Goal: Task Accomplishment & Management: Complete application form

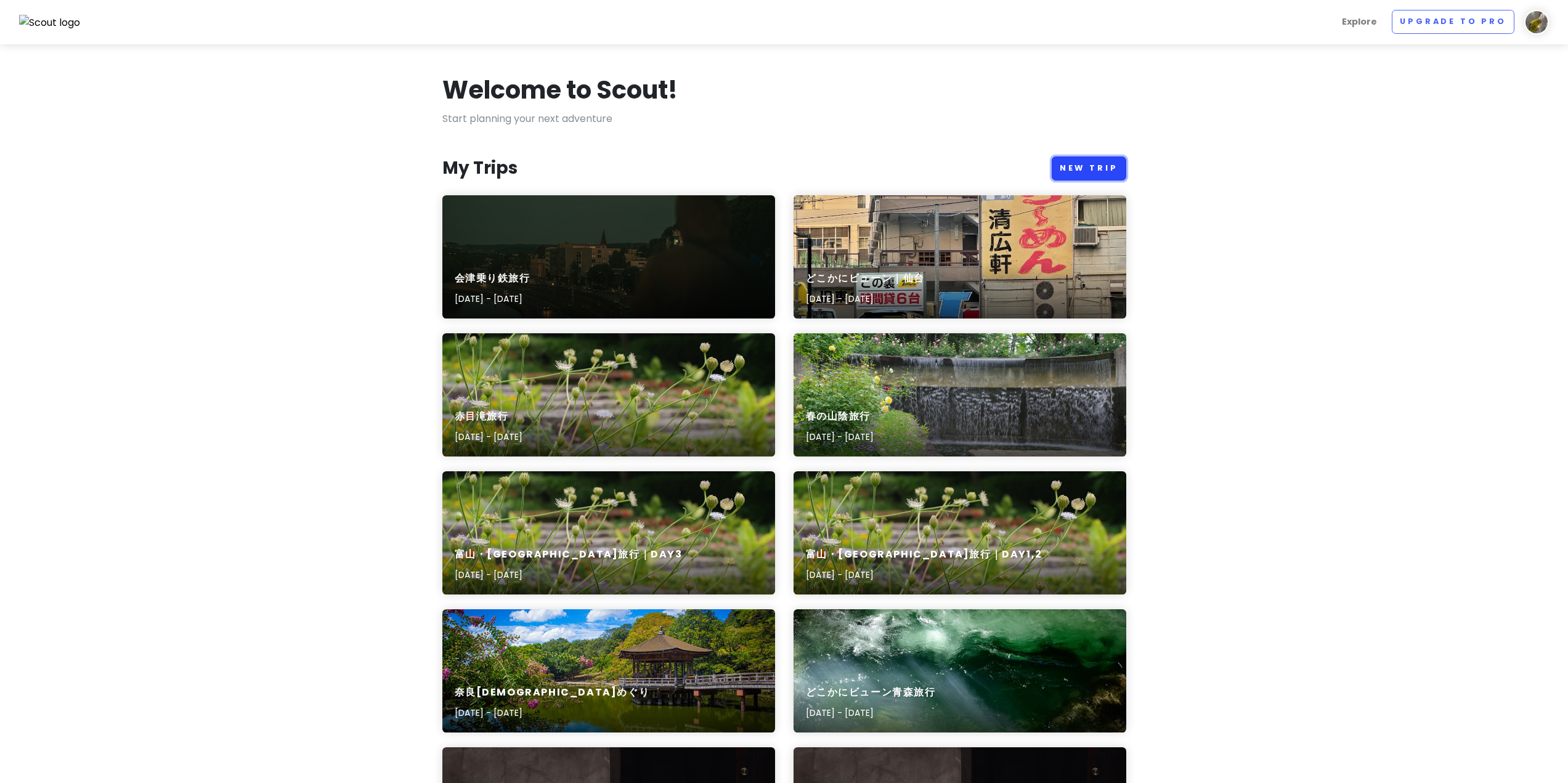
click at [1112, 171] on link "New Trip" at bounding box center [1089, 168] width 75 height 24
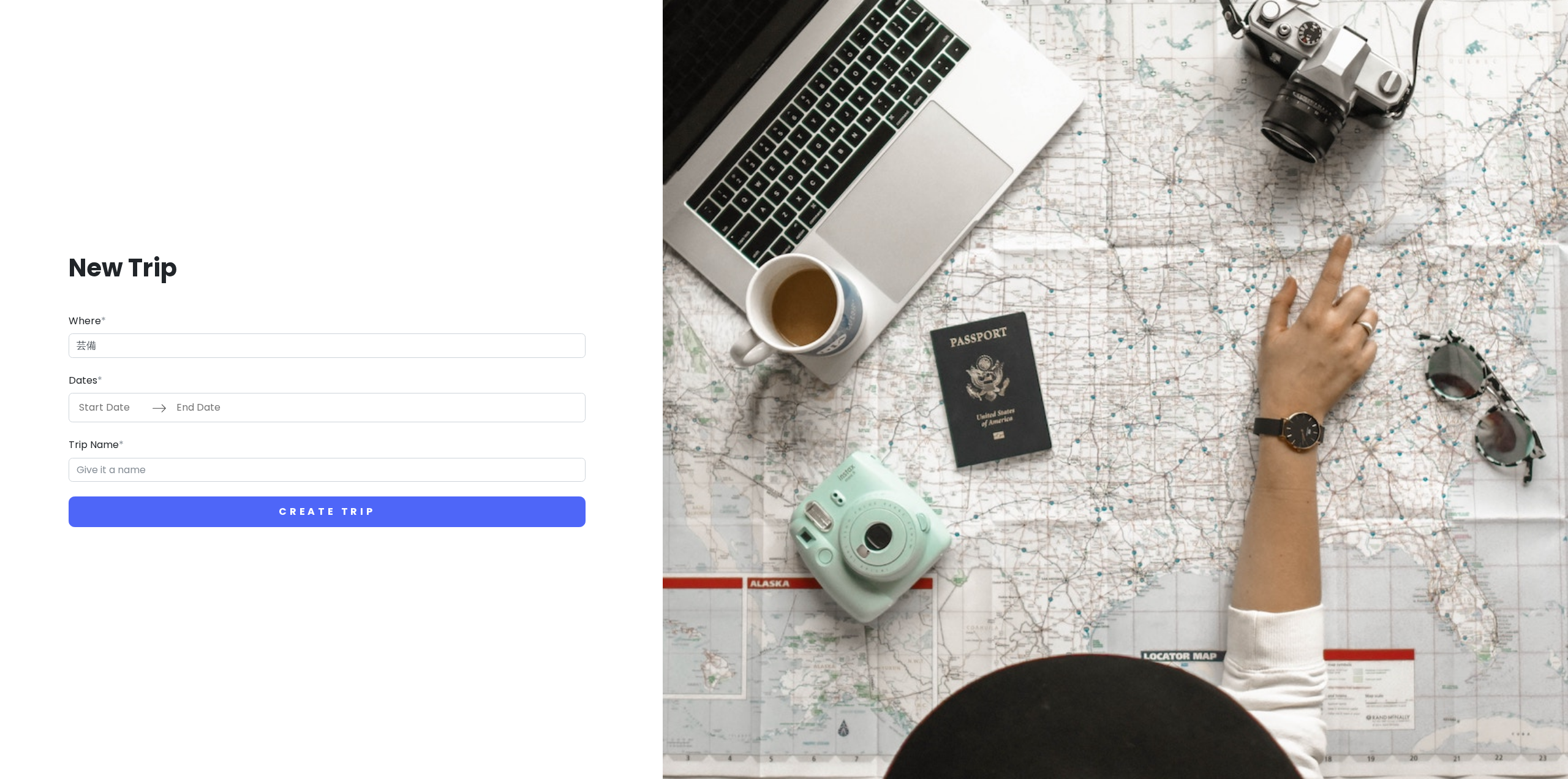
type input "芸"
type input "乗り鉄旅行"
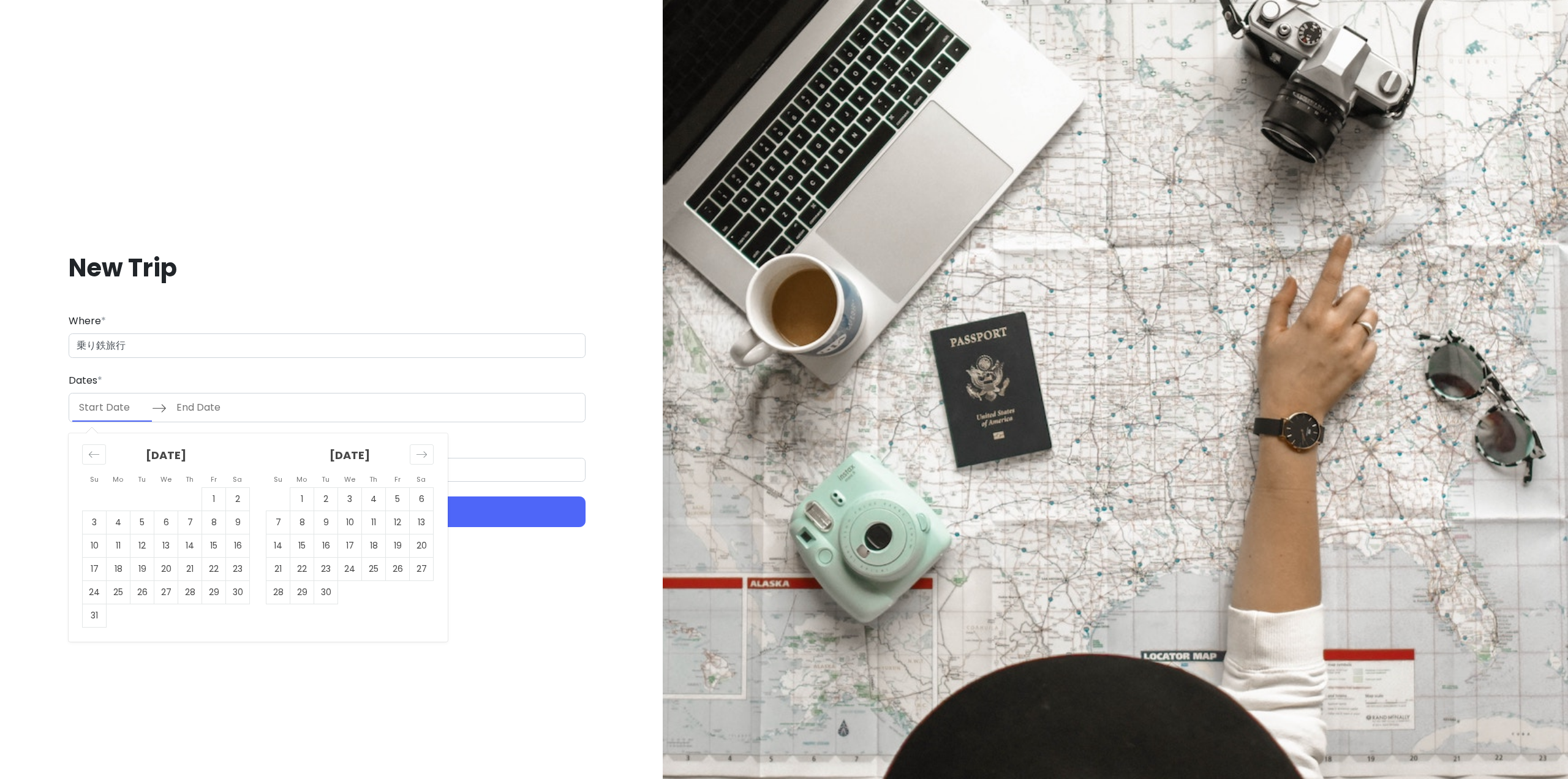
click at [115, 404] on input "Start Date" at bounding box center [111, 407] width 80 height 28
click at [229, 585] on td "30" at bounding box center [238, 592] width 24 height 23
type input "[DATE]"
click at [312, 501] on td "1" at bounding box center [302, 499] width 24 height 23
type input "[DATE]"
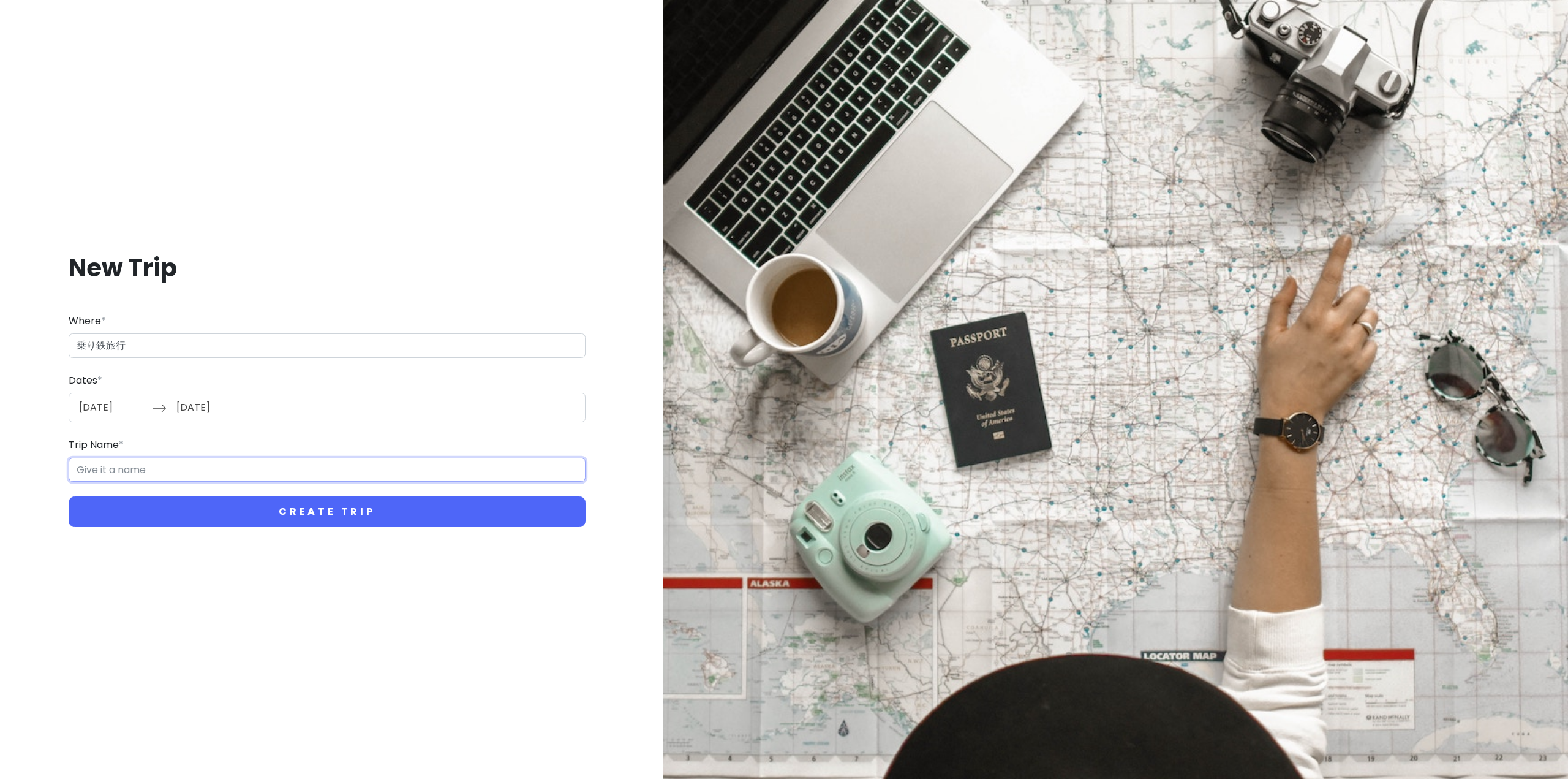
click at [123, 468] on input "Trip Name *" at bounding box center [327, 470] width 517 height 25
drag, startPoint x: 133, startPoint y: 350, endPoint x: 34, endPoint y: 355, distance: 99.1
click at [34, 355] on div "New Trip Where * 乗り鉄旅行 Dates * [DATE] Navigate forward to interact with the cal…" at bounding box center [327, 390] width 635 height 335
type input "日本、[GEOGRAPHIC_DATA][PERSON_NAME][GEOGRAPHIC_DATA]"
click at [149, 474] on input "[PERSON_NAME]市 Trip" at bounding box center [327, 470] width 517 height 25
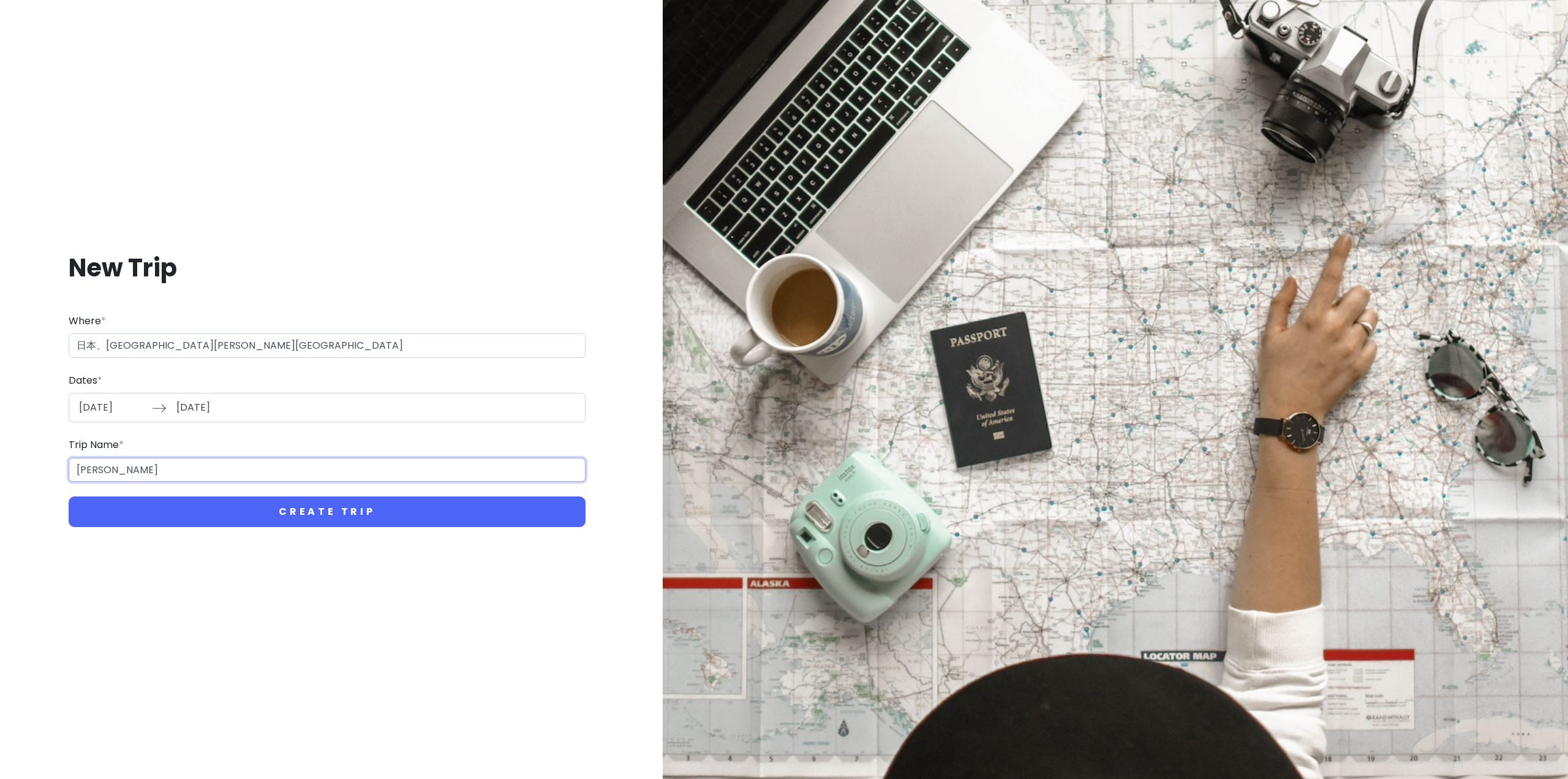
type input "新"
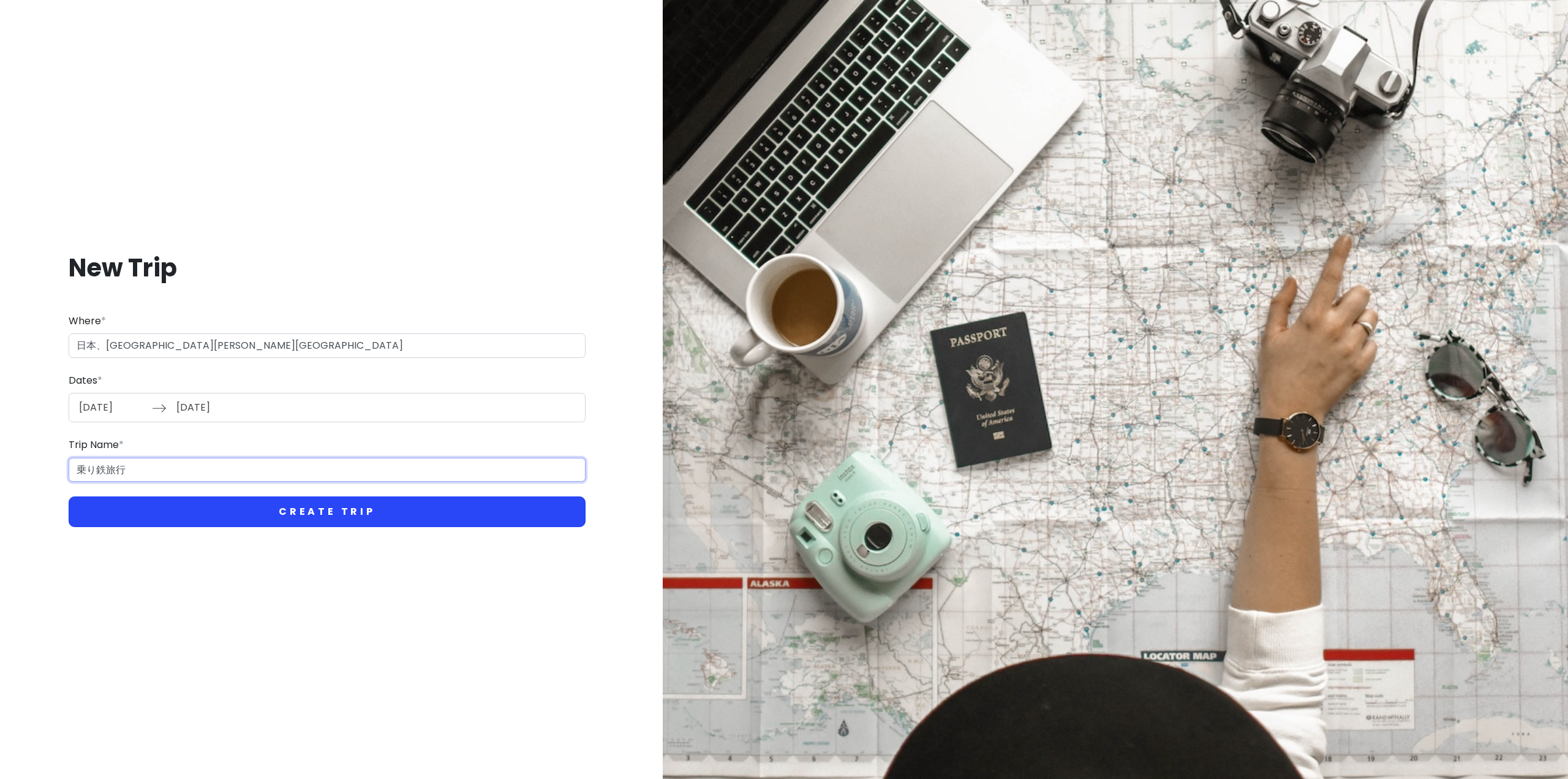
type input "乗り鉄旅行"
click at [181, 497] on button "Create Trip" at bounding box center [327, 512] width 517 height 31
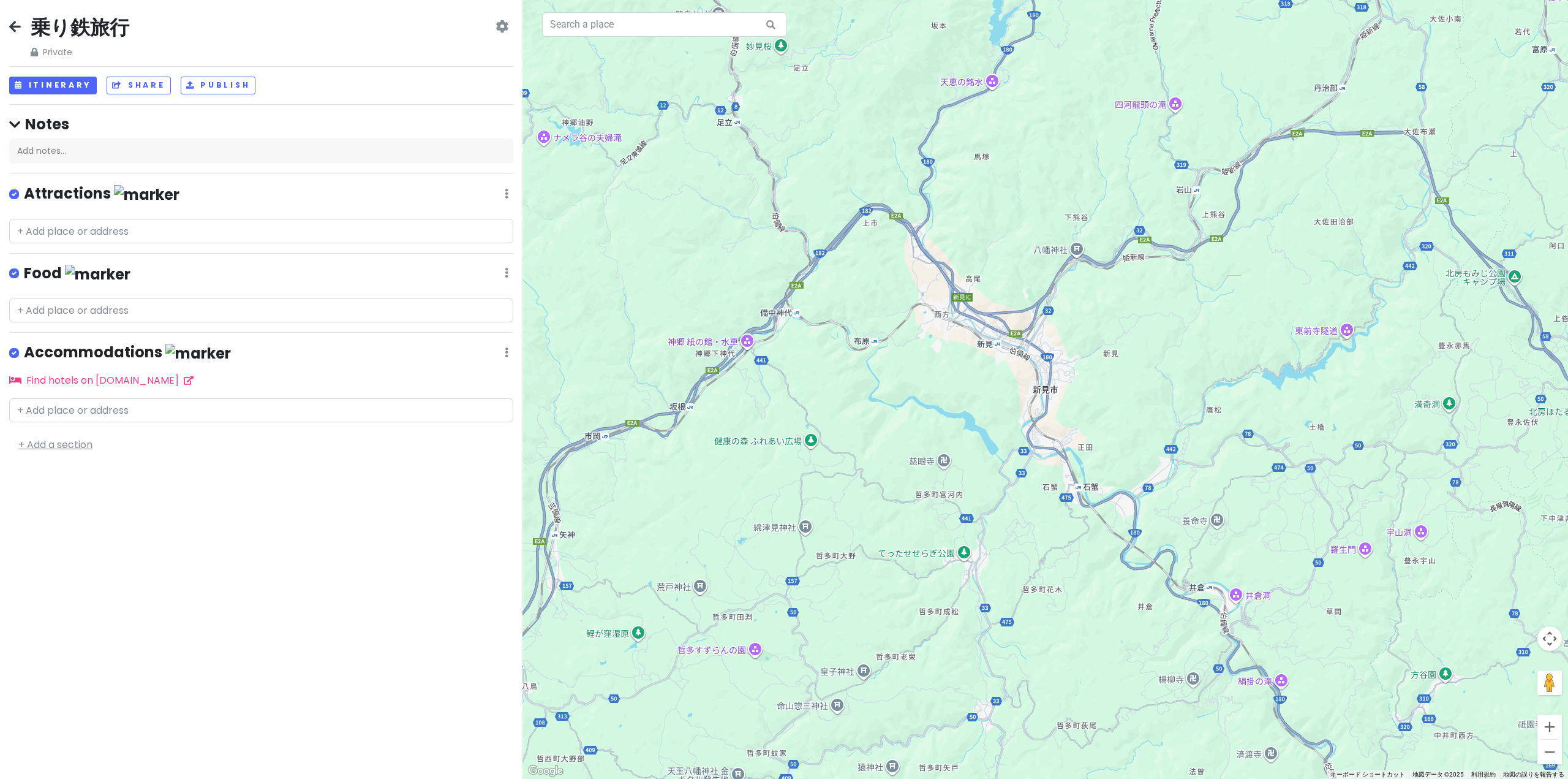
click at [52, 438] on link "+ Add a section" at bounding box center [56, 444] width 74 height 14
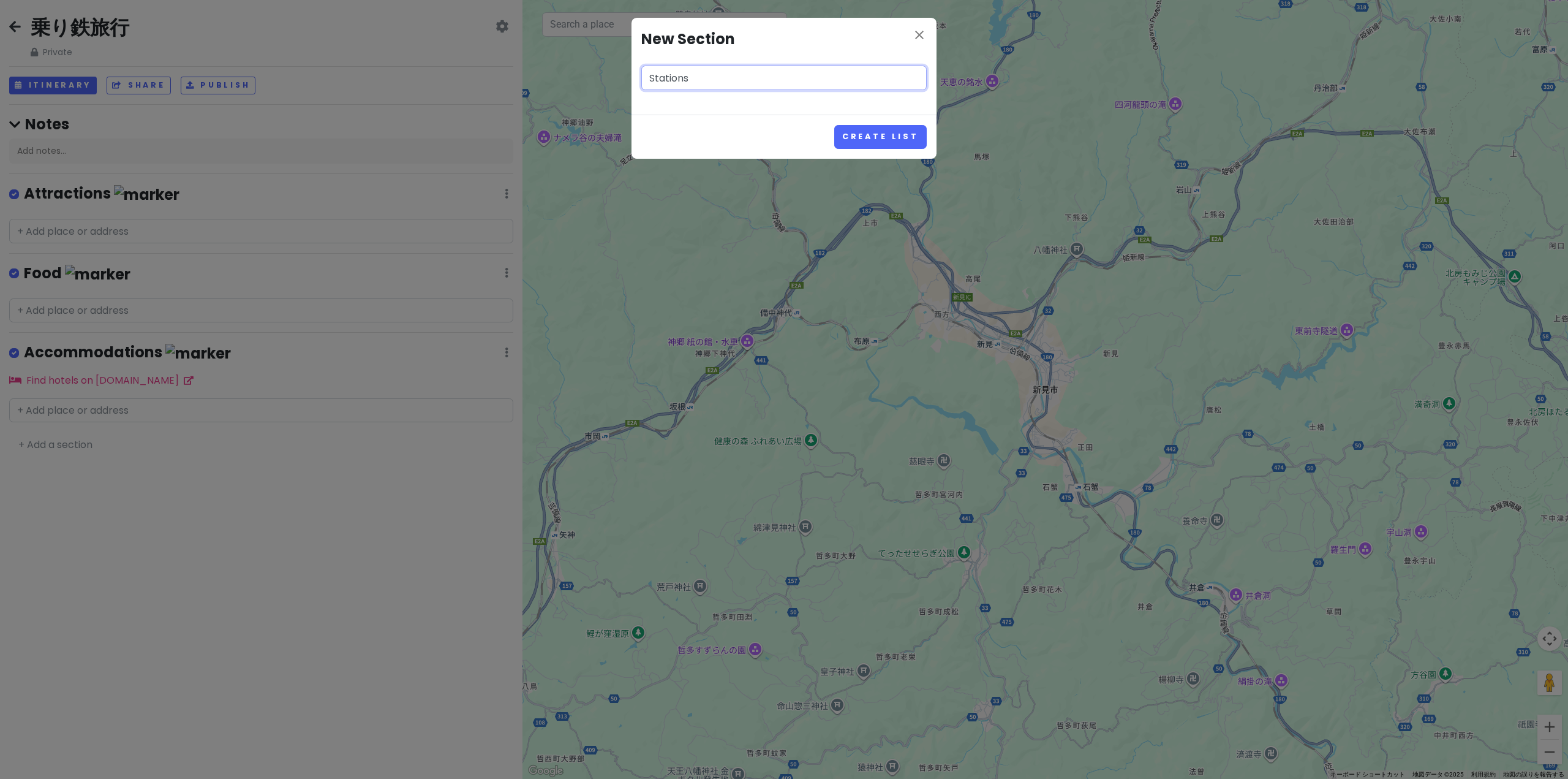
type input "Stations"
click at [834, 125] on button "Create List" at bounding box center [880, 136] width 92 height 24
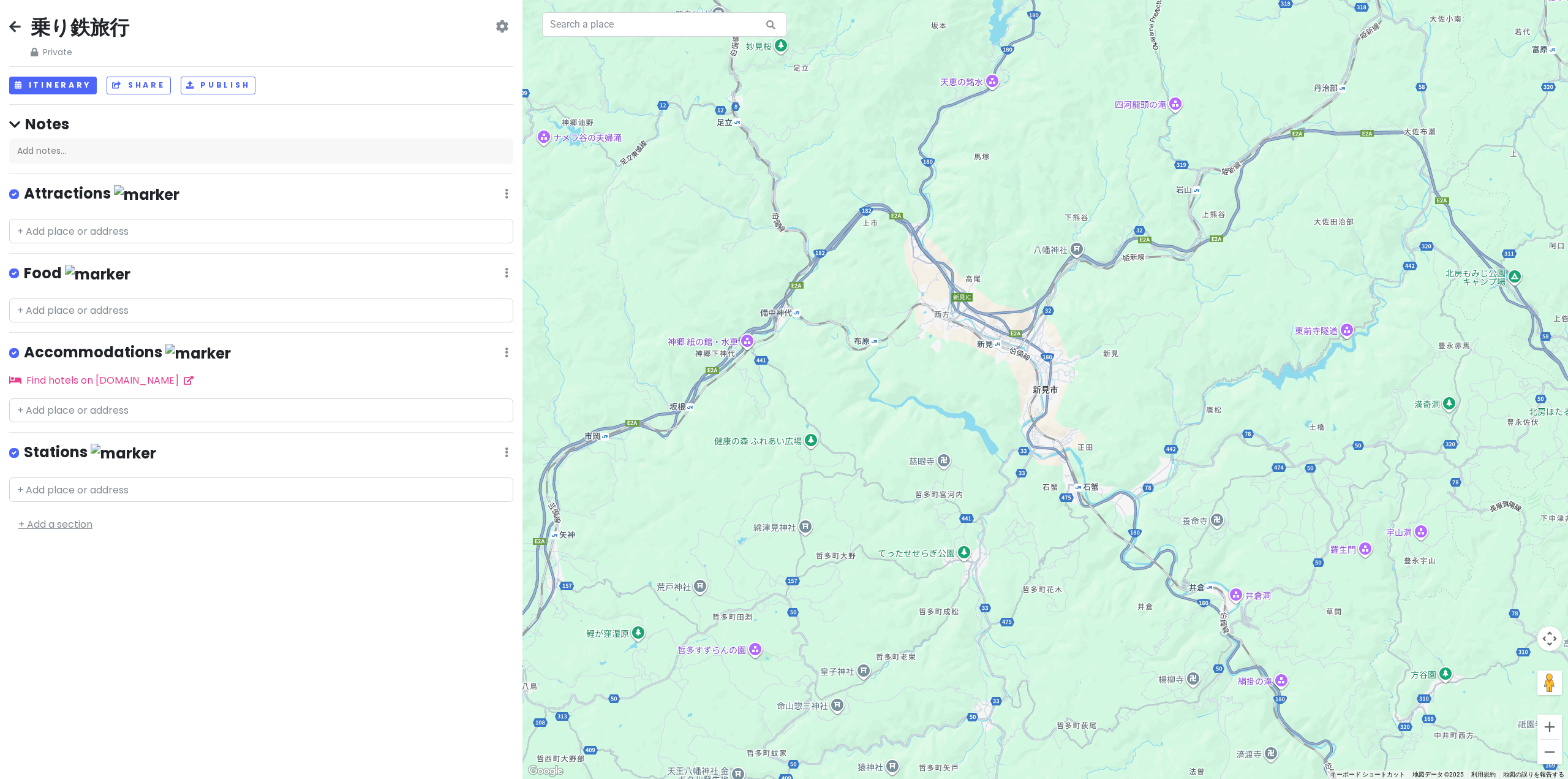
click at [69, 523] on link "+ Add a section" at bounding box center [56, 524] width 74 height 14
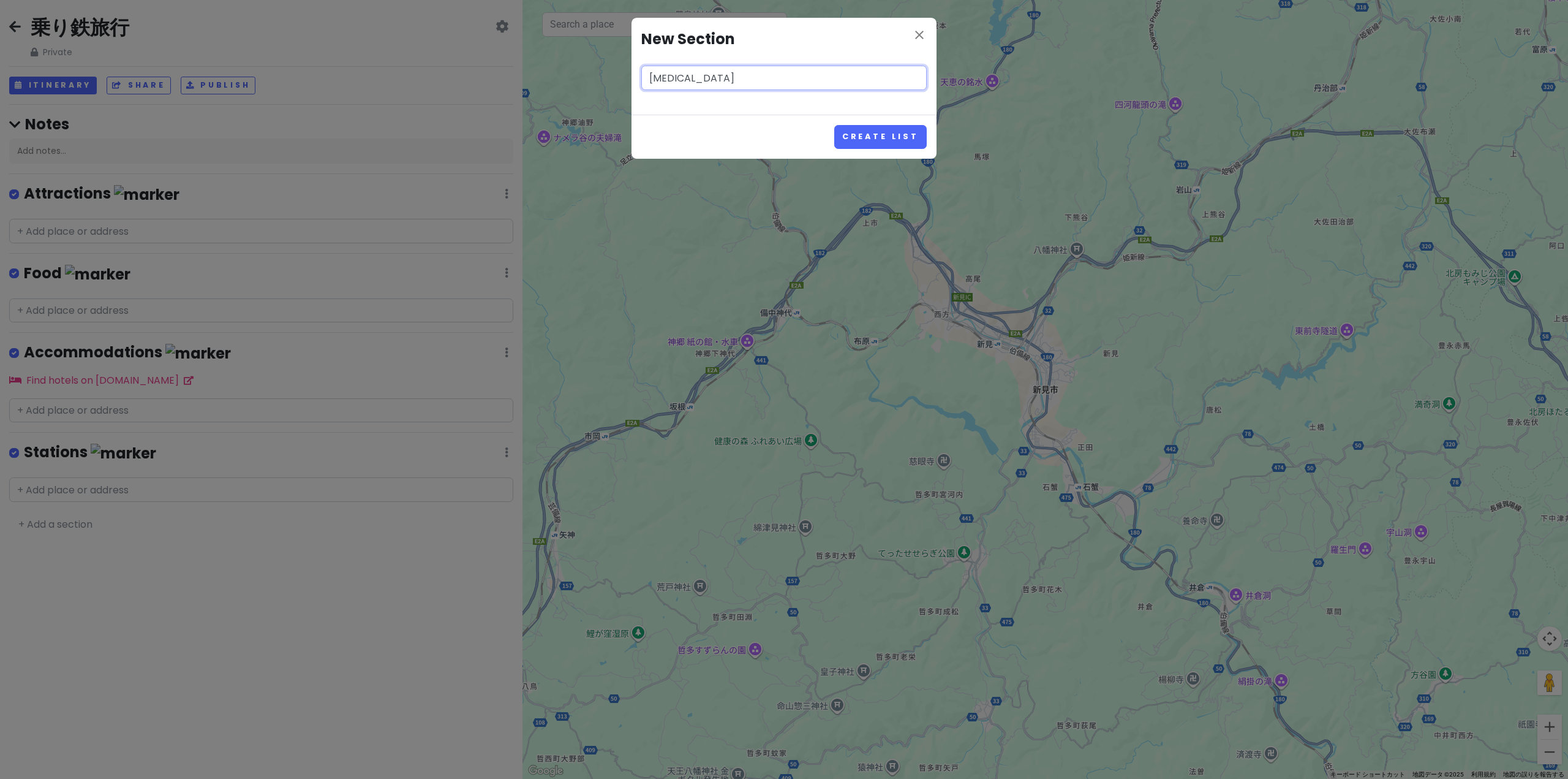
type input "[MEDICAL_DATA]"
click at [834, 125] on button "Create List" at bounding box center [880, 136] width 92 height 24
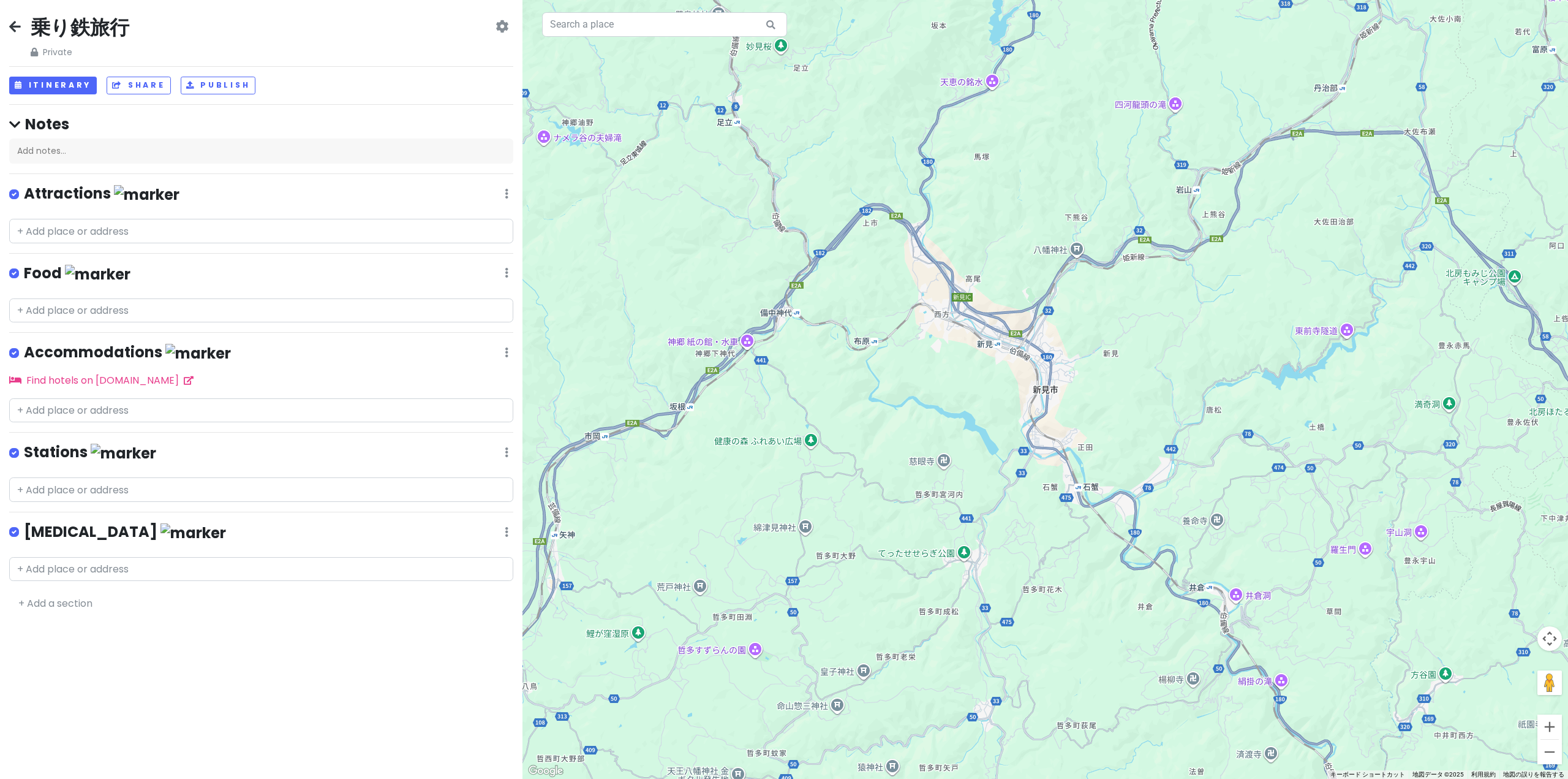
click at [505, 191] on icon at bounding box center [506, 194] width 4 height 10
click at [481, 257] on link "Reorder" at bounding box center [470, 260] width 98 height 29
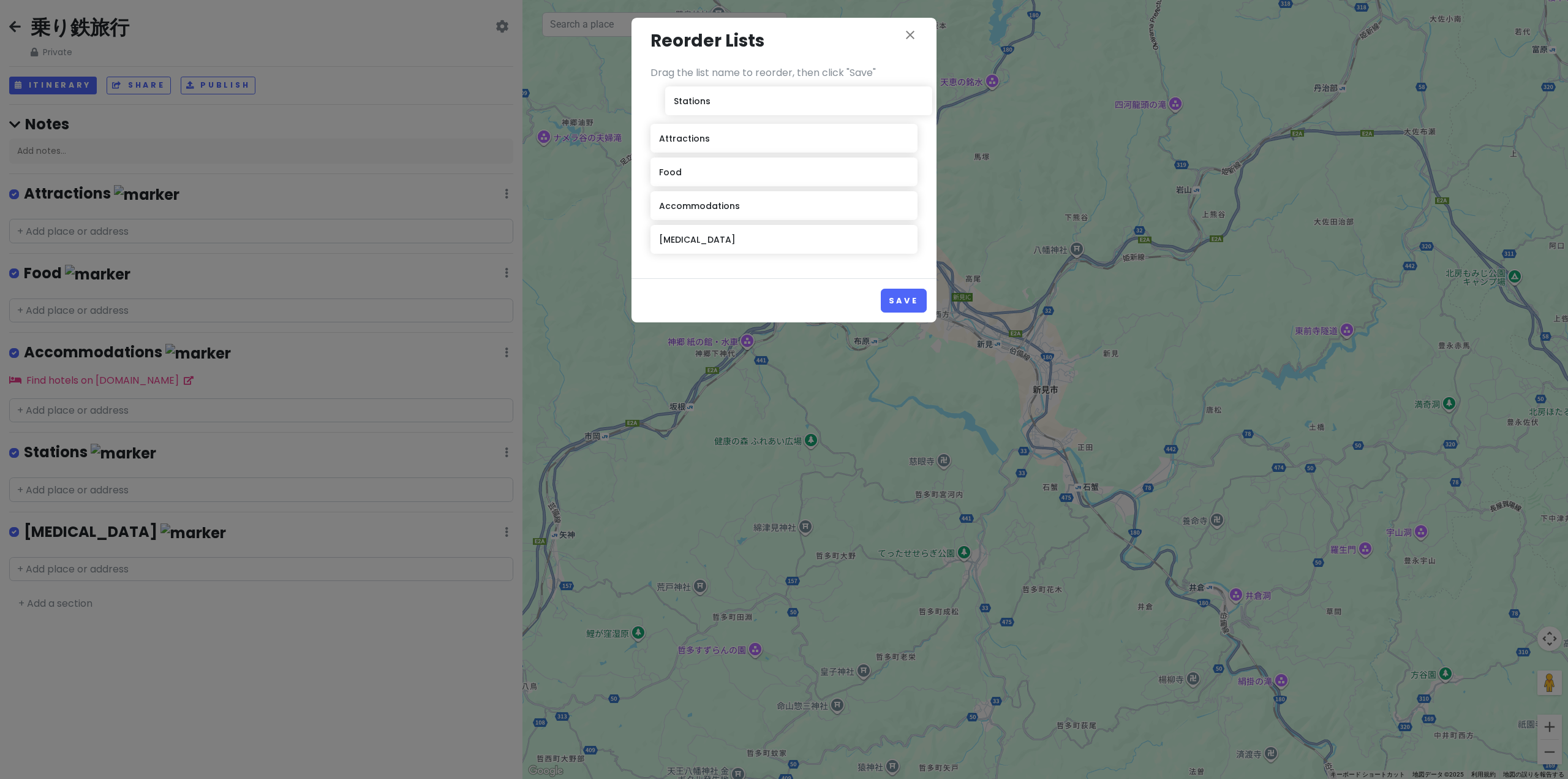
drag, startPoint x: 732, startPoint y: 217, endPoint x: 747, endPoint y: 112, distance: 106.1
click at [747, 112] on div "Attractions Food Accommodations Stations [MEDICAL_DATA]" at bounding box center [783, 174] width 267 height 169
click at [888, 300] on button "Save" at bounding box center [903, 300] width 46 height 24
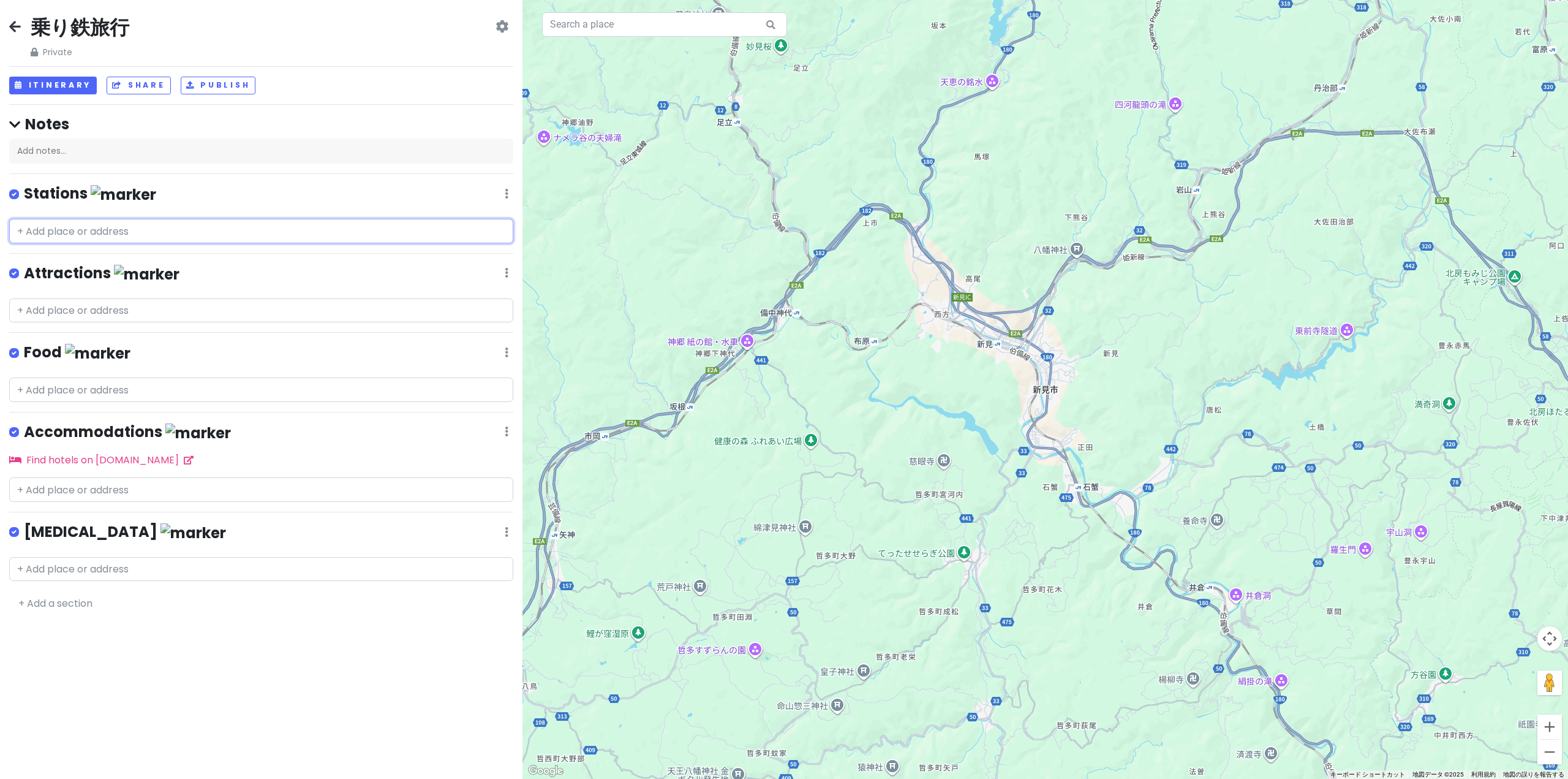
click at [149, 231] on input "text" at bounding box center [261, 231] width 504 height 25
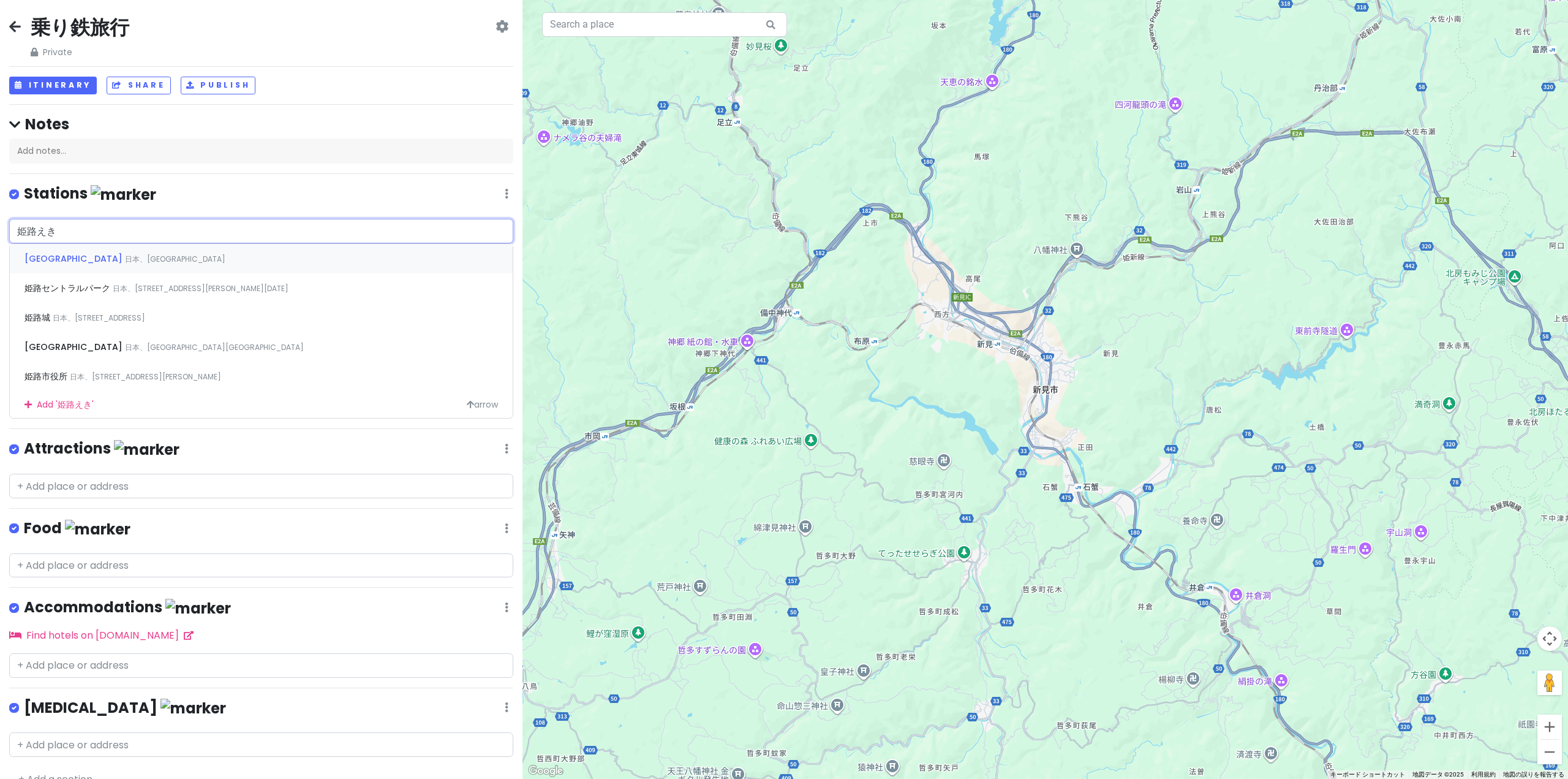
type input "[GEOGRAPHIC_DATA]"
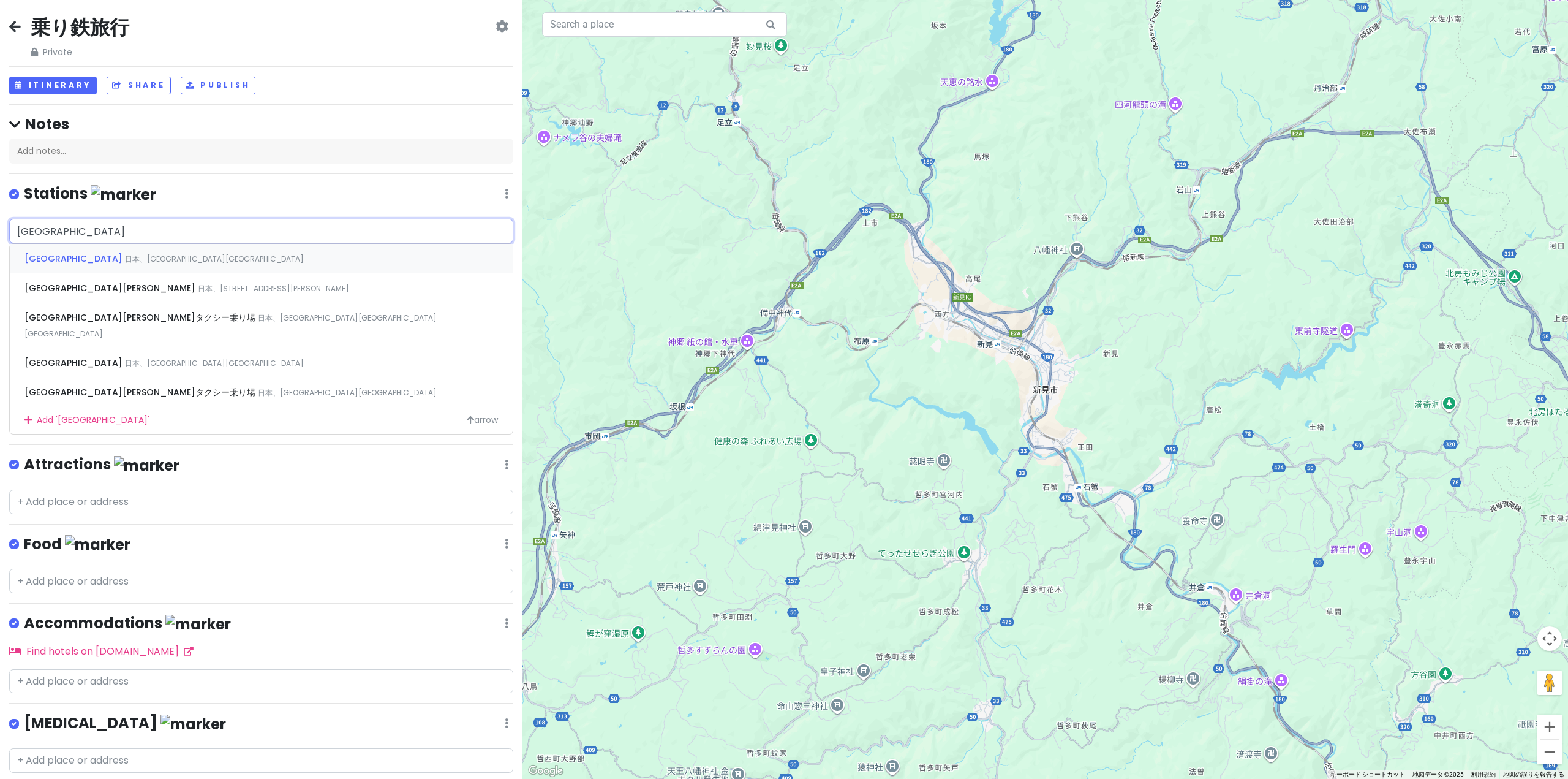
click at [135, 262] on span "日本、[GEOGRAPHIC_DATA][GEOGRAPHIC_DATA]" at bounding box center [214, 259] width 179 height 10
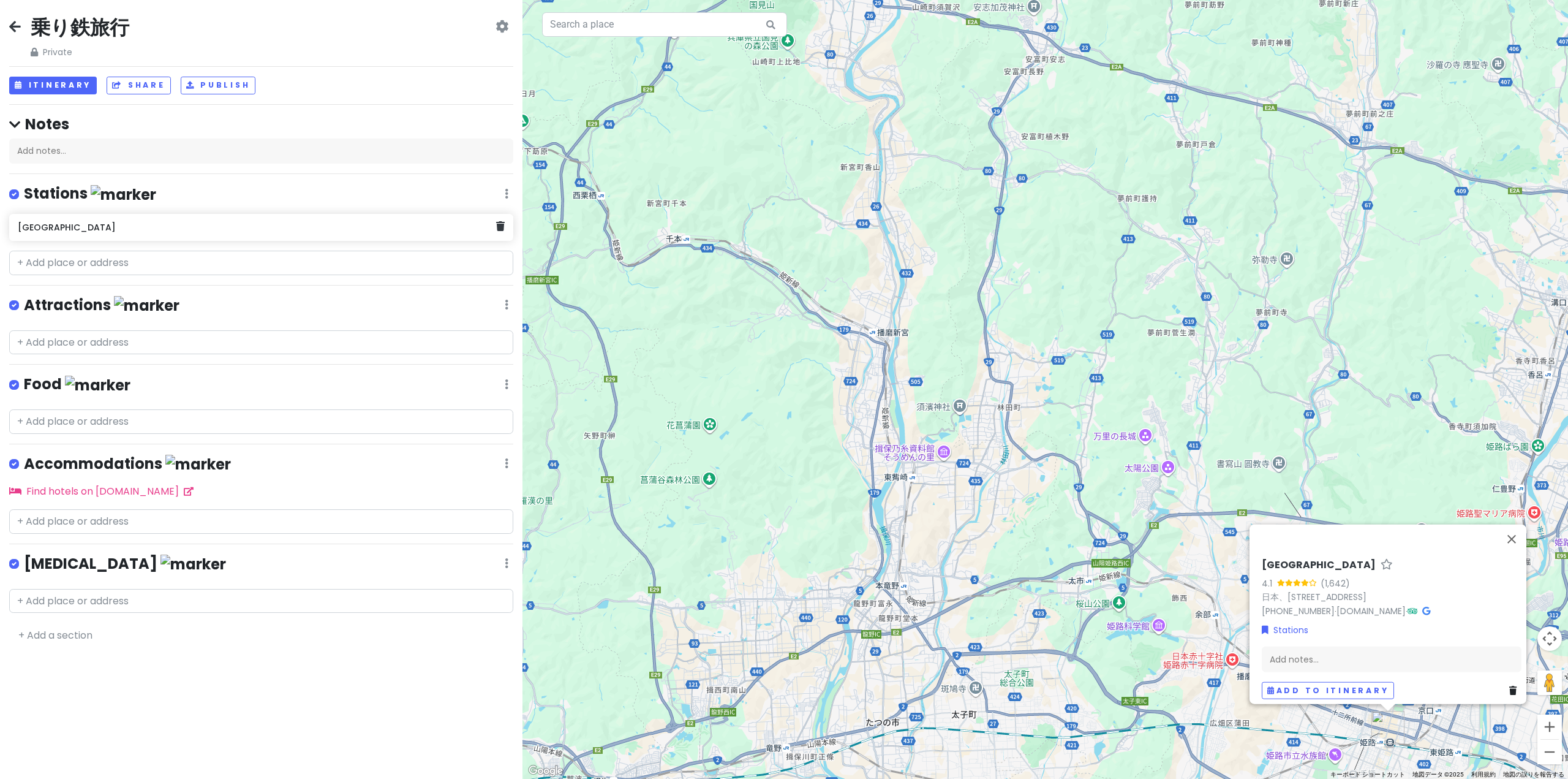
click at [107, 235] on div "[GEOGRAPHIC_DATA]" at bounding box center [257, 227] width 478 height 17
click at [1389, 659] on div "Add notes..." at bounding box center [1391, 663] width 260 height 26
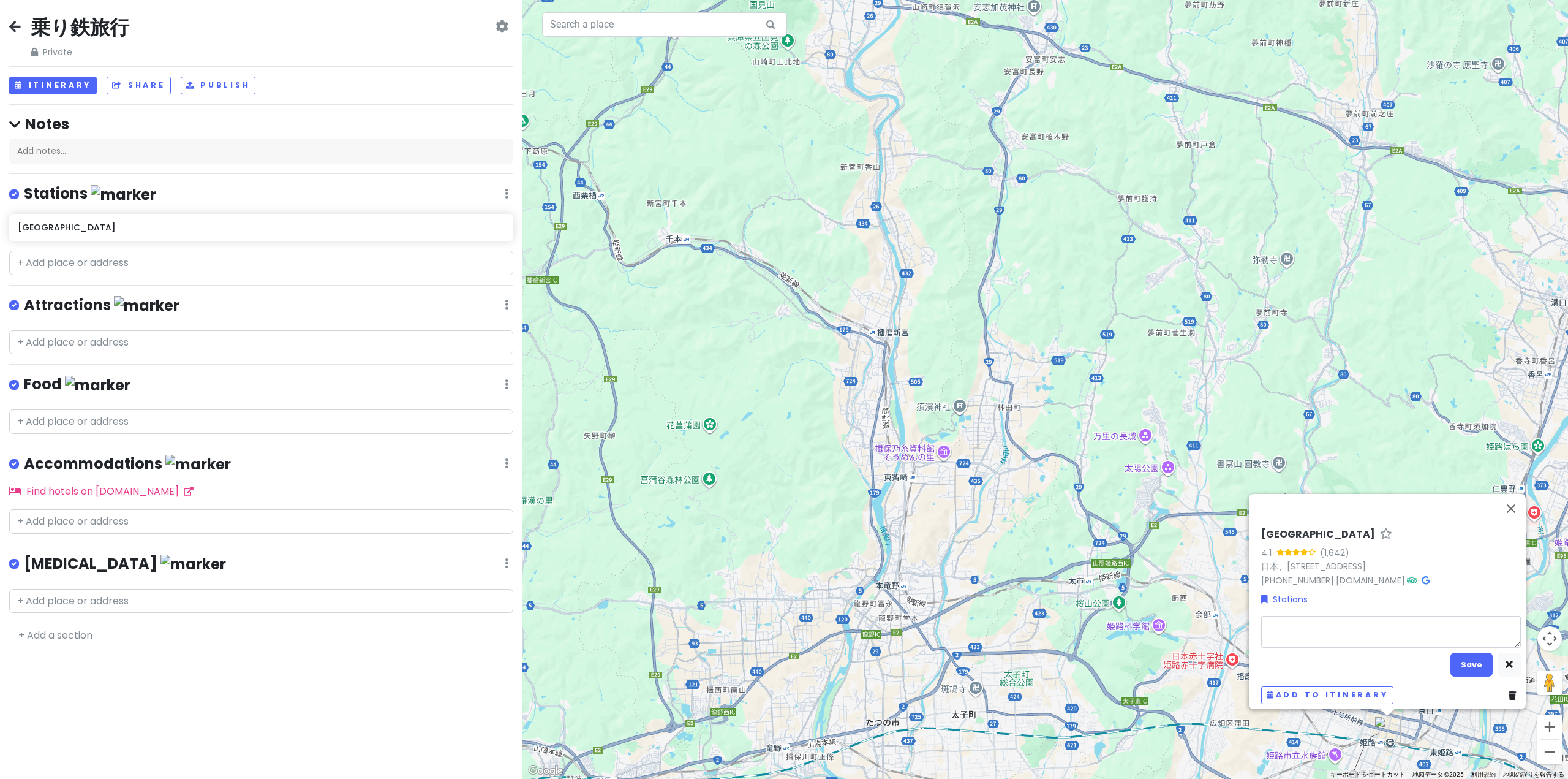
type textarea "x"
type textarea "p"
type textarea "x"
type textarea "p3"
type textarea "x"
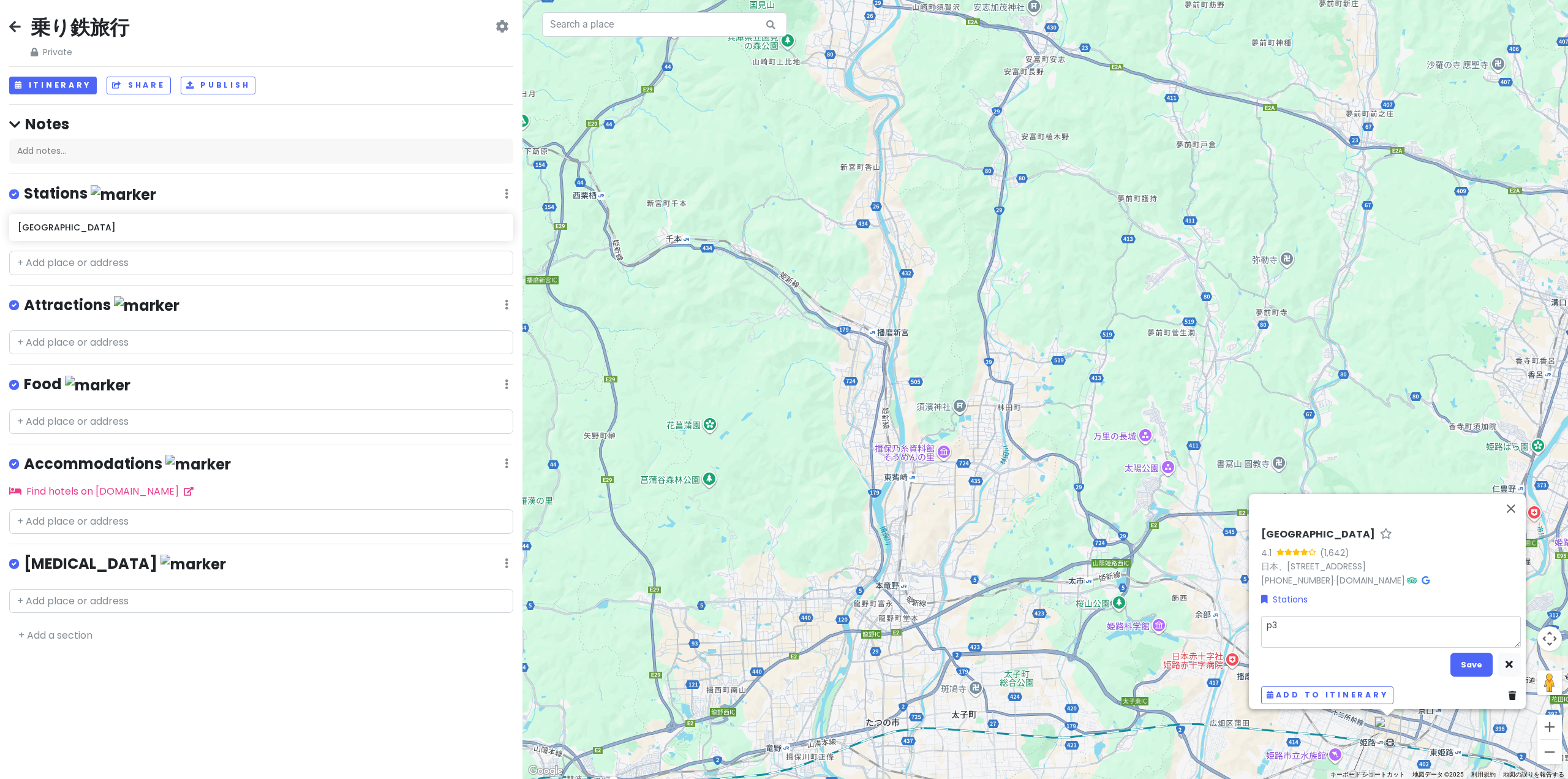
type textarea "p31"
type textarea "x"
type textarea "p312"
type textarea "x"
type textarea "6p312"
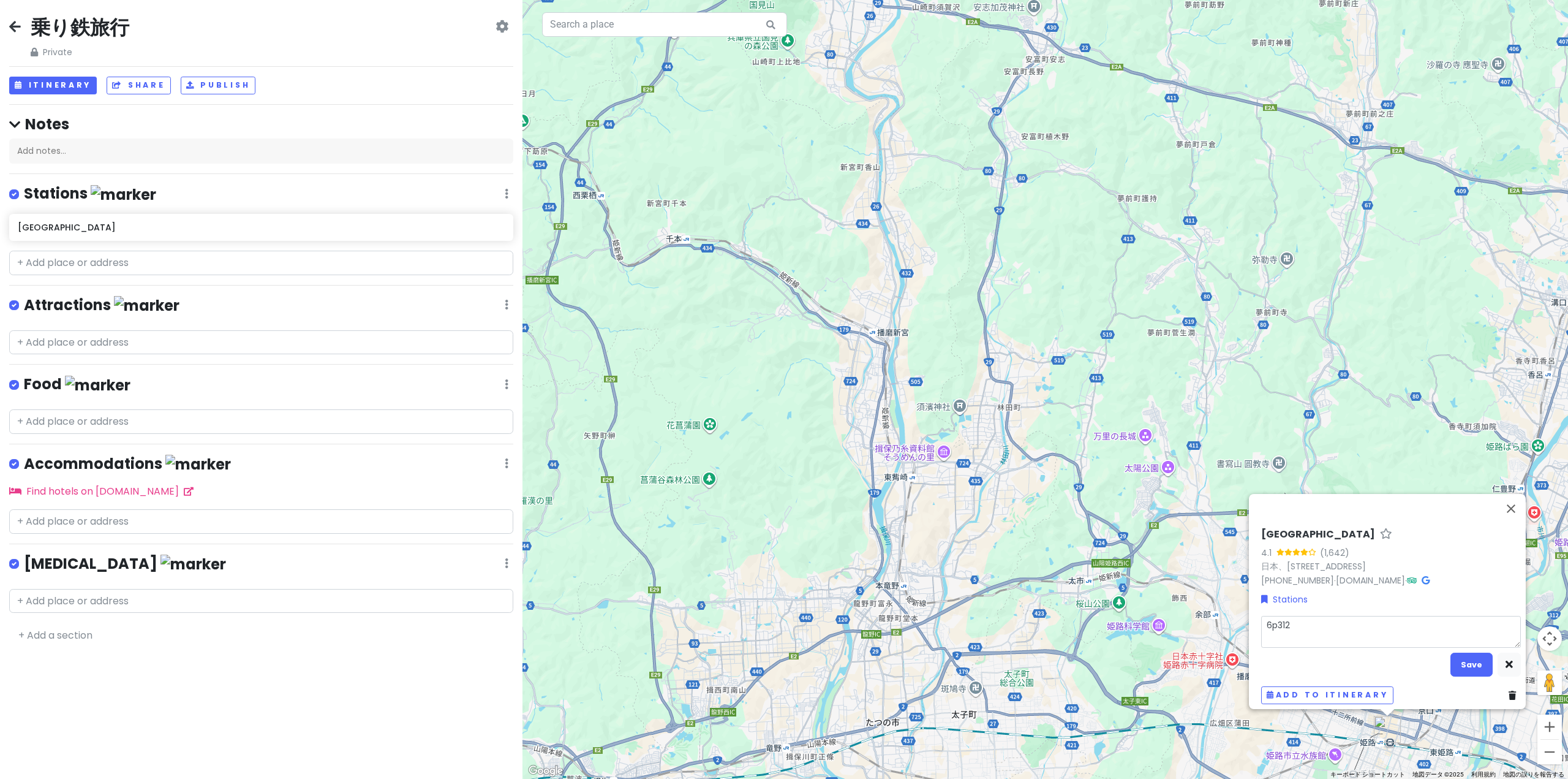
type textarea "x"
type textarea "61p312"
type textarea "x"
type textarea "610p312"
type textarea "x"
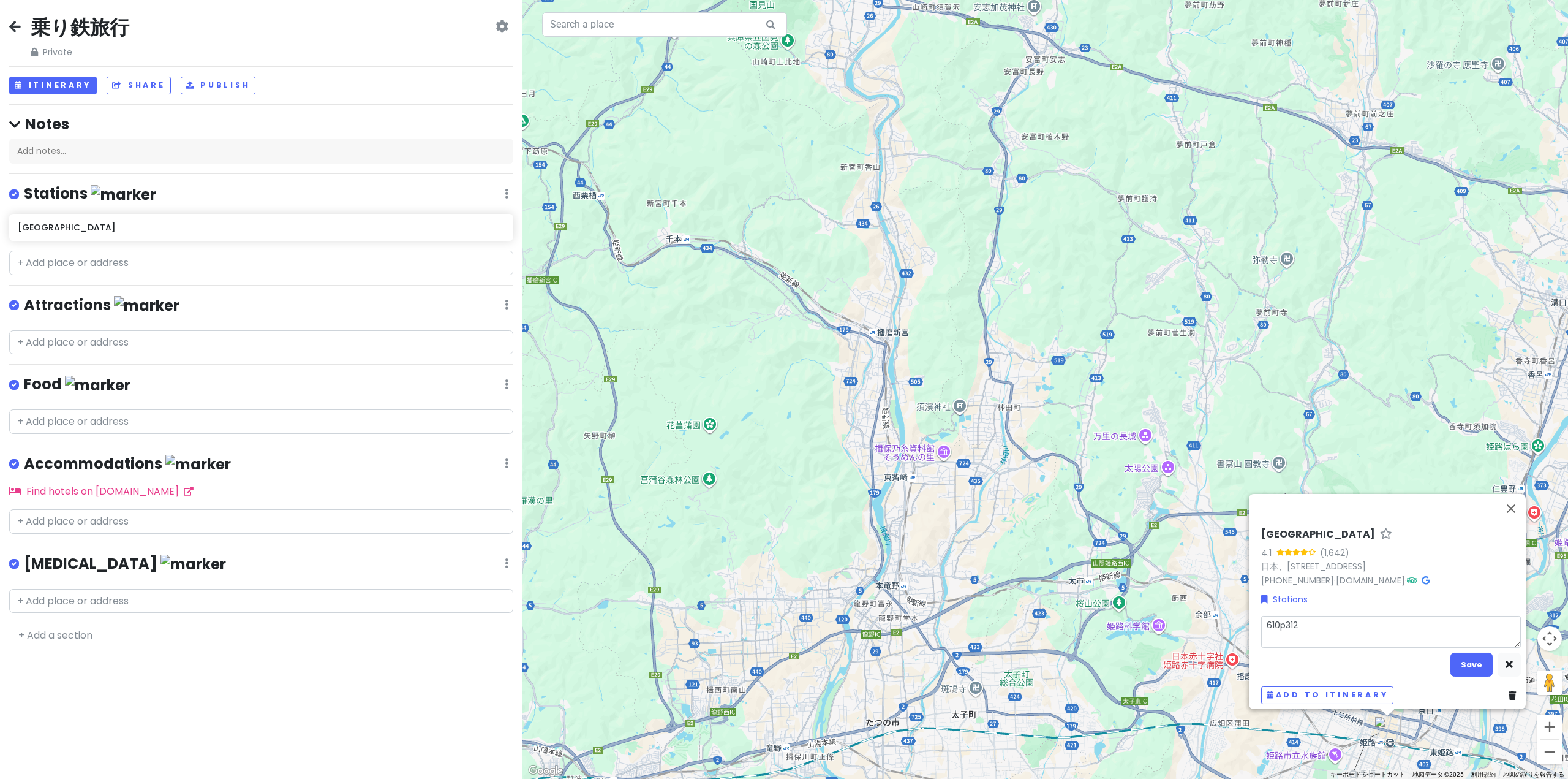
type textarea "610 p312"
type textarea "x"
type textarea "610 ｍp312"
type textarea "x"
type textarea "610 みp312"
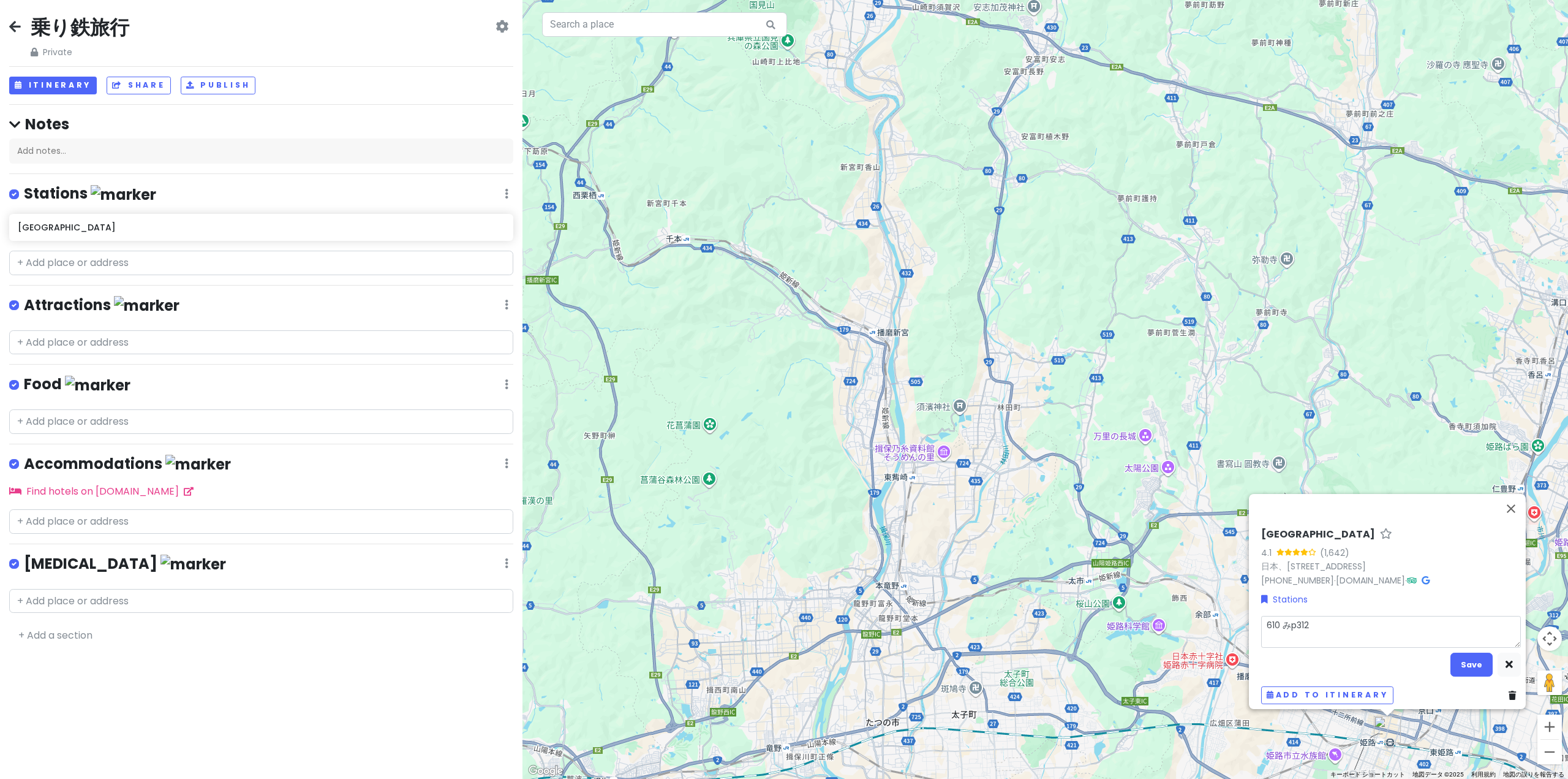
type textarea "x"
type textarea "610 みｇp312"
type textarea "x"
type textarea "610 みぎp312"
type textarea "x"
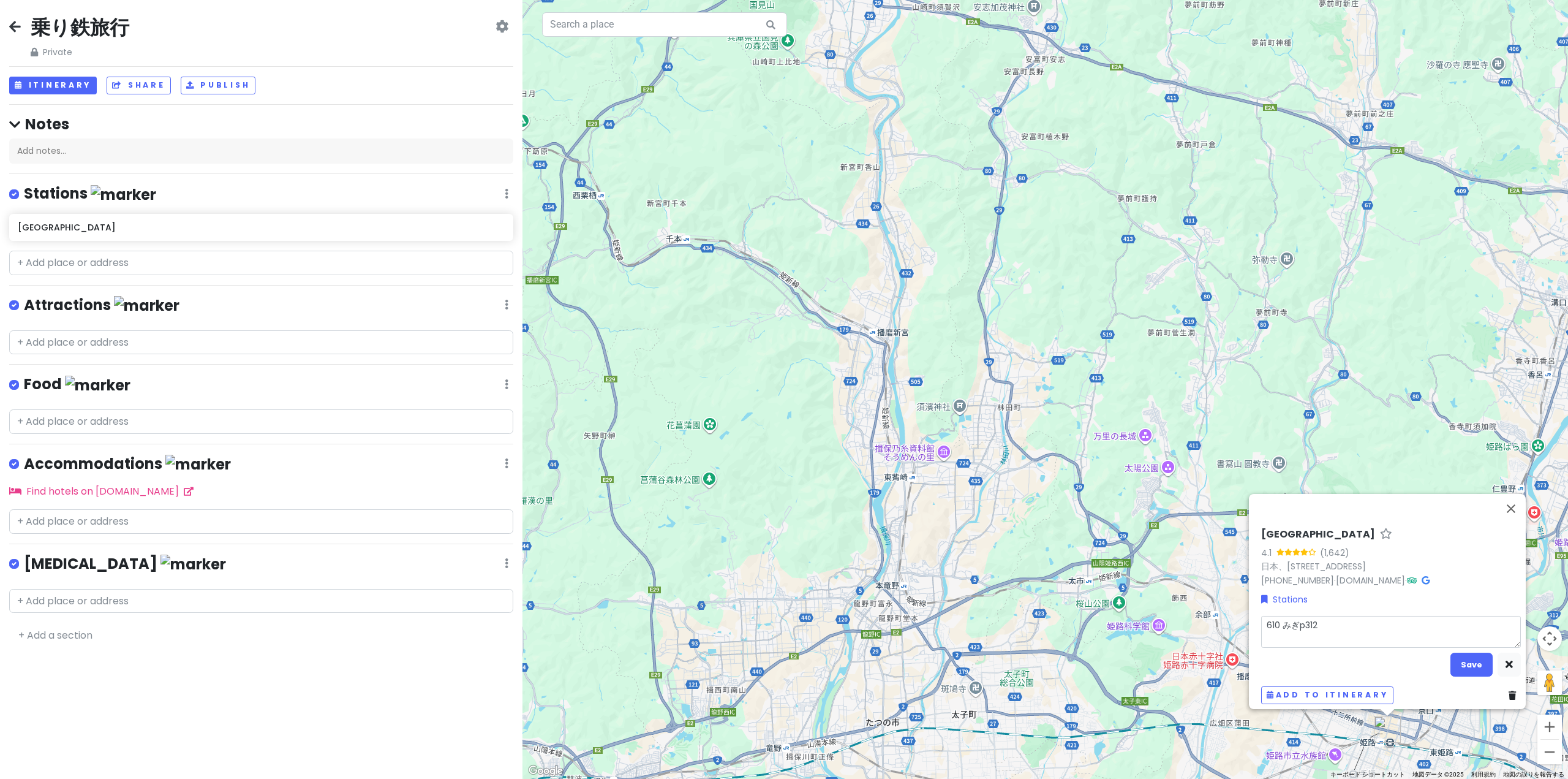
type textarea "610 右p312"
type textarea "x"
type textarea "610 p312"
type textarea "x"
type textarea "610p312"
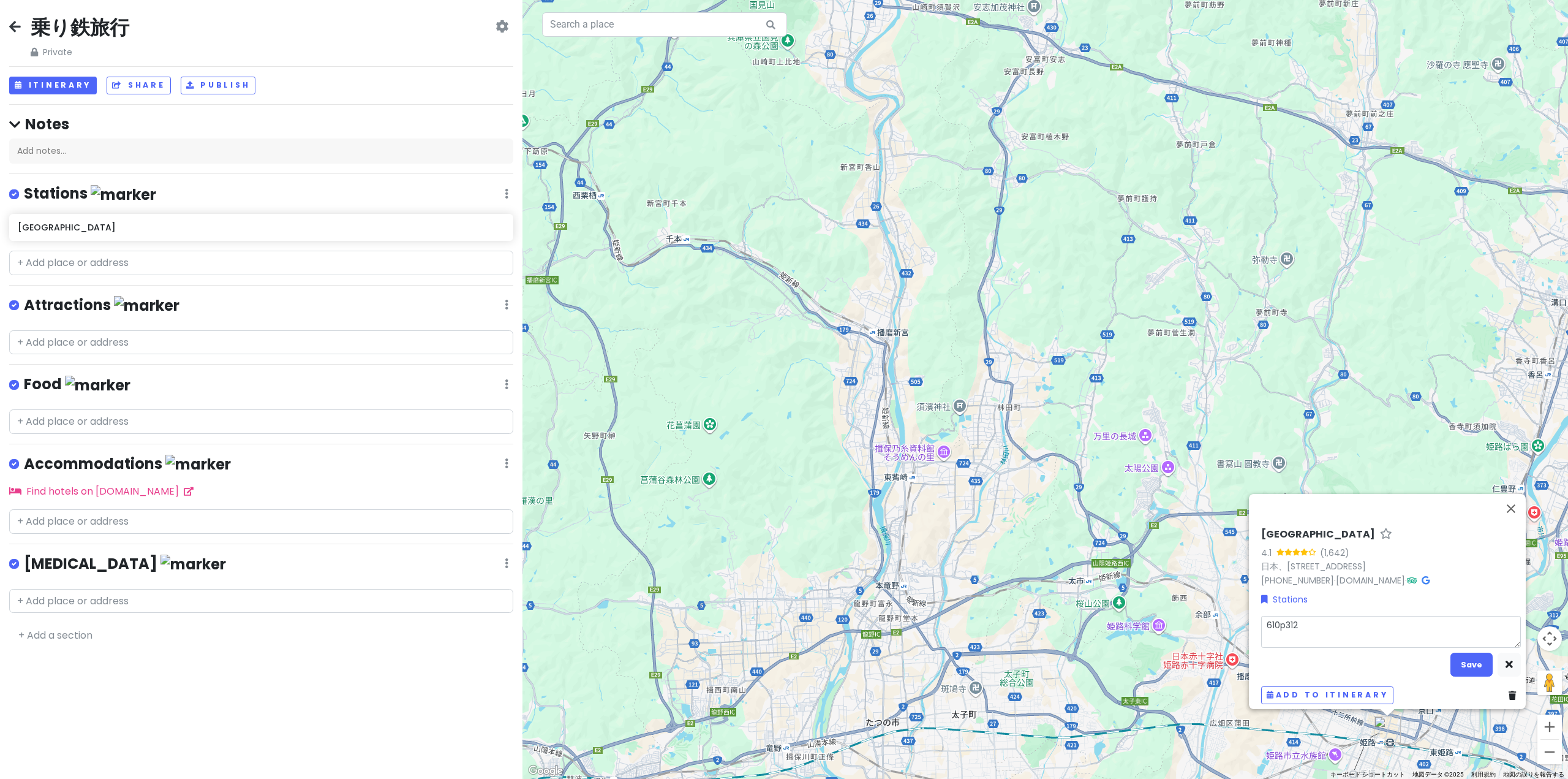
type textarea "x"
type textarea "610zp312"
type textarea "x"
type textarea "610zlp312"
type textarea "x"
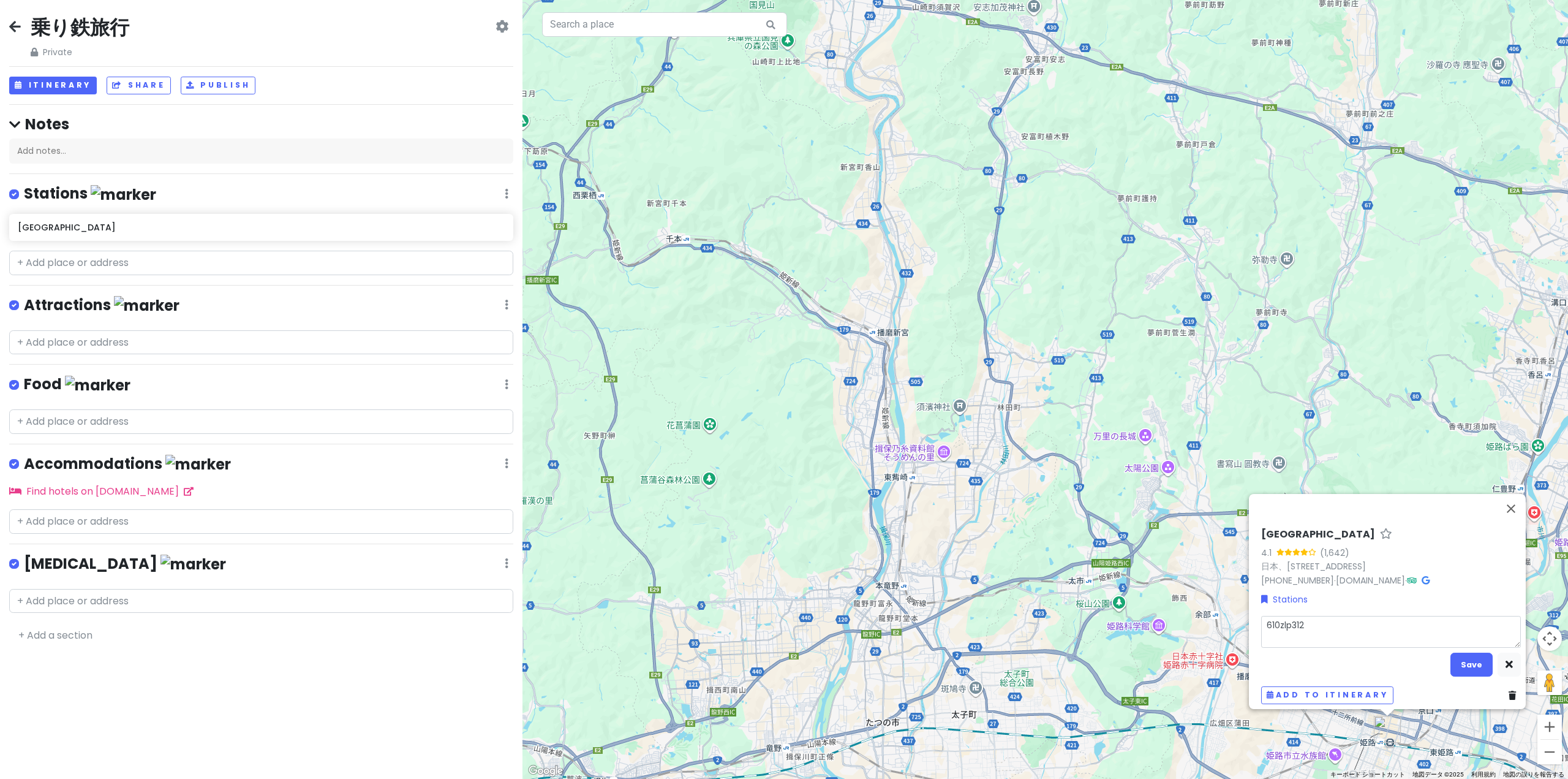
type textarea "610zl p312"
type textarea "x"
type textarea "610zlp312"
type textarea "x"
type textarea "610zp312"
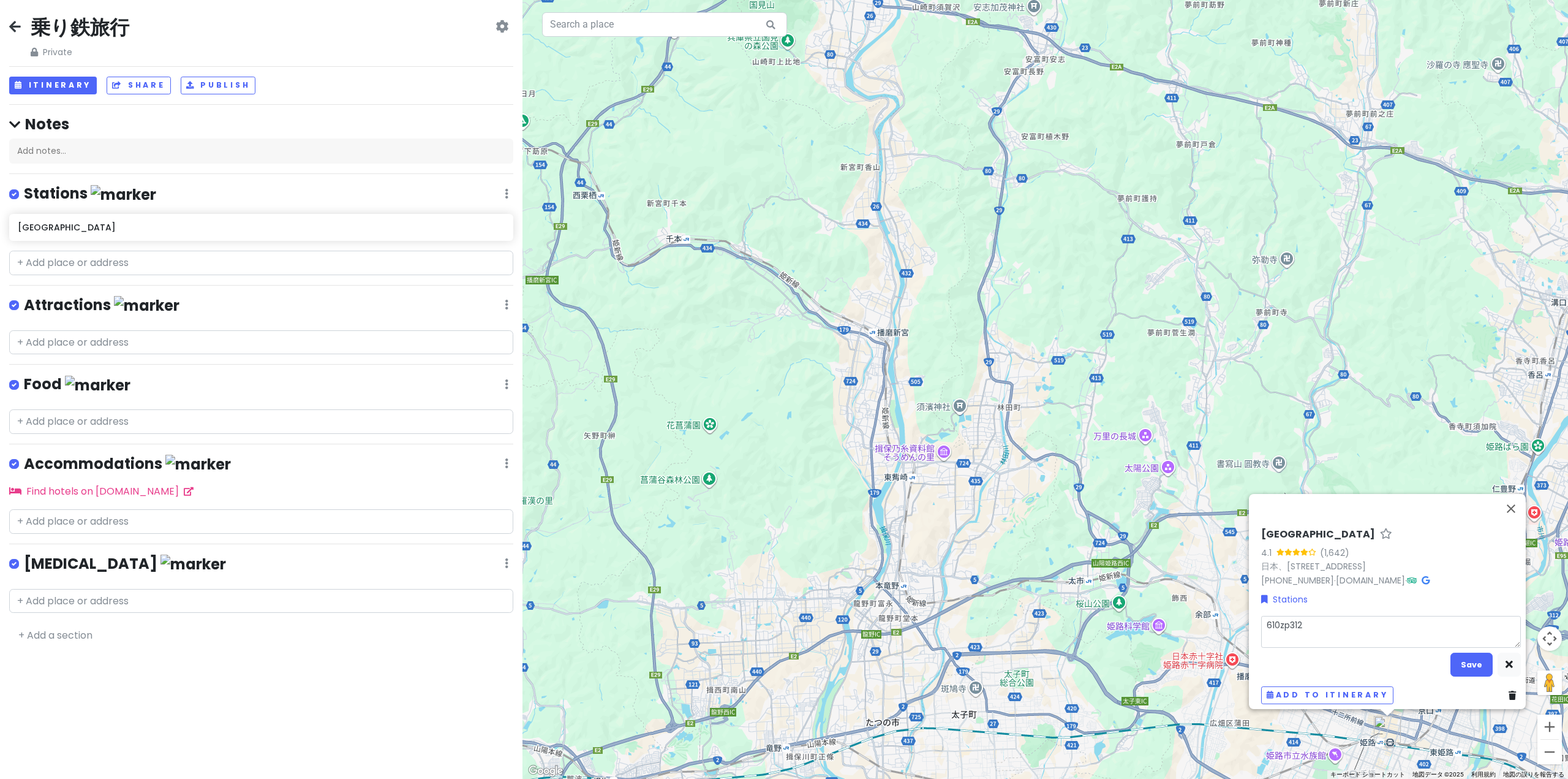
type textarea "x"
type textarea "610p312"
type textarea "x"
type textarea "610ｚp312"
type textarea "x"
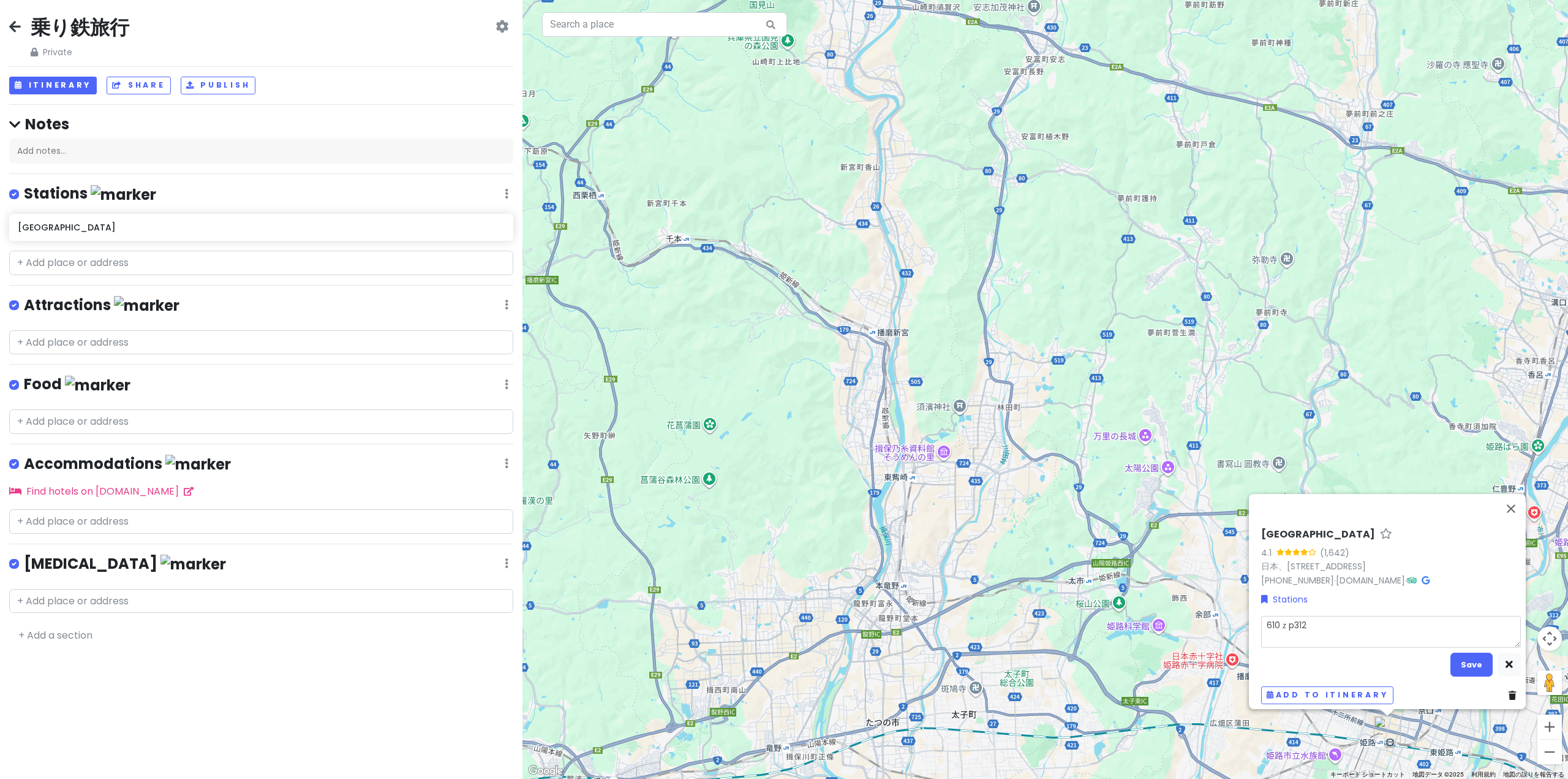
type textarea "610→p312"
type textarea "x"
type textarea "610→7p312"
type textarea "x"
type textarea "610→73p312"
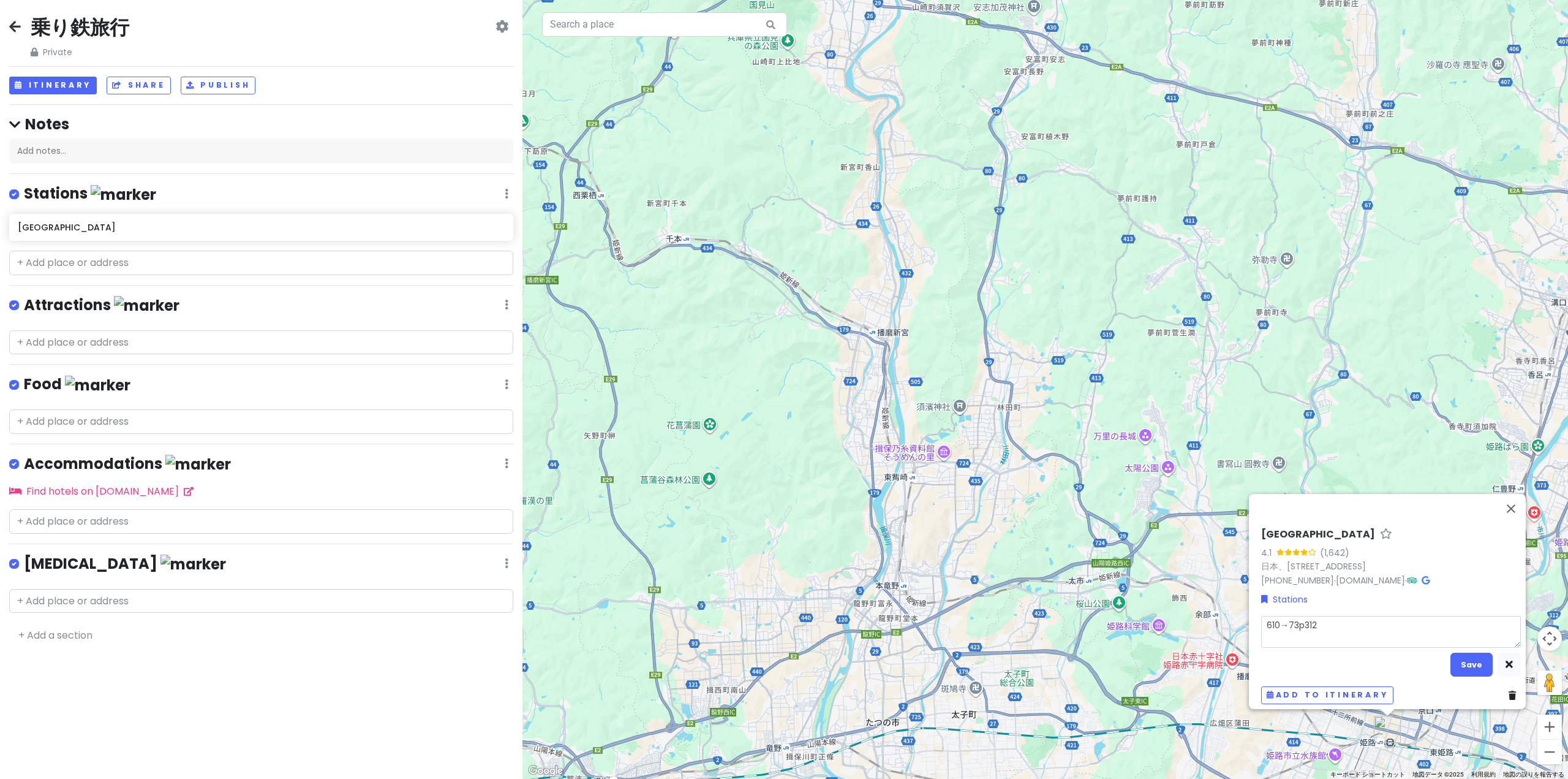
type textarea "x"
type textarea "610→730p312"
type textarea "x"
type textarea "610→730 p312"
type textarea "x"
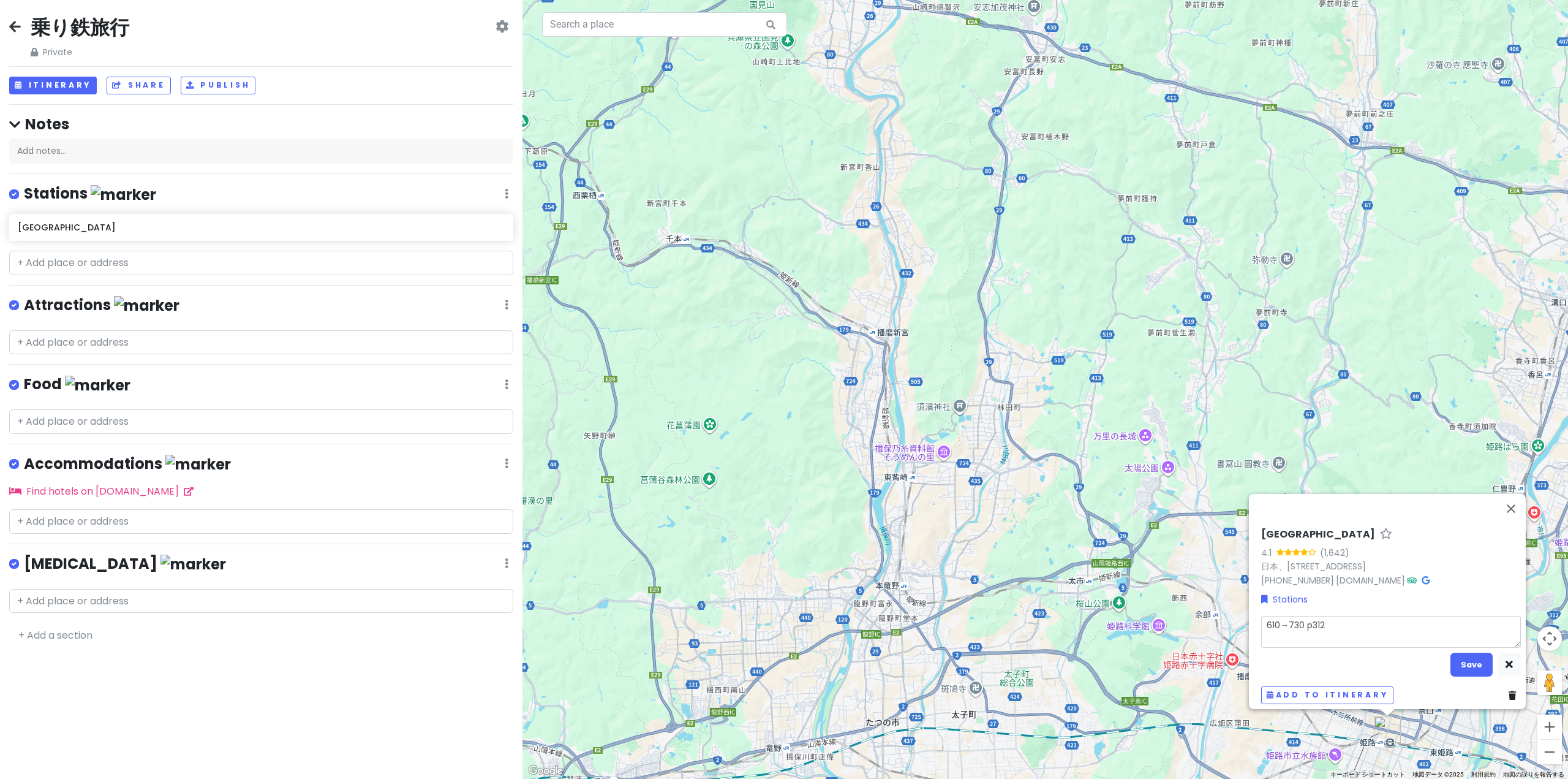
type textarea "610→ｋ730 p312"
type textarea "x"
type textarea "610→か730 p312"
type textarea "x"
type textarea "610→かい730 p312"
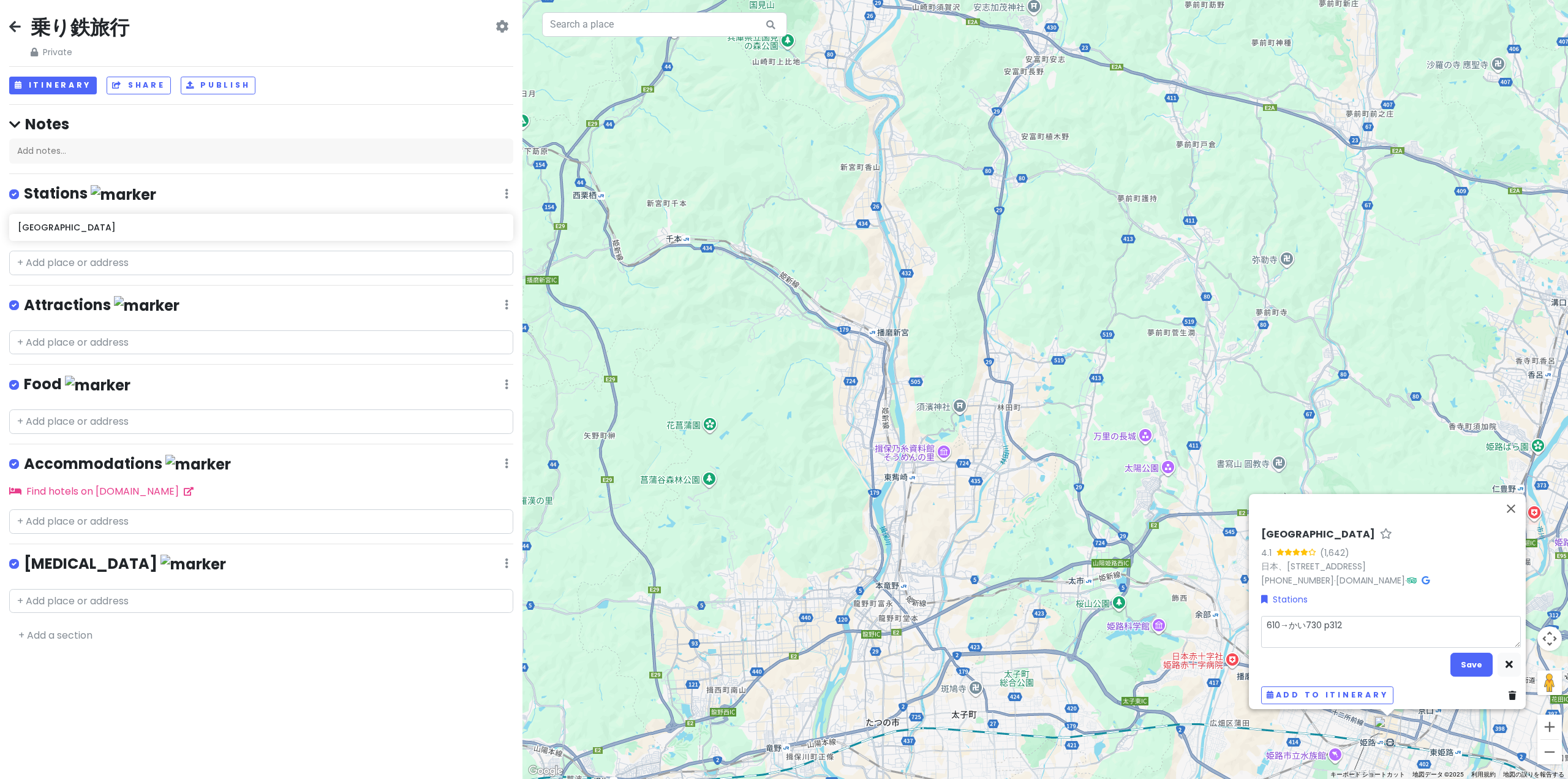
type textarea "x"
type textarea "610→か730 p312"
type textarea "x"
type textarea "610→かｍ730 p312"
type textarea "x"
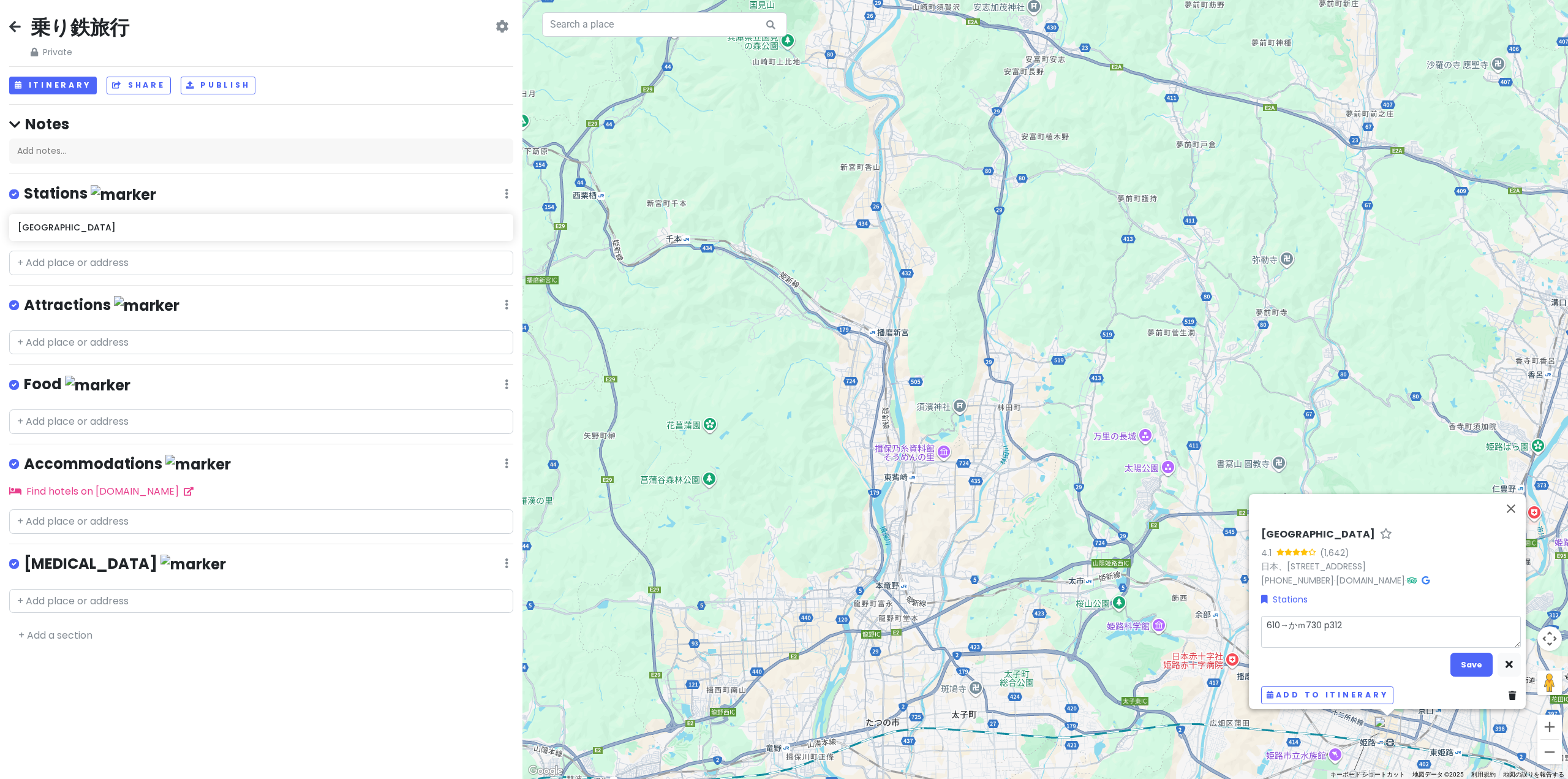
type textarea "610→かみ730 p312"
type textarea "x"
type textarea "610→かみｔ730 p312"
type textarea "x"
type textarea "610→かみつ730 p312"
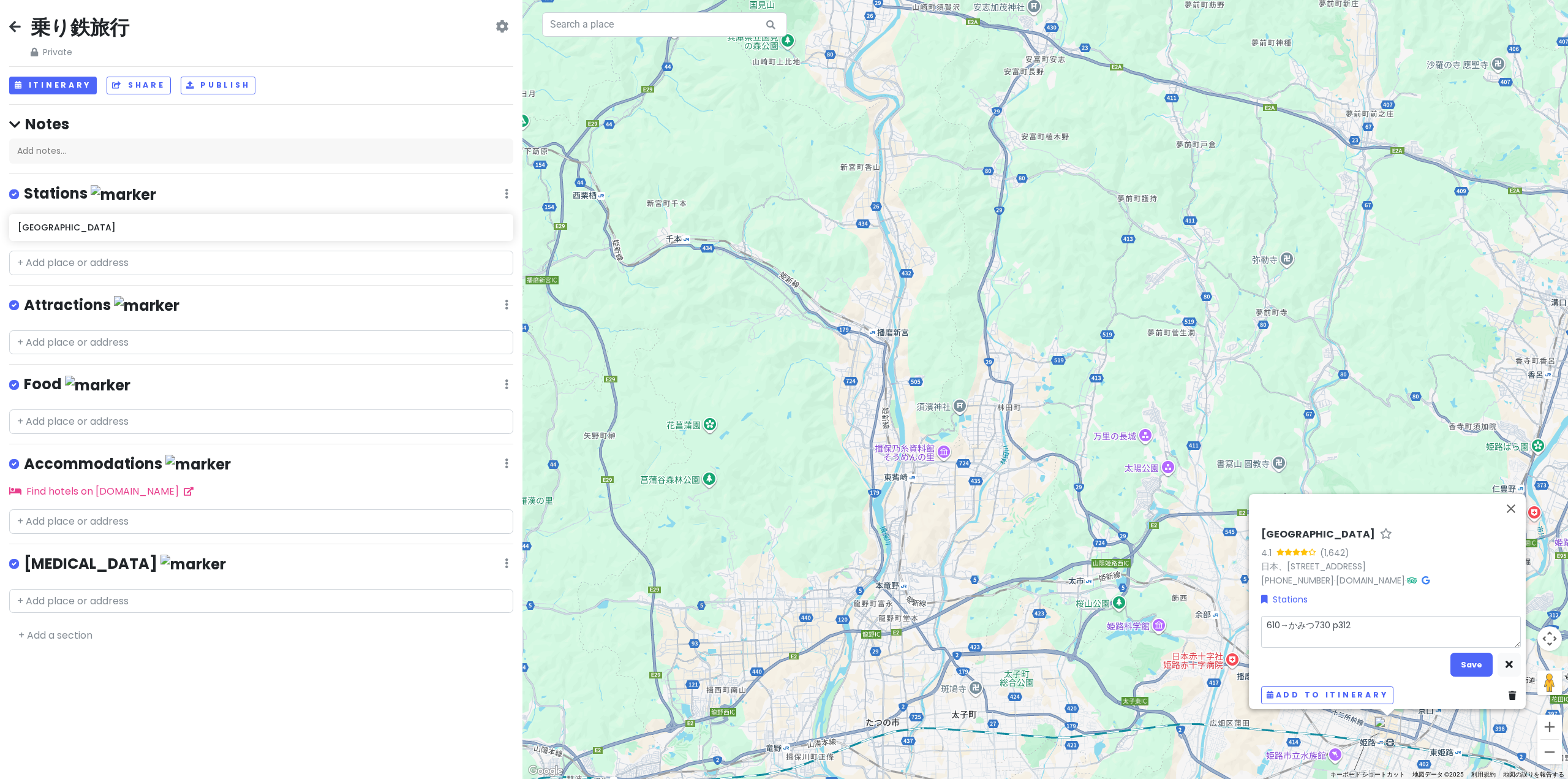
type textarea "x"
type textarea "610→かみつｋ730 p312"
type textarea "x"
type textarea "610→かみつき730 p312"
type textarea "x"
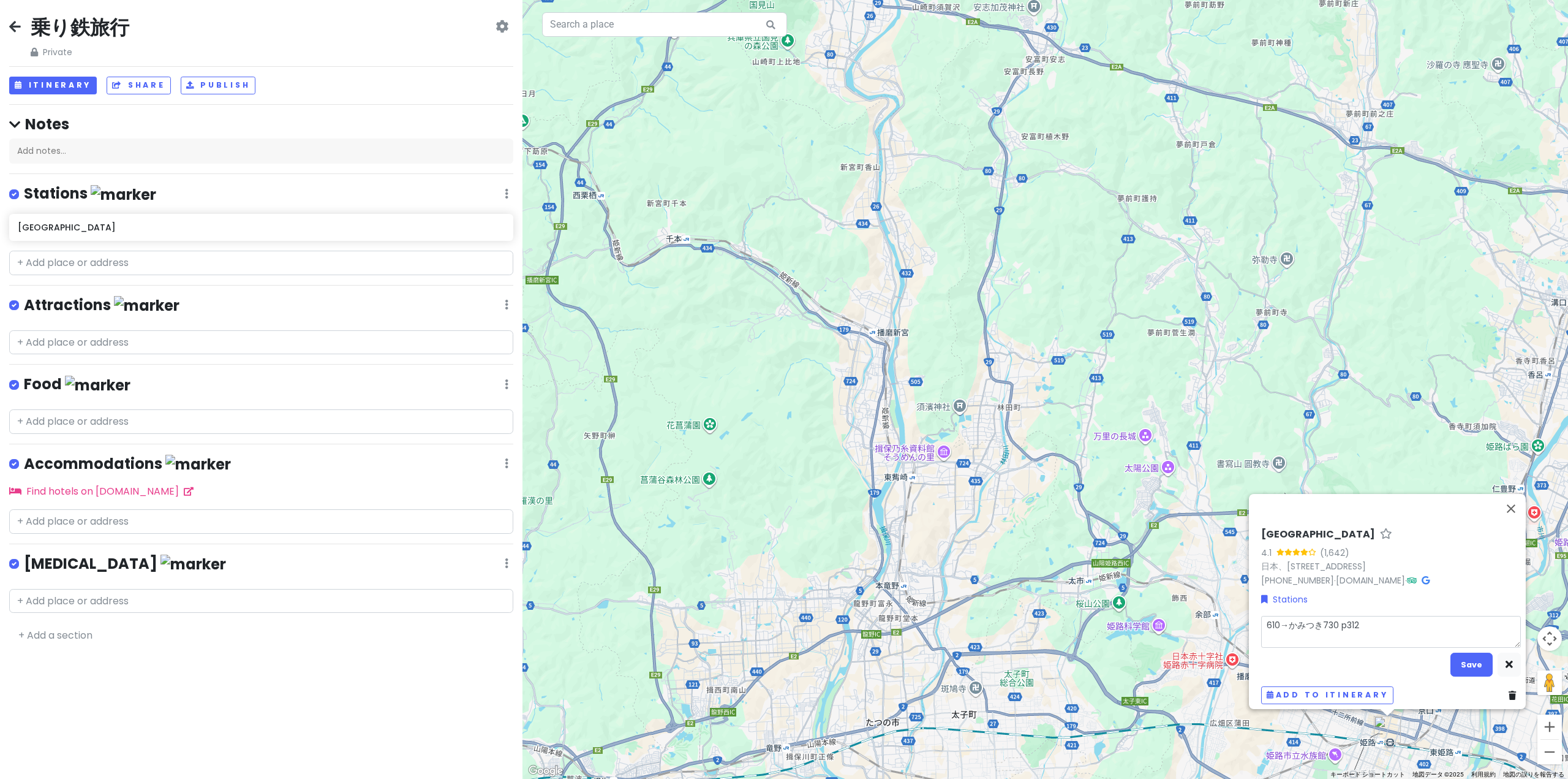
type textarea "610→噛みつき730 p312"
type textarea "x"
type textarea "610→かみつき730 p312"
type textarea "x"
type textarea "610→噛み付き730 p312"
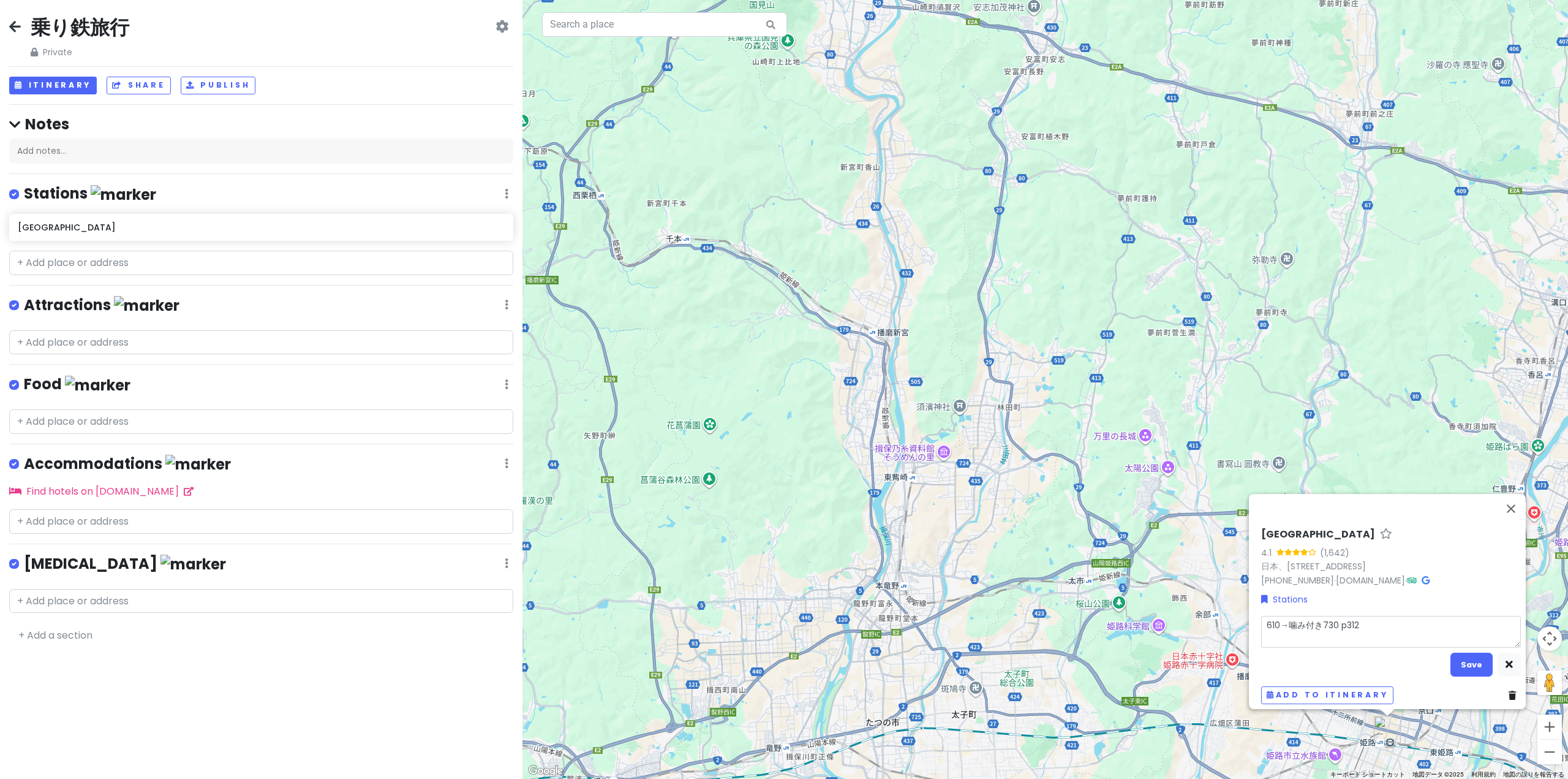
type textarea "x"
type textarea "610→カミツキ730 p312"
type textarea "x"
type textarea "610→[DEMOGRAPHIC_DATA]着730 p312"
type textarea "x"
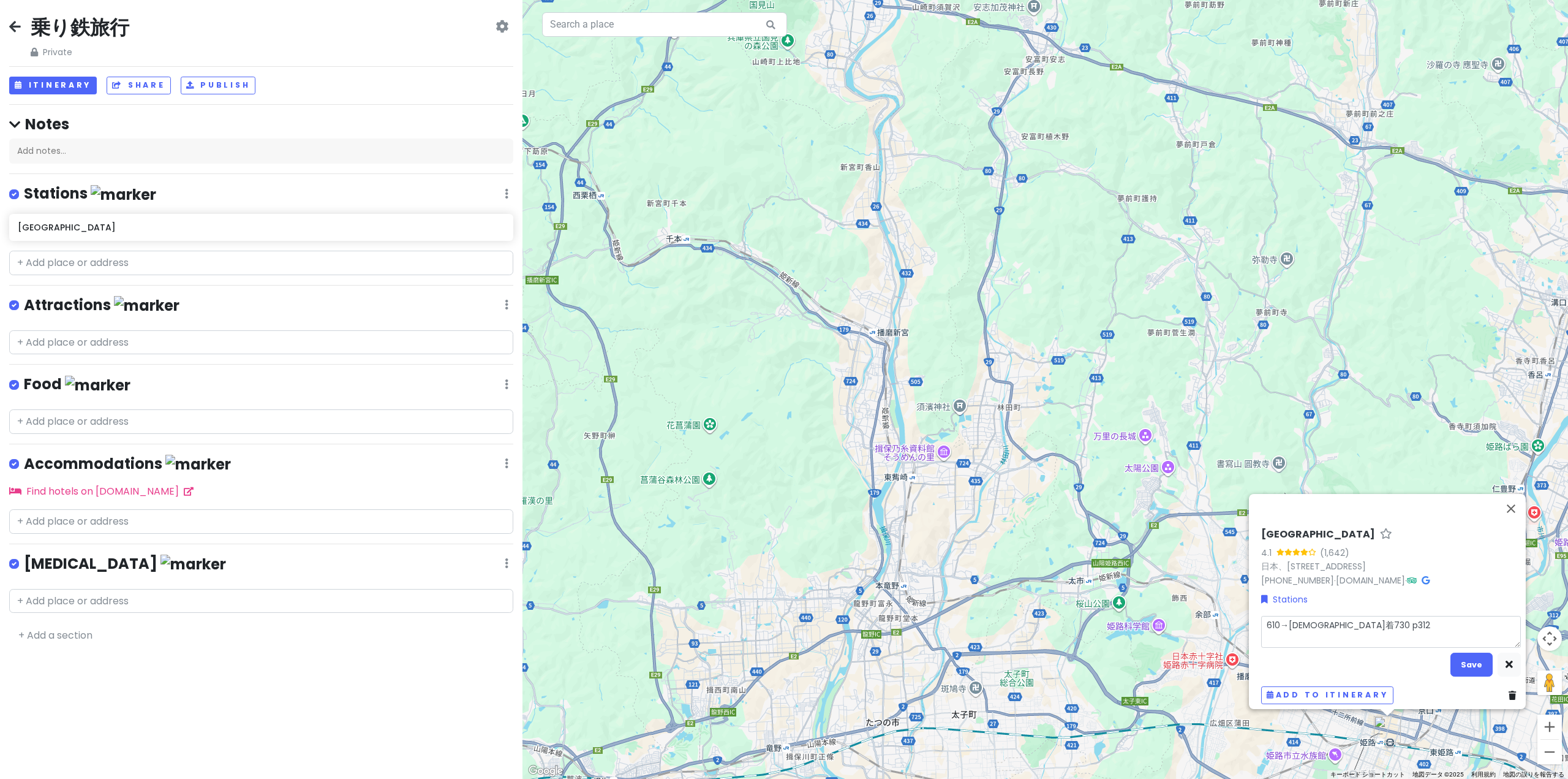
type textarea "610→紙付き730 p312"
type textarea "x"
type textarea "610→[PERSON_NAME]730 p312"
type textarea "x"
type textarea "610→[PERSON_NAME] 730 p312"
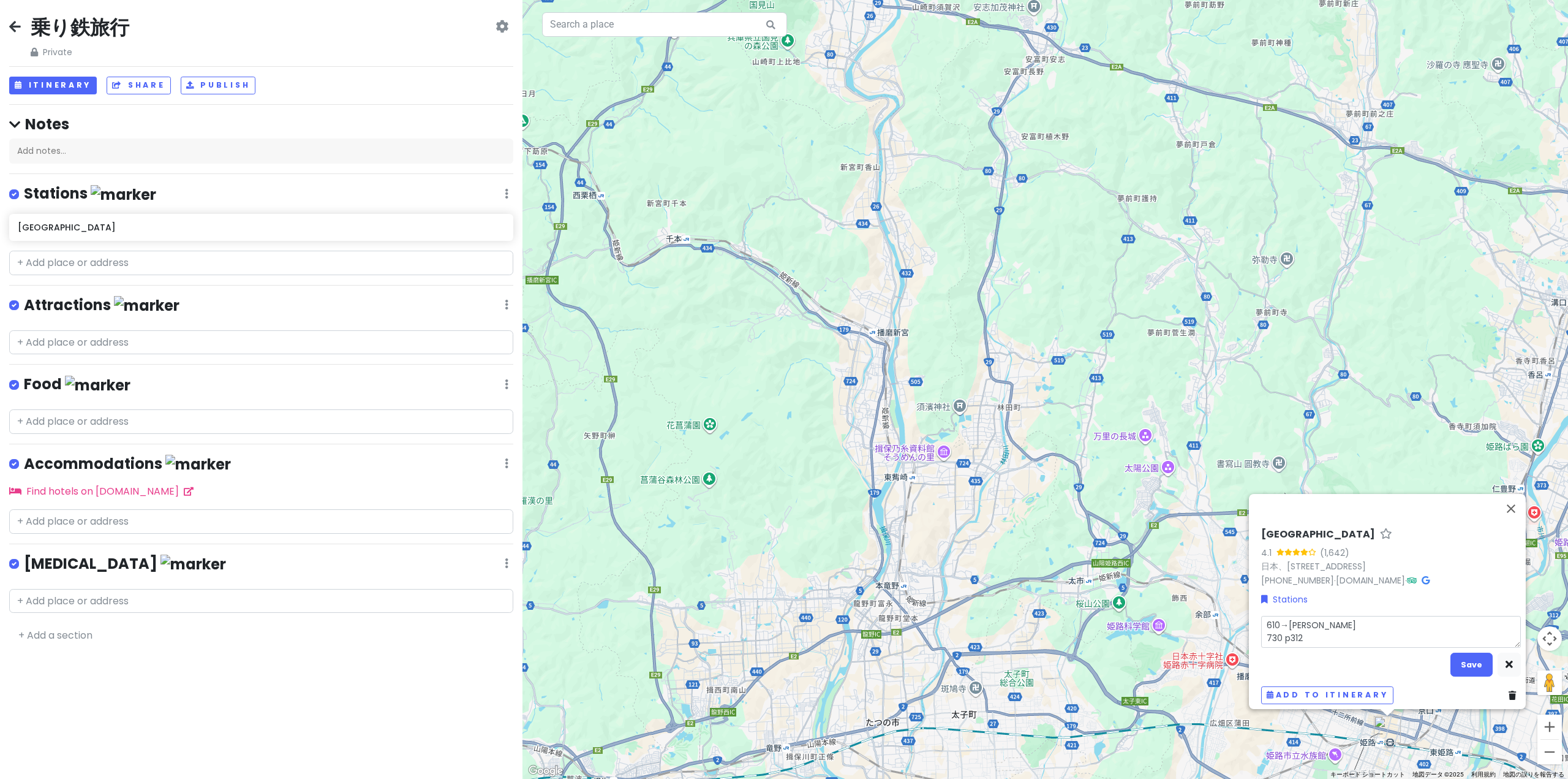
type textarea "x"
type textarea "610→[PERSON_NAME]730 p312"
click at [1457, 655] on button "Save" at bounding box center [1471, 664] width 43 height 24
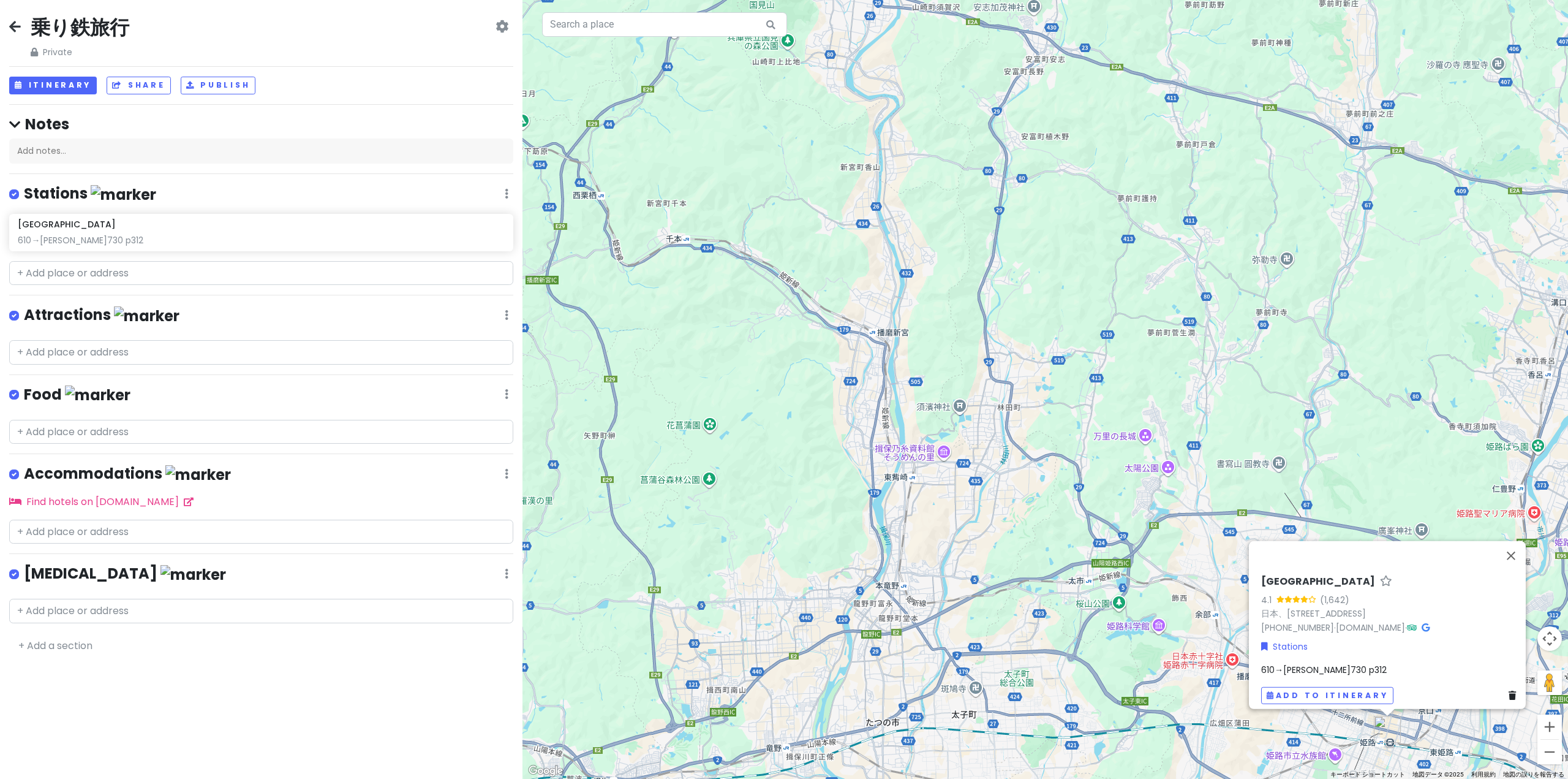
click at [78, 259] on div "乗り鉄旅行 Private Change Dates Make a Copy Delete Trip Go Pro ⚡️ Give Feedback 💡 Su…" at bounding box center [261, 390] width 522 height 779
click at [69, 275] on input "text" at bounding box center [261, 273] width 504 height 25
click at [77, 229] on div "[GEOGRAPHIC_DATA] 610→[PERSON_NAME]730 p312" at bounding box center [261, 232] width 487 height 27
click at [1338, 666] on div "610→[PERSON_NAME]730 p312" at bounding box center [1391, 669] width 260 height 13
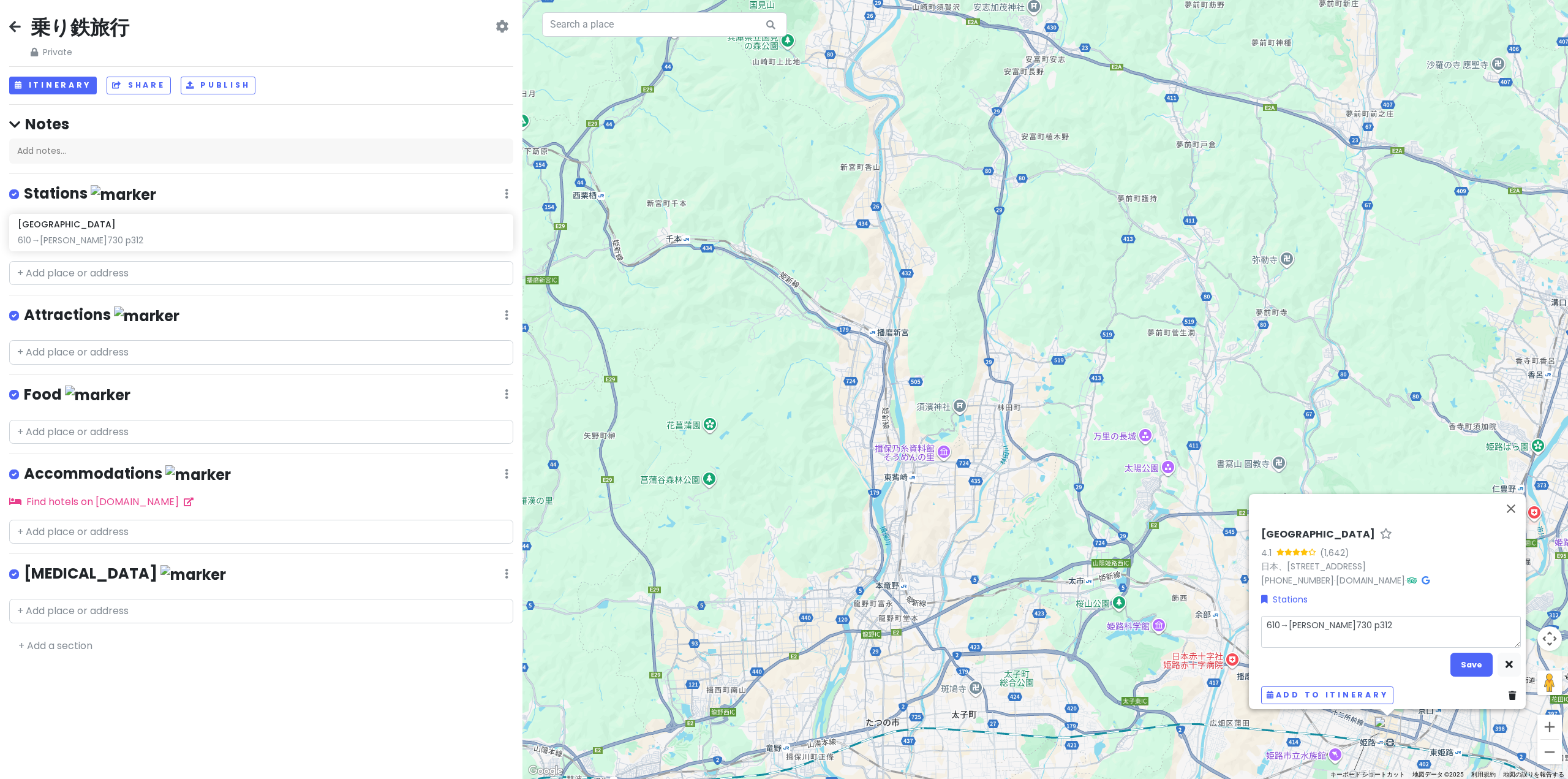
click at [1313, 621] on textarea "610→[PERSON_NAME]730 p312" at bounding box center [1391, 631] width 260 height 32
type textarea "x"
type textarea "610→[PERSON_NAME]73 p312"
type textarea "x"
type textarea "610→[PERSON_NAME]7 p312"
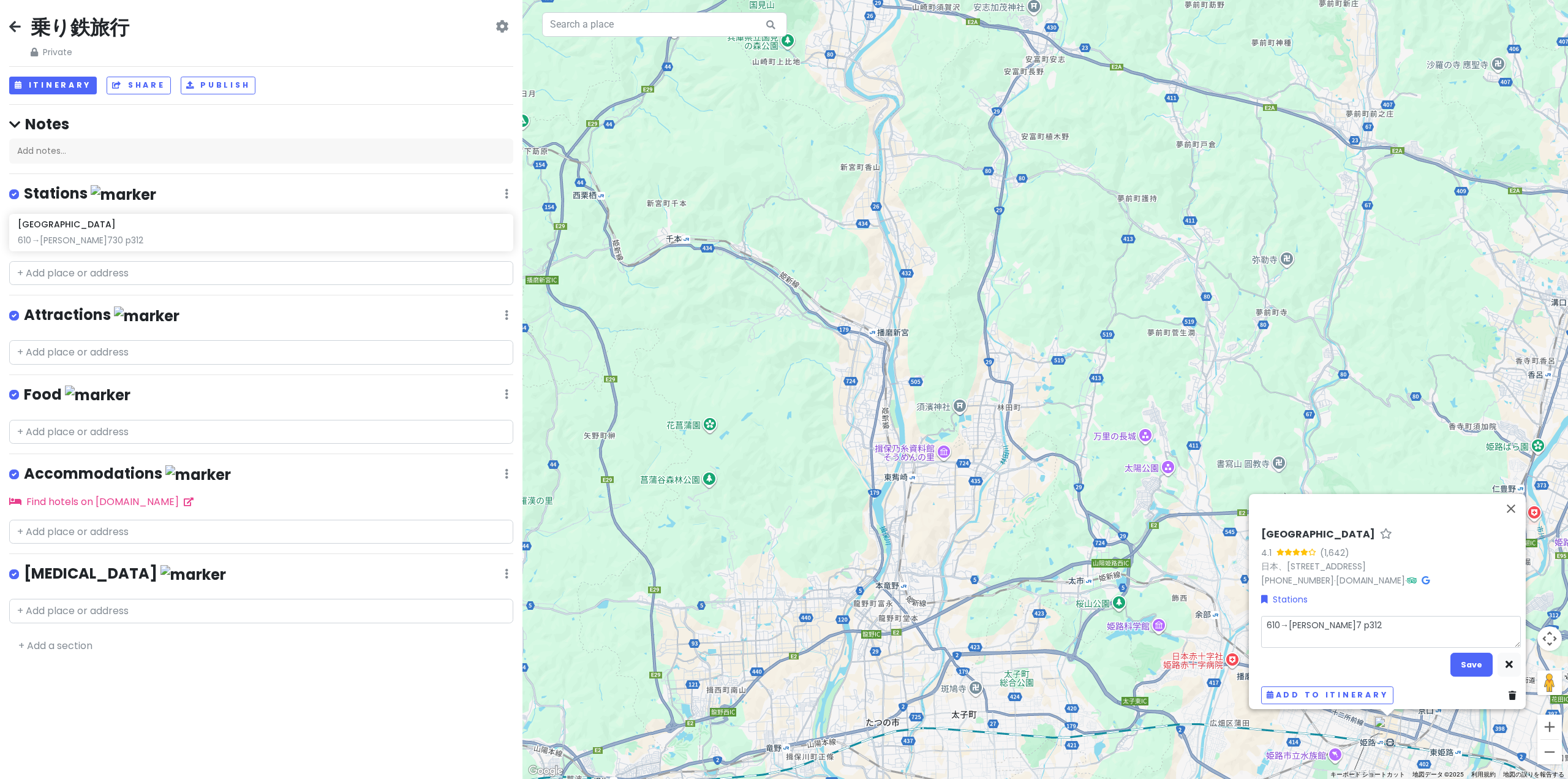
type textarea "x"
type textarea "610→[PERSON_NAME] p312"
type textarea "x"
type textarea "610→上 p312"
type textarea "x"
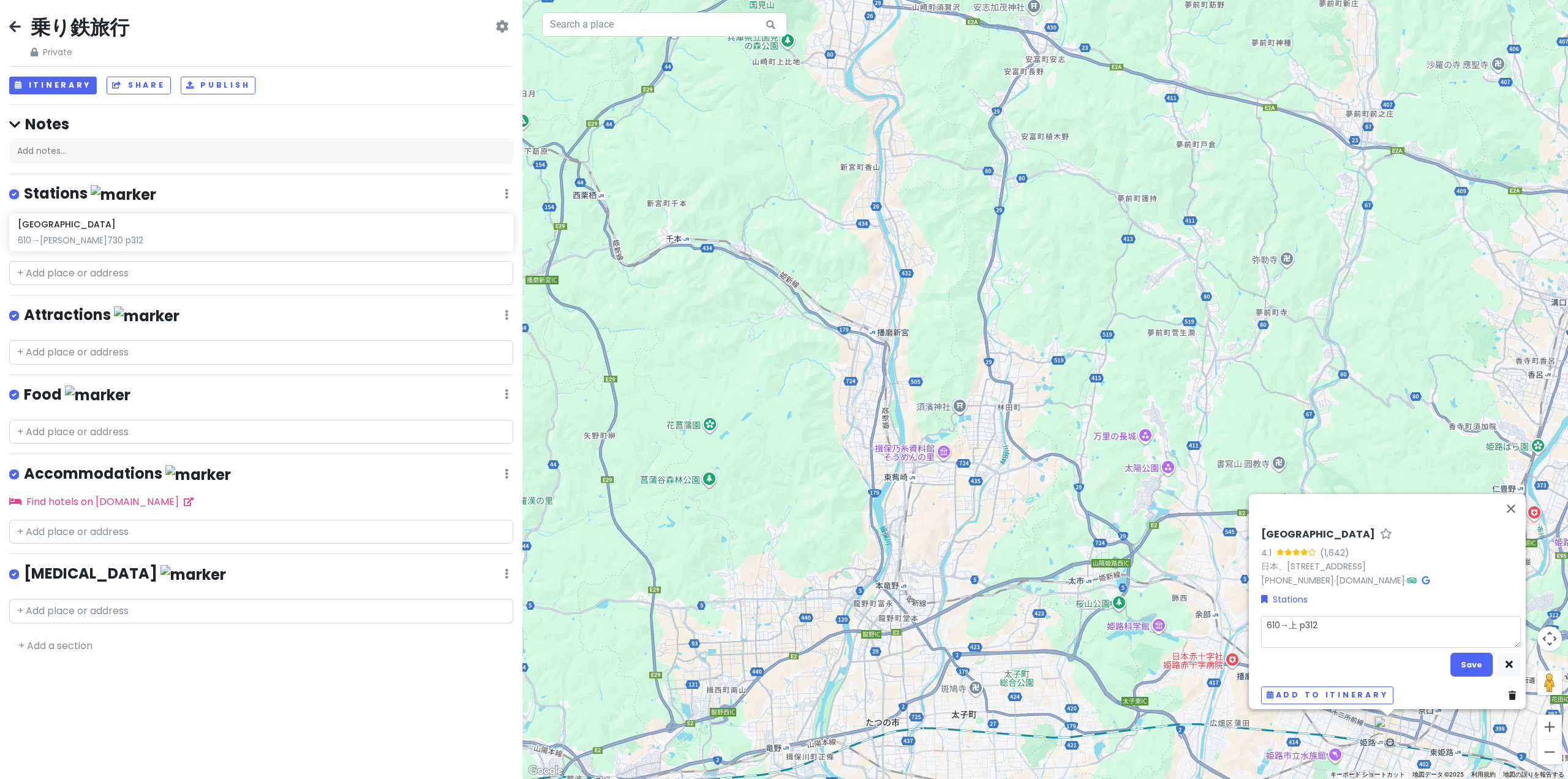
type textarea "610→ p312"
type textarea "x"
type textarea "610 p312"
type textarea "x"
type textarea "61 p312"
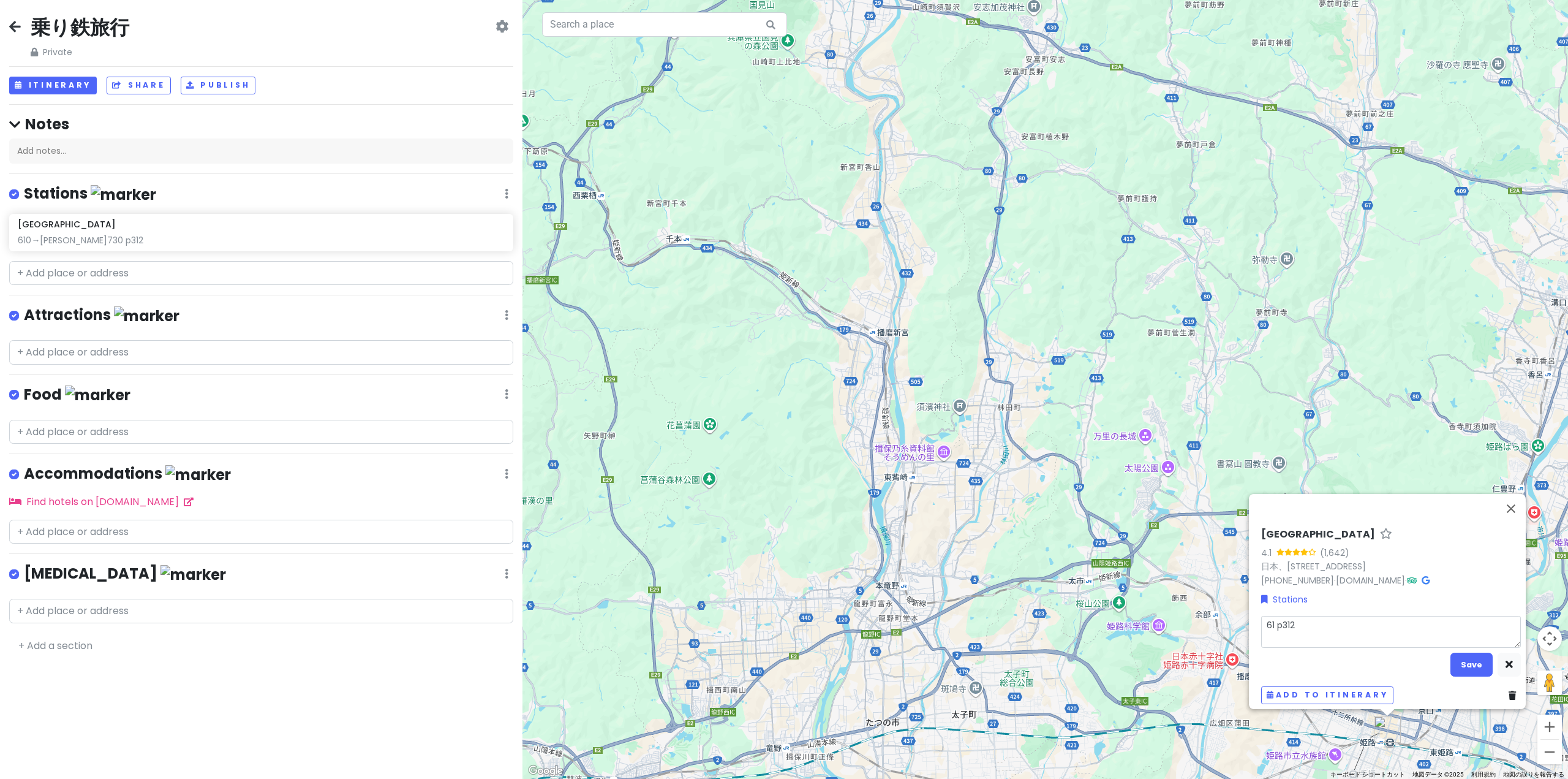
type textarea "x"
type textarea "6 p312"
type textarea "x"
type textarea "p312"
type textarea "x"
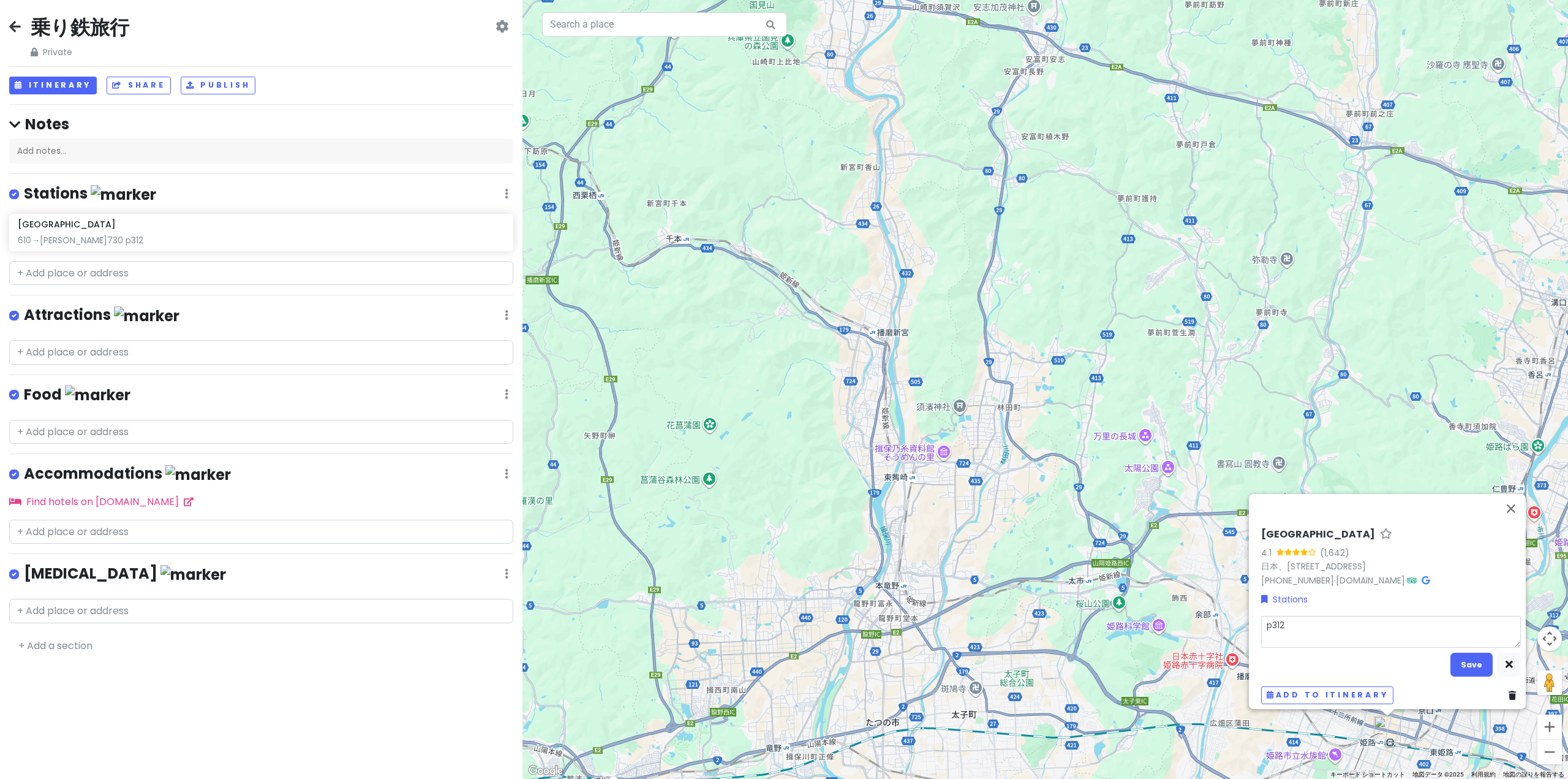
type textarea "6 p312"
type textarea "x"
type textarea "65 p312"
type textarea "x"
type textarea "655 p312"
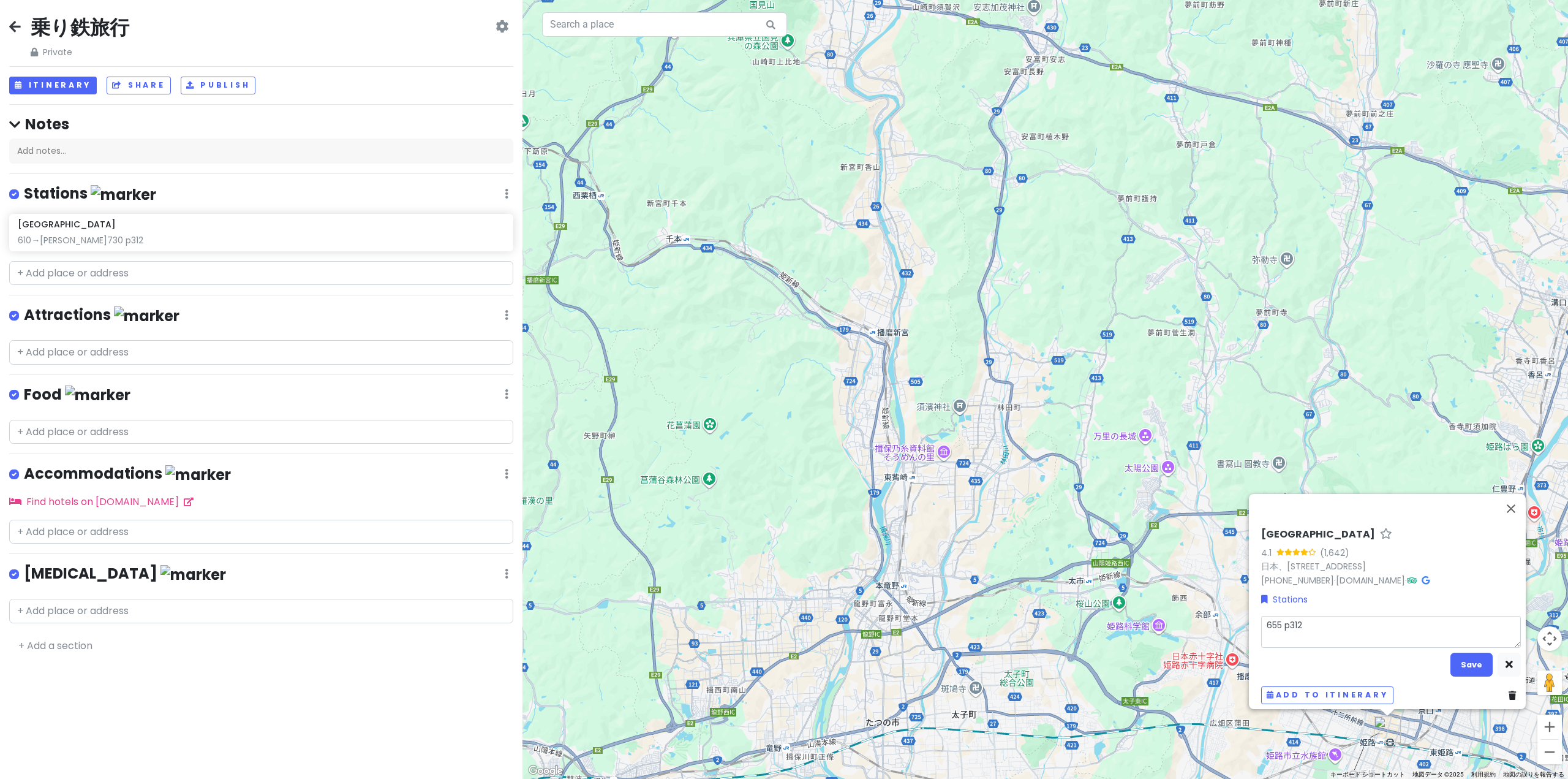
type textarea "x"
type textarea "655ｍ p312"
type textarea "x"
type textarea "655み p312"
type textarea "x"
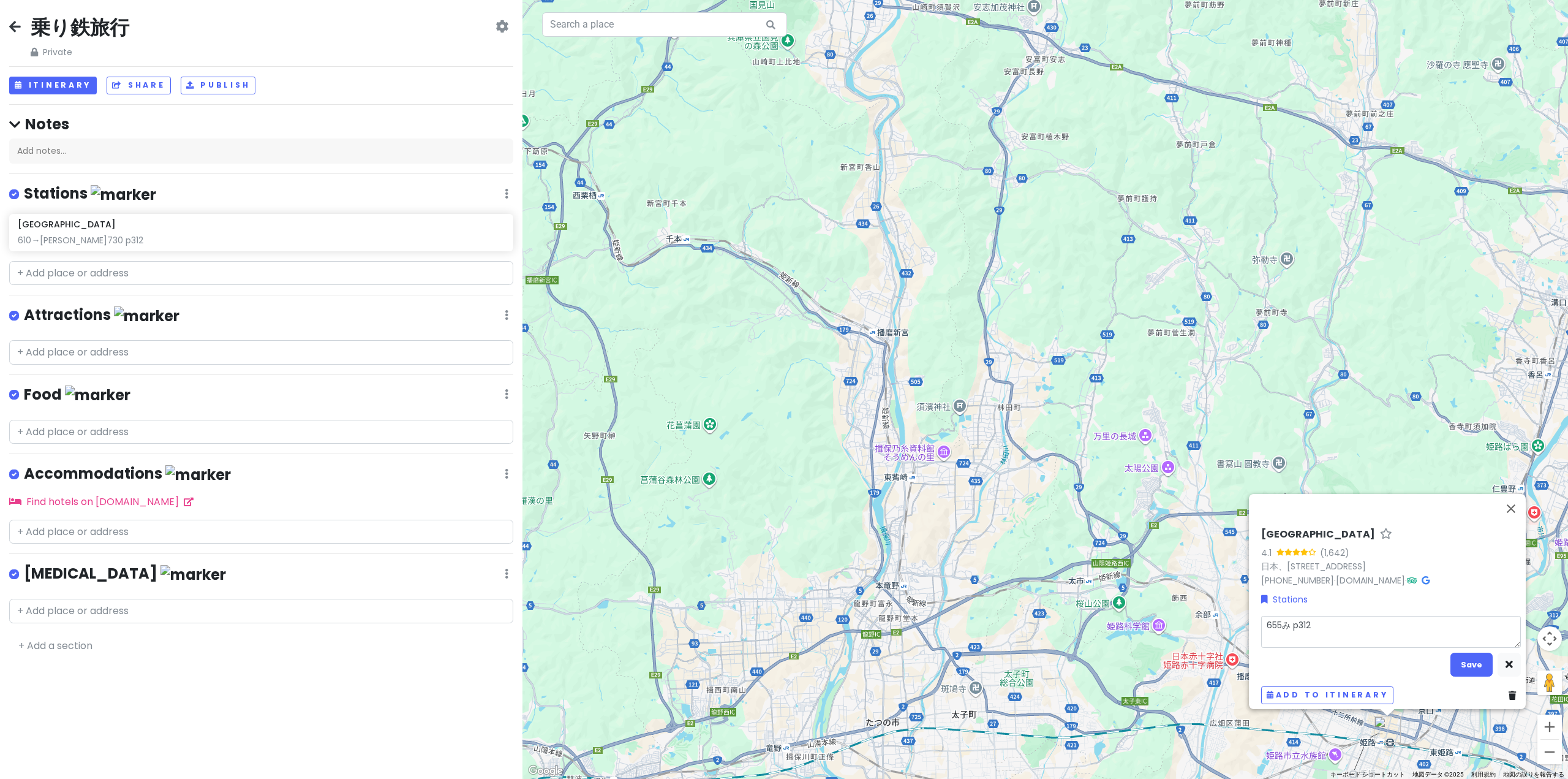
type textarea "655みｇ p312"
type textarea "x"
type textarea "655みぎ p312"
type textarea "x"
type textarea "655右 p312"
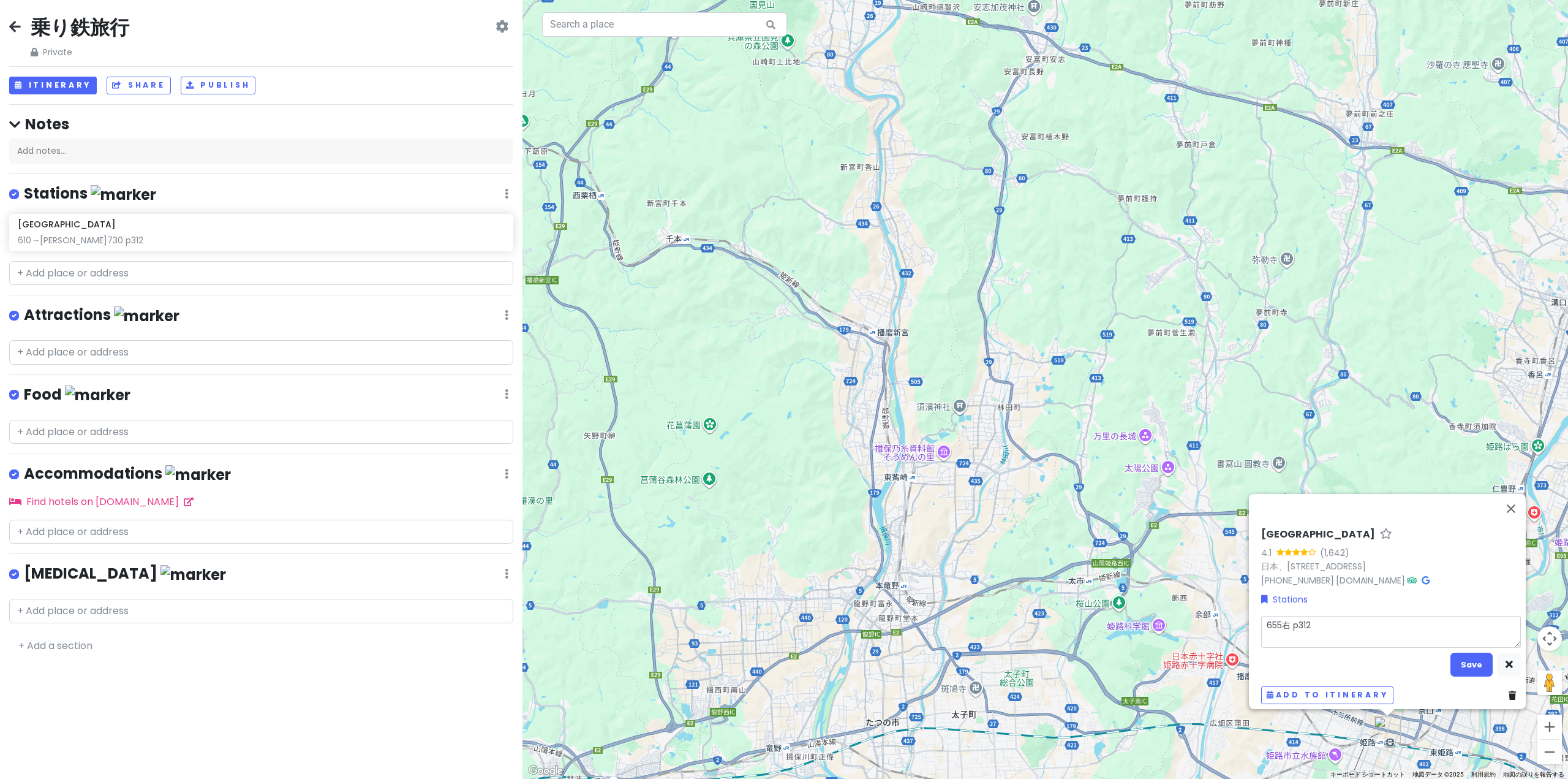
type textarea "x"
type textarea "655右ｈ p312"
type textarea "x"
type textarea "655右は p312"
type textarea "x"
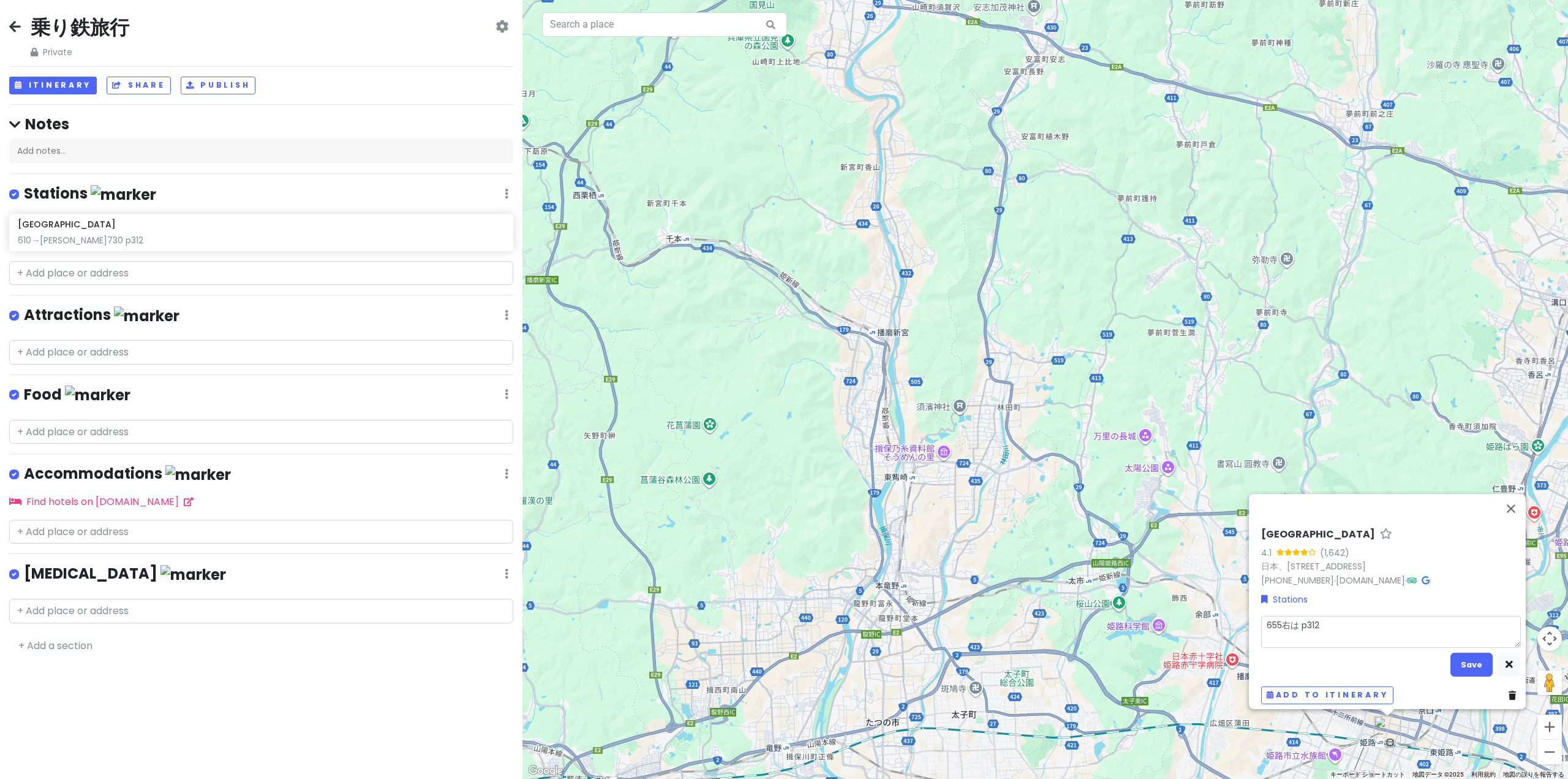
type textarea "655右はｒ p312"
type textarea "x"
type textarea "655右はり p312"
type textarea "x"
type textarea "655右はりｍ p312"
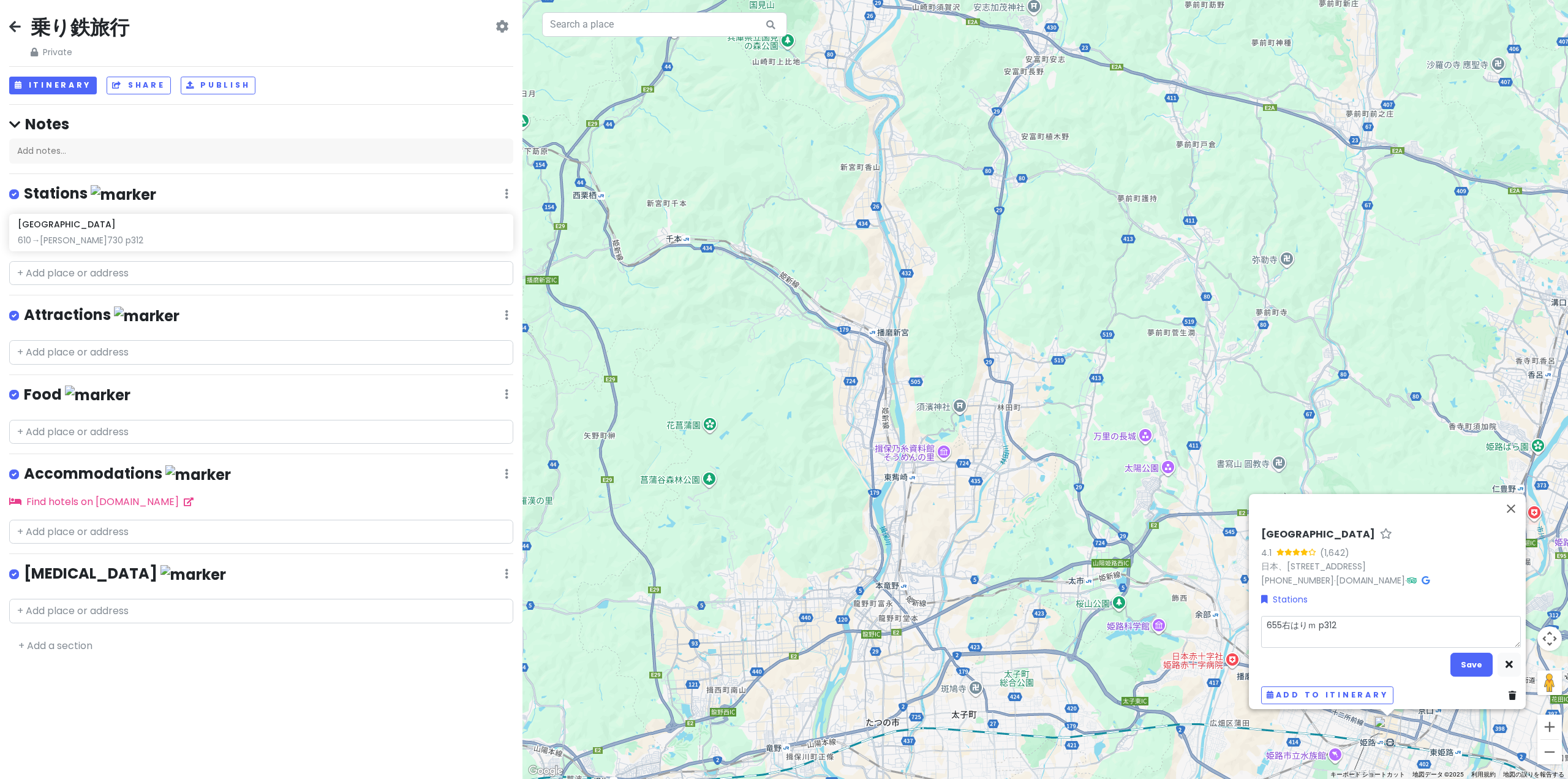
type textarea "x"
type textarea "655右はりま p312"
type textarea "x"
type textarea "655右播磨 p312"
type textarea "x"
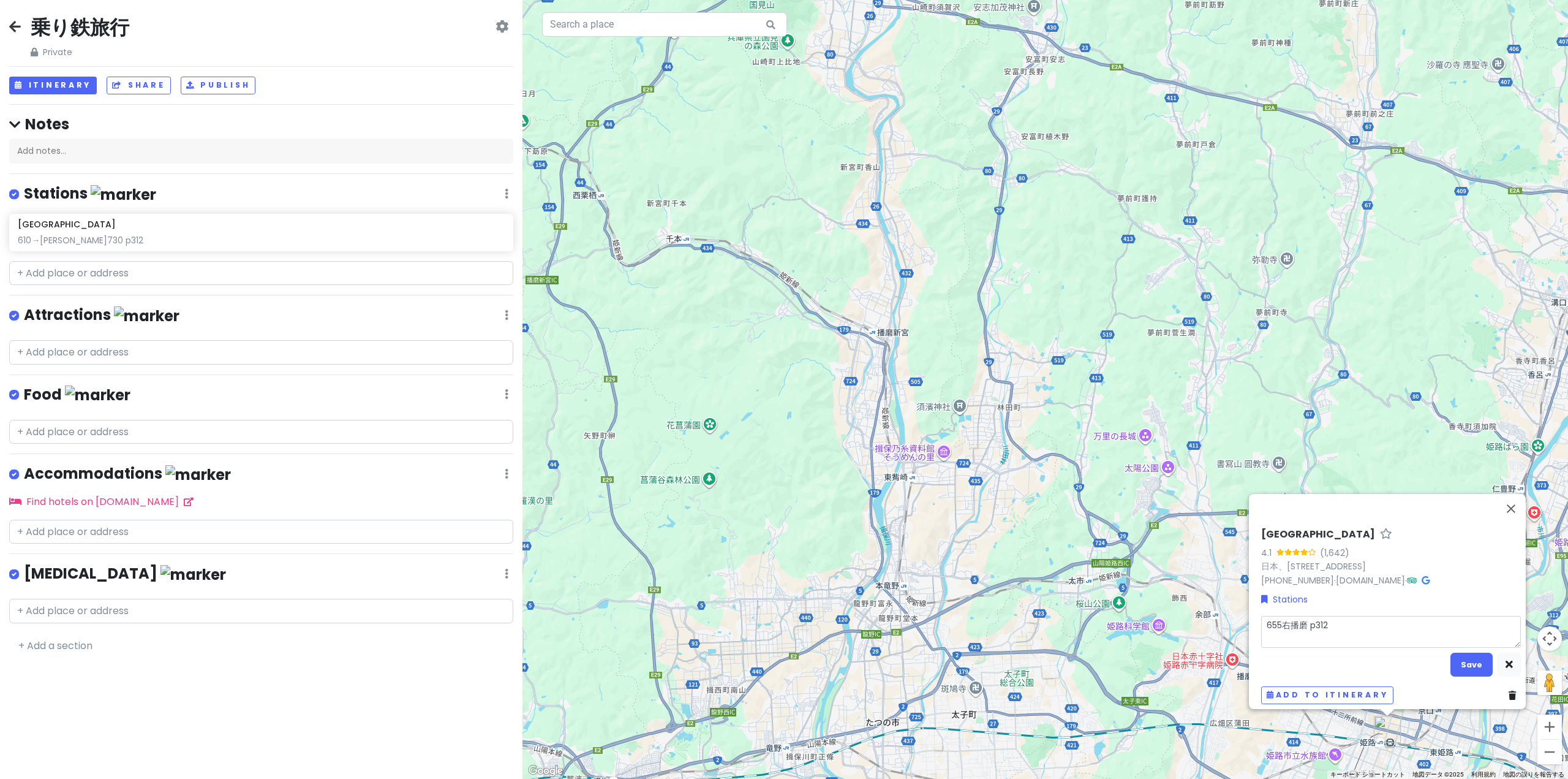
type textarea "655右はりま p312"
type textarea "x"
type textarea "655右はり p312"
type textarea "x"
type textarea "655右は p312"
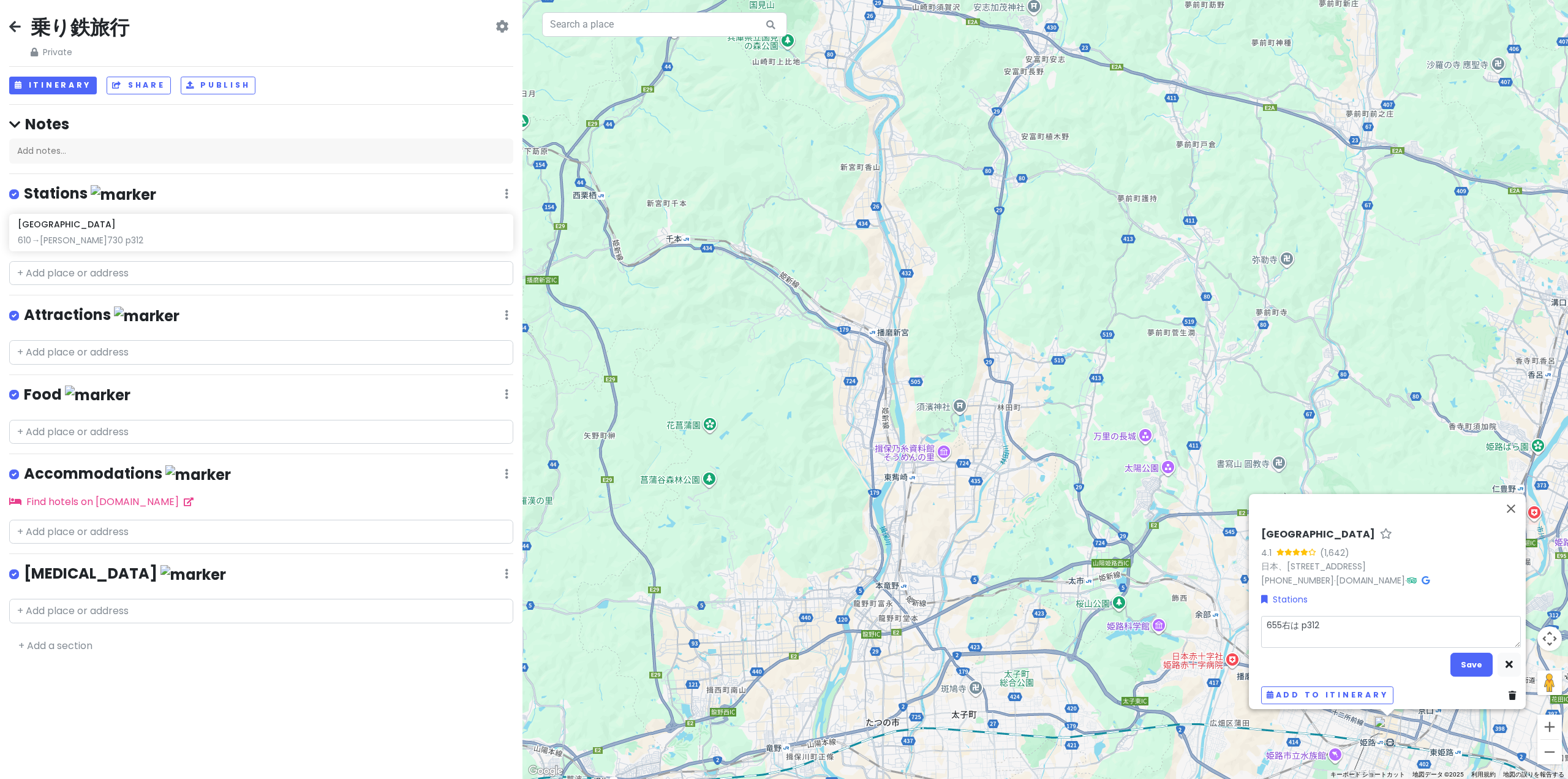
type textarea "x"
type textarea "655右 p312"
type textarea "x"
type textarea "655 p312"
type textarea "x"
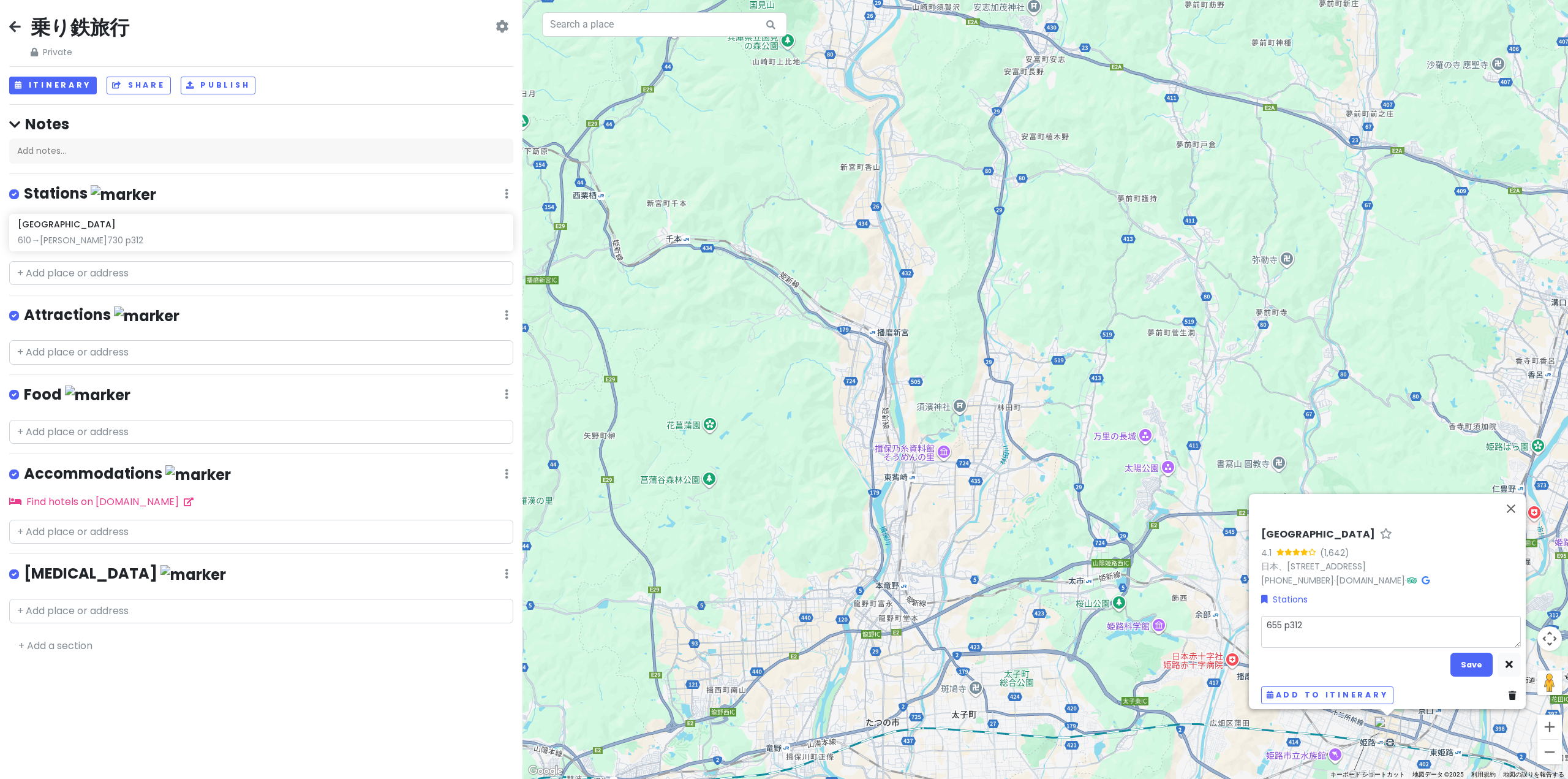
type textarea "655ｚ p312"
type textarea "x"
type textarea "655→ p312"
type textarea "x"
type textarea "655→ｈ p312"
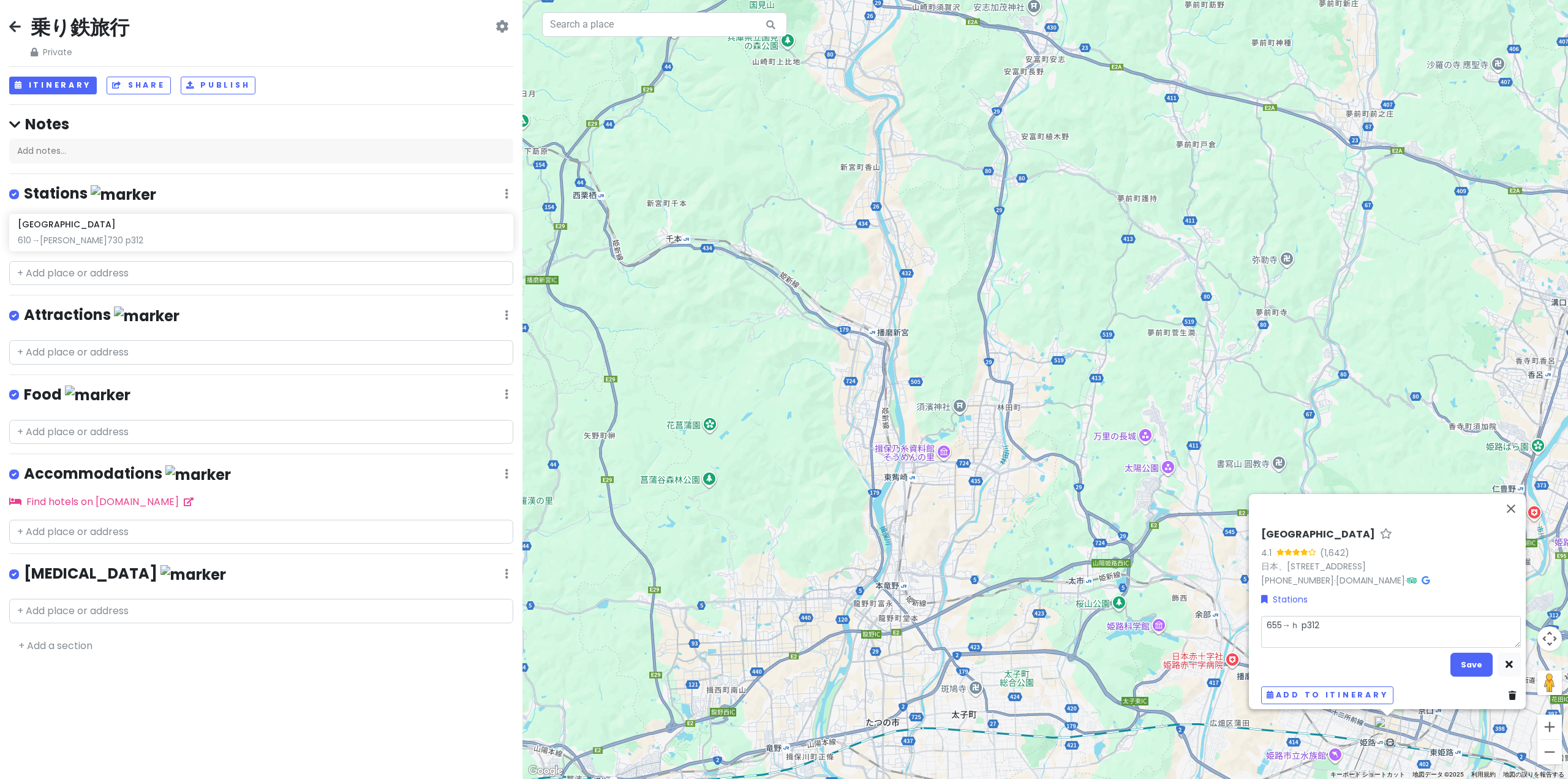
type textarea "x"
type textarea "655→は p312"
type textarea "x"
type textarea "655→はｒ p312"
type textarea "x"
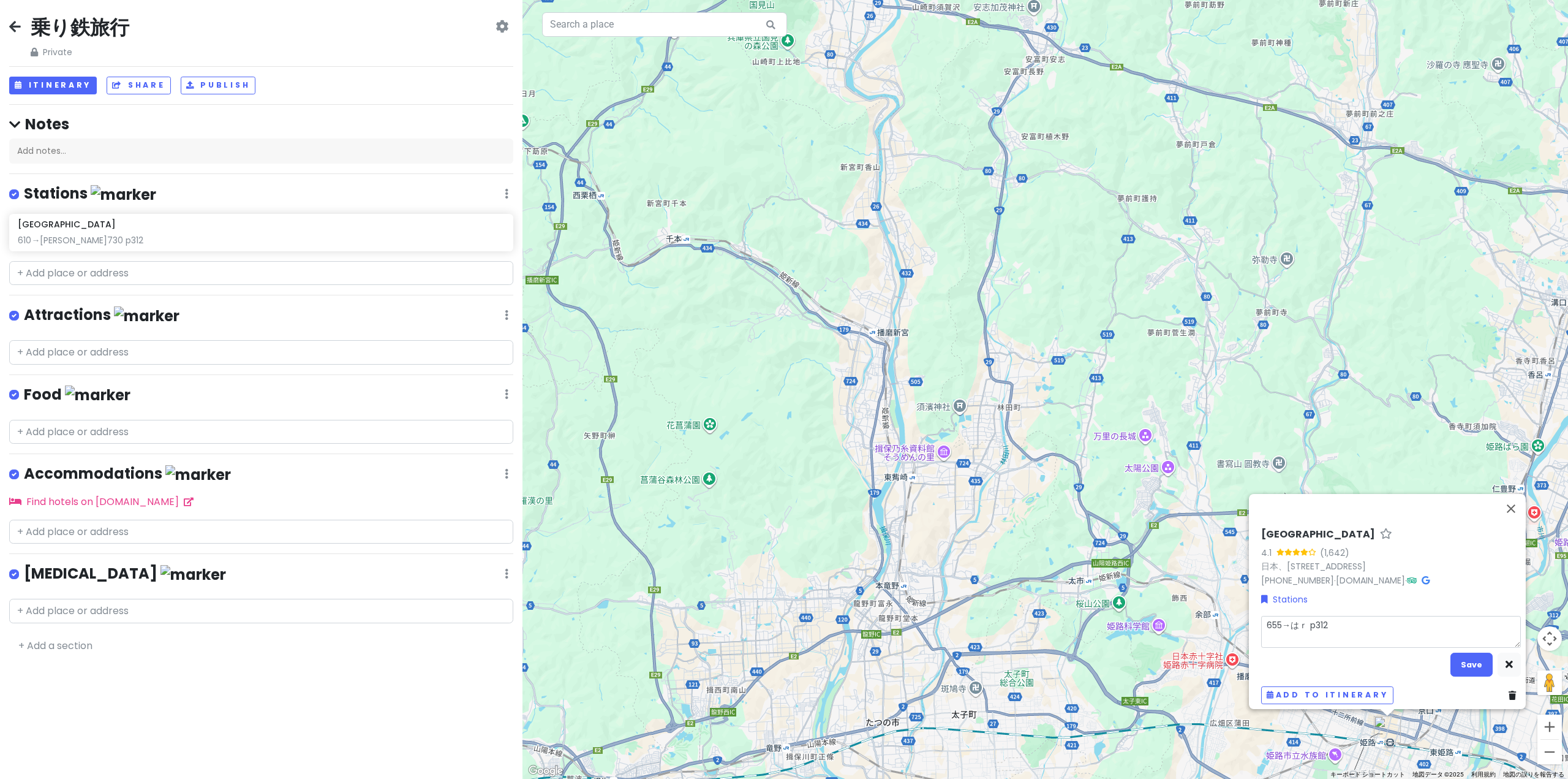
type textarea "655→はり p312"
type textarea "x"
type textarea "655→はりｍ p312"
type textarea "x"
type textarea "655→はりま p312"
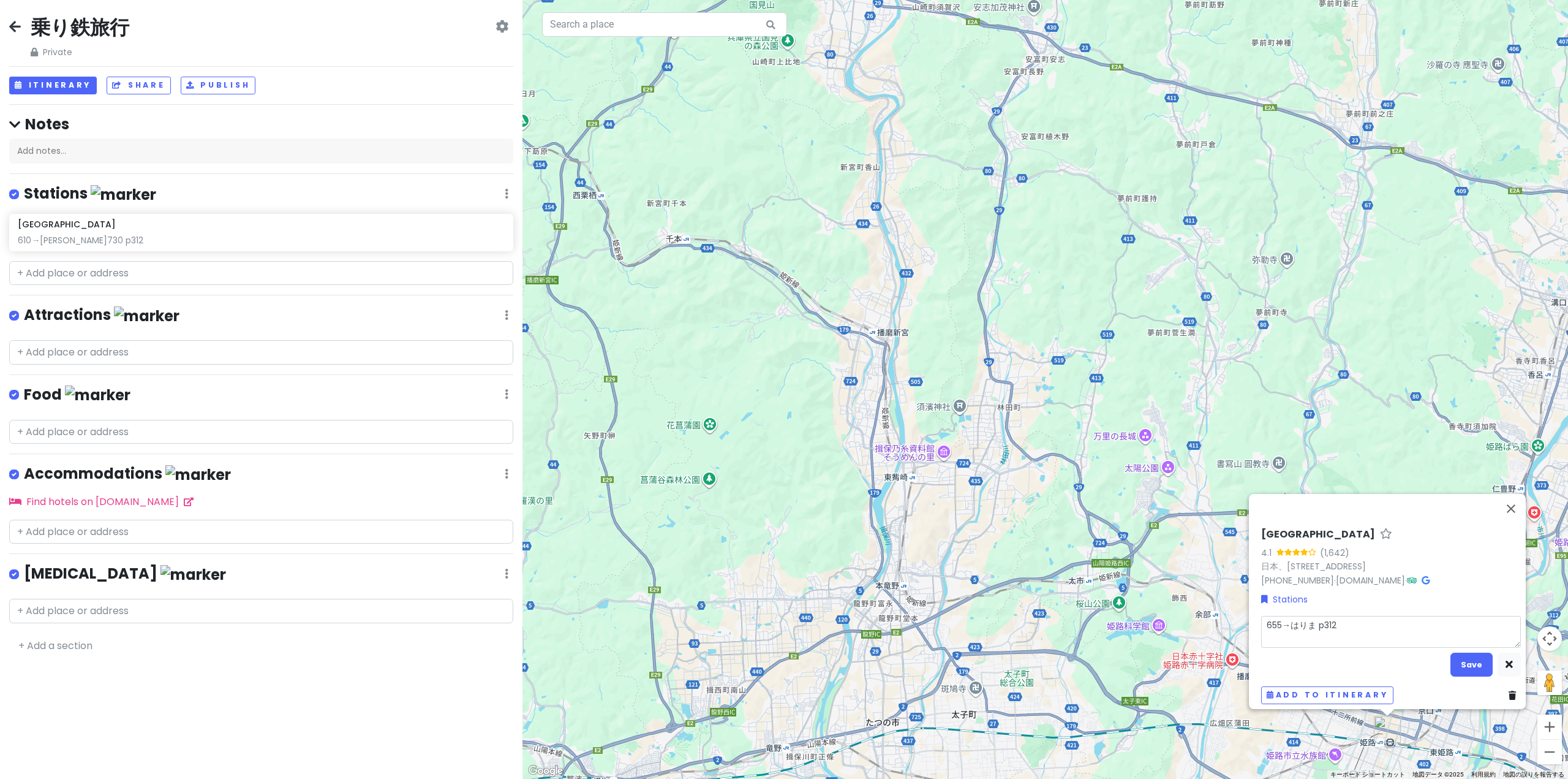
type textarea "x"
type textarea "655→はりまｓ p312"
type textarea "x"
type textarea "655→はりまし p312"
type textarea "x"
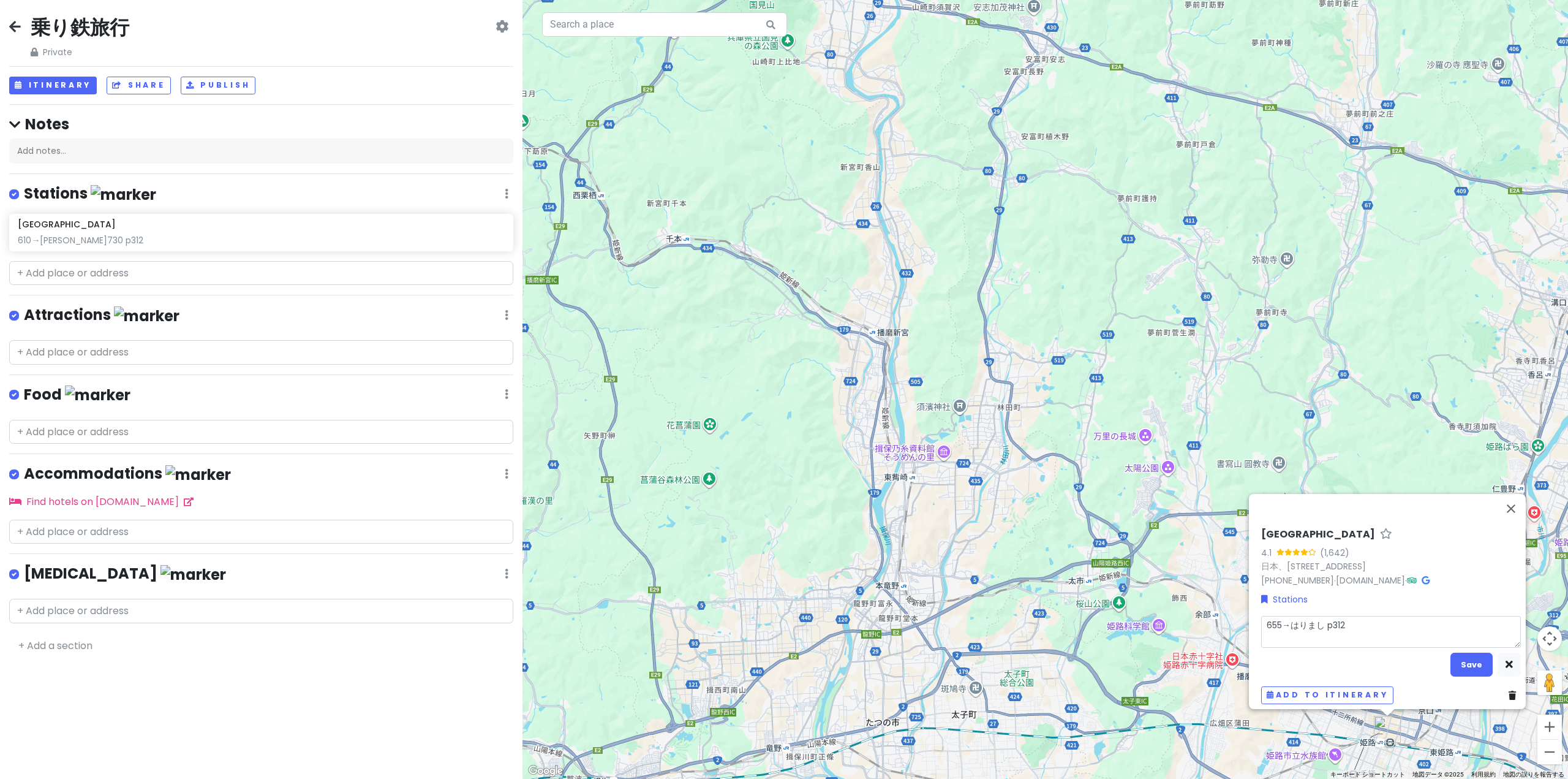
type textarea "655→はりましｎ p312"
type textarea "x"
type textarea "655→はりましん p312"
type textarea "x"
type textarea "655→はりましんｇ p312"
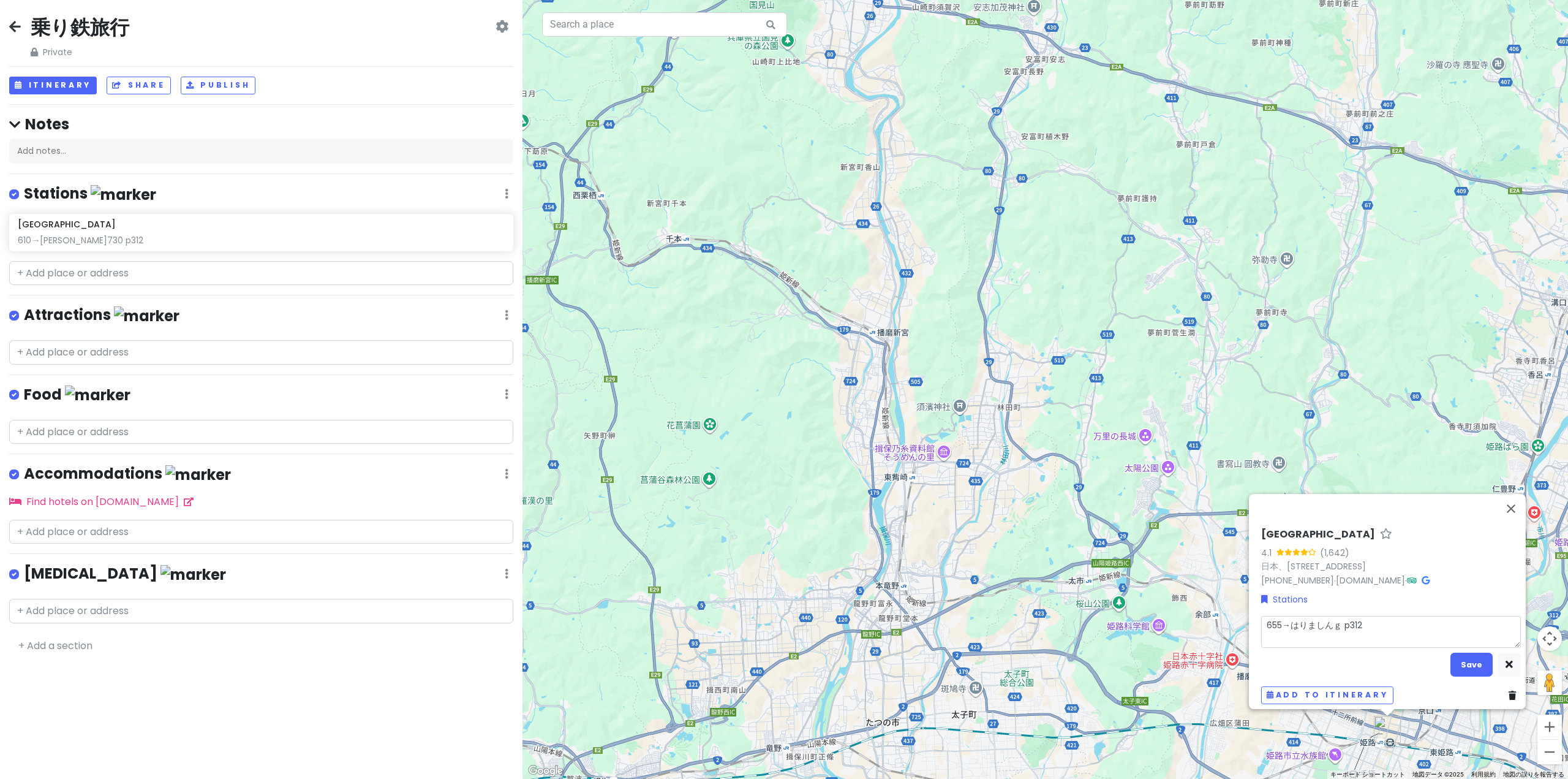
type textarea "x"
type textarea "655→播磨[PERSON_NAME] p312"
type textarea "x"
type textarea "655→播磨[PERSON_NAME]7 p312"
type textarea "x"
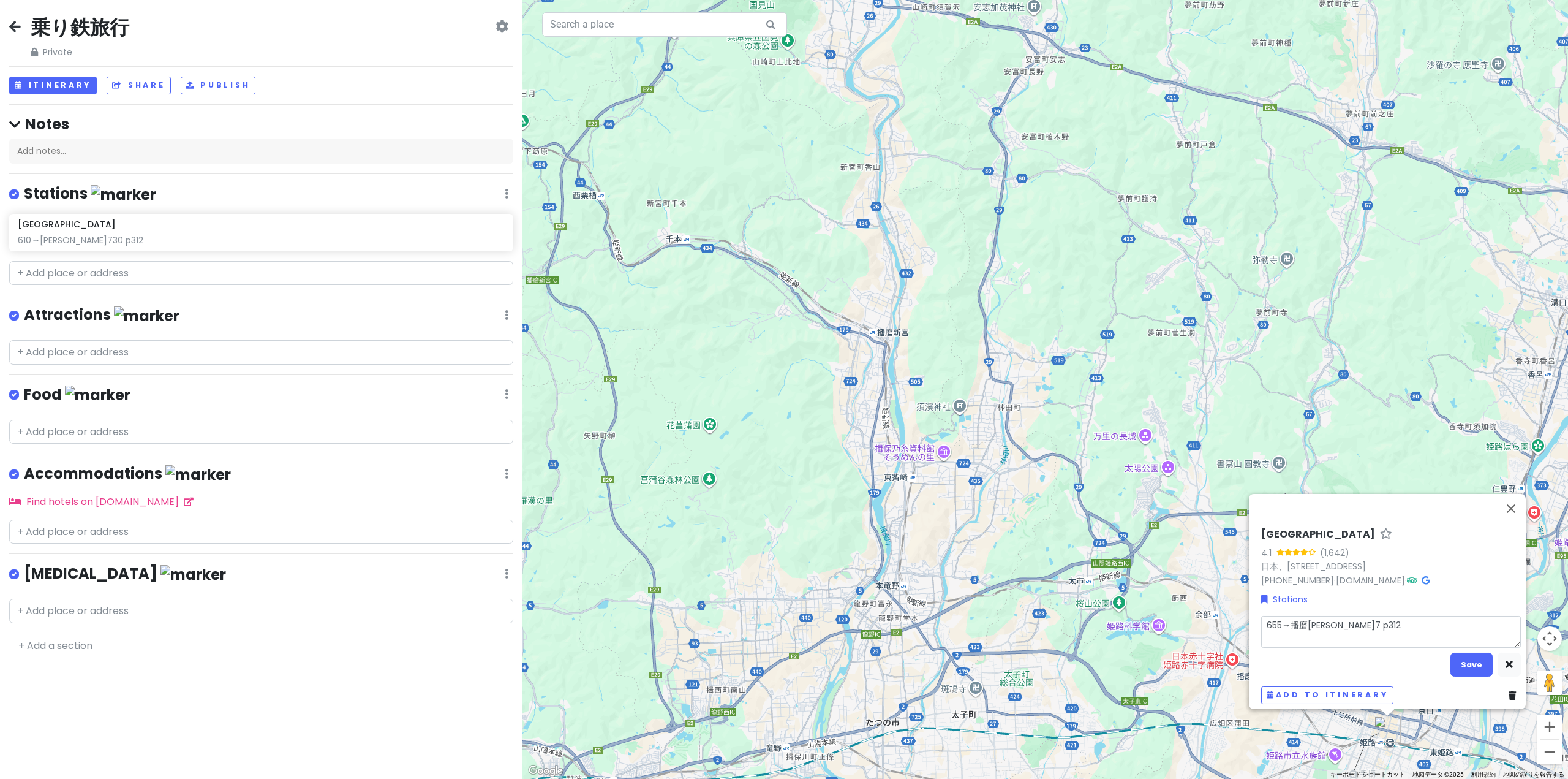
type textarea "655→播磨[PERSON_NAME]72 p312"
type textarea "x"
type textarea "655→播磨[PERSON_NAME]729 p312"
type textarea "x"
type textarea "655→播磨[PERSON_NAME]729( p312"
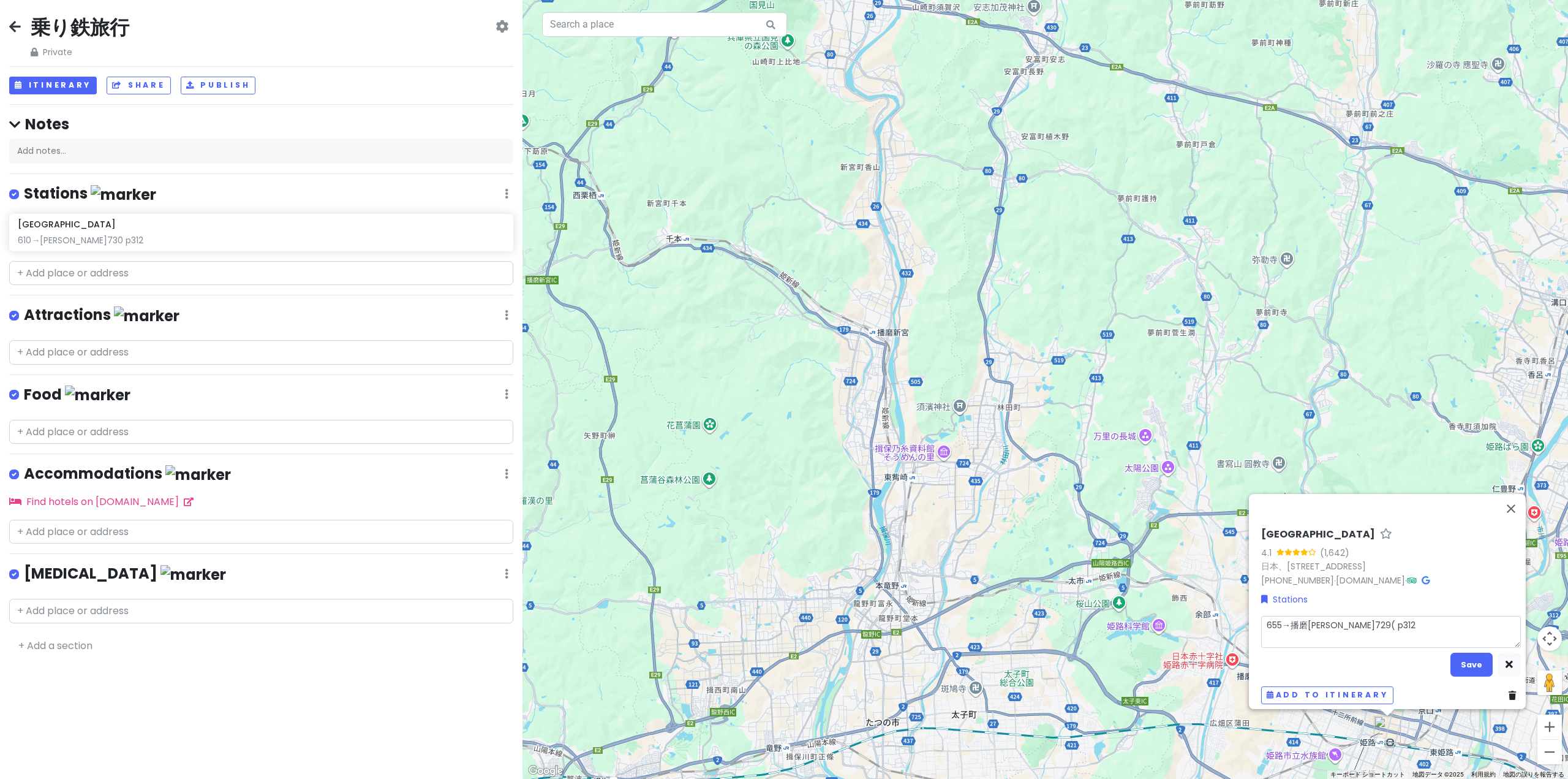
type textarea "x"
click at [1452, 656] on button "Save" at bounding box center [1471, 664] width 43 height 24
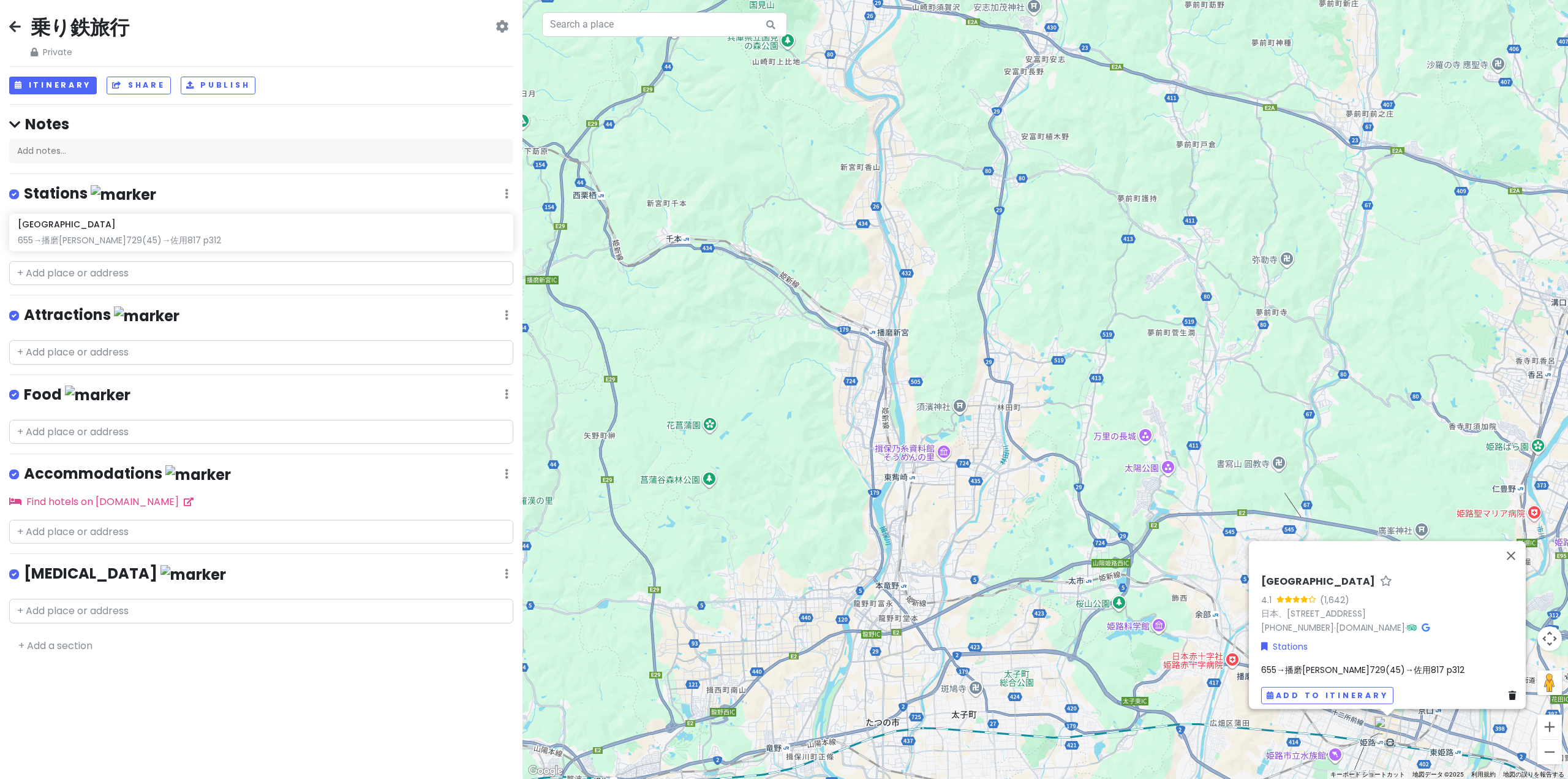
click at [222, 259] on div "乗り鉄旅行 Private Change Dates Make a Copy Delete Trip Go Pro ⚡️ Give Feedback 💡 Su…" at bounding box center [261, 390] width 522 height 779
click at [204, 268] on input "text" at bounding box center [261, 273] width 504 height 25
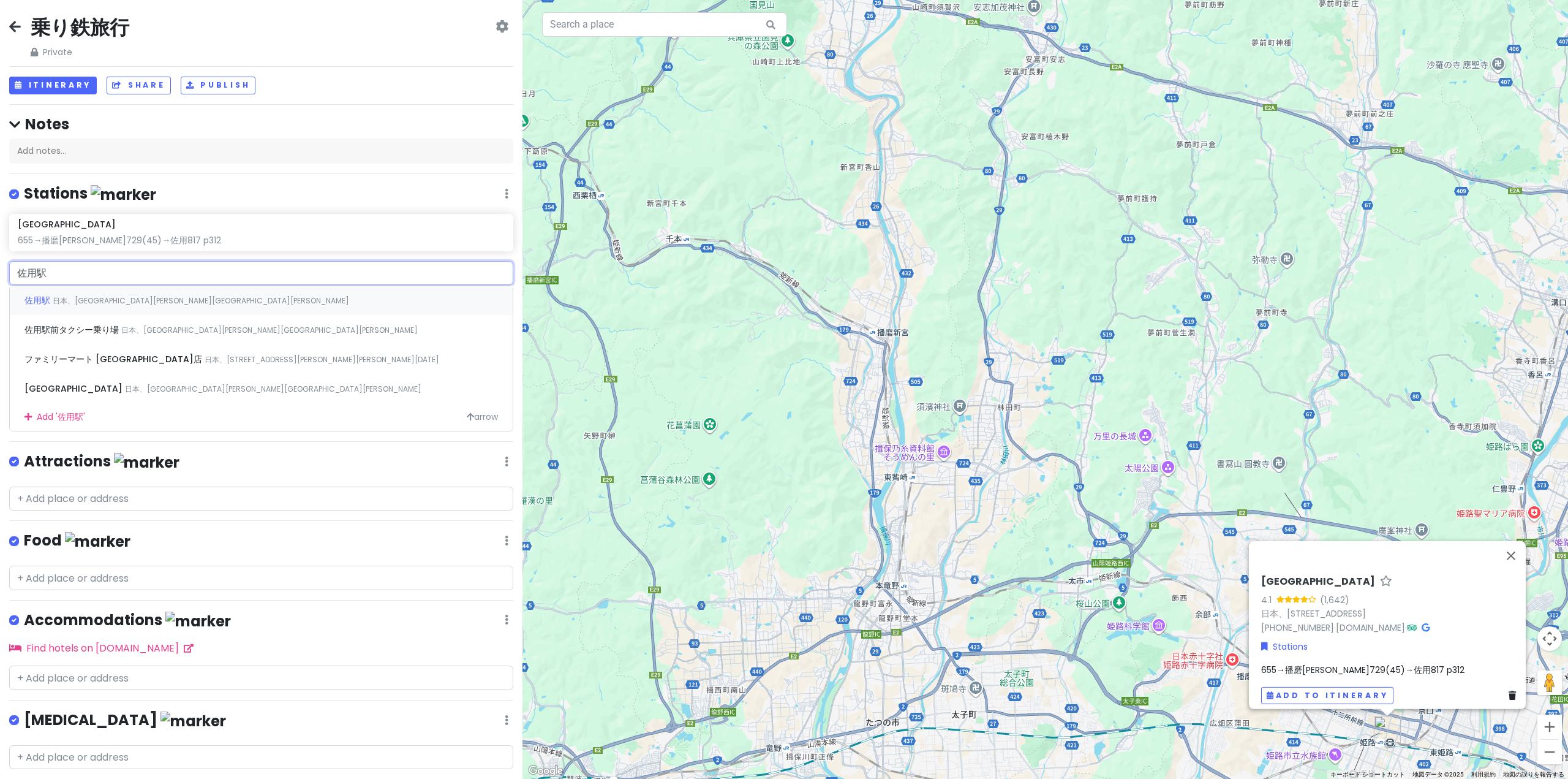
click at [159, 304] on div "[GEOGRAPHIC_DATA] 日本、[GEOGRAPHIC_DATA][PERSON_NAME][GEOGRAPHIC_DATA][PERSON_NAM…" at bounding box center [262, 300] width 503 height 29
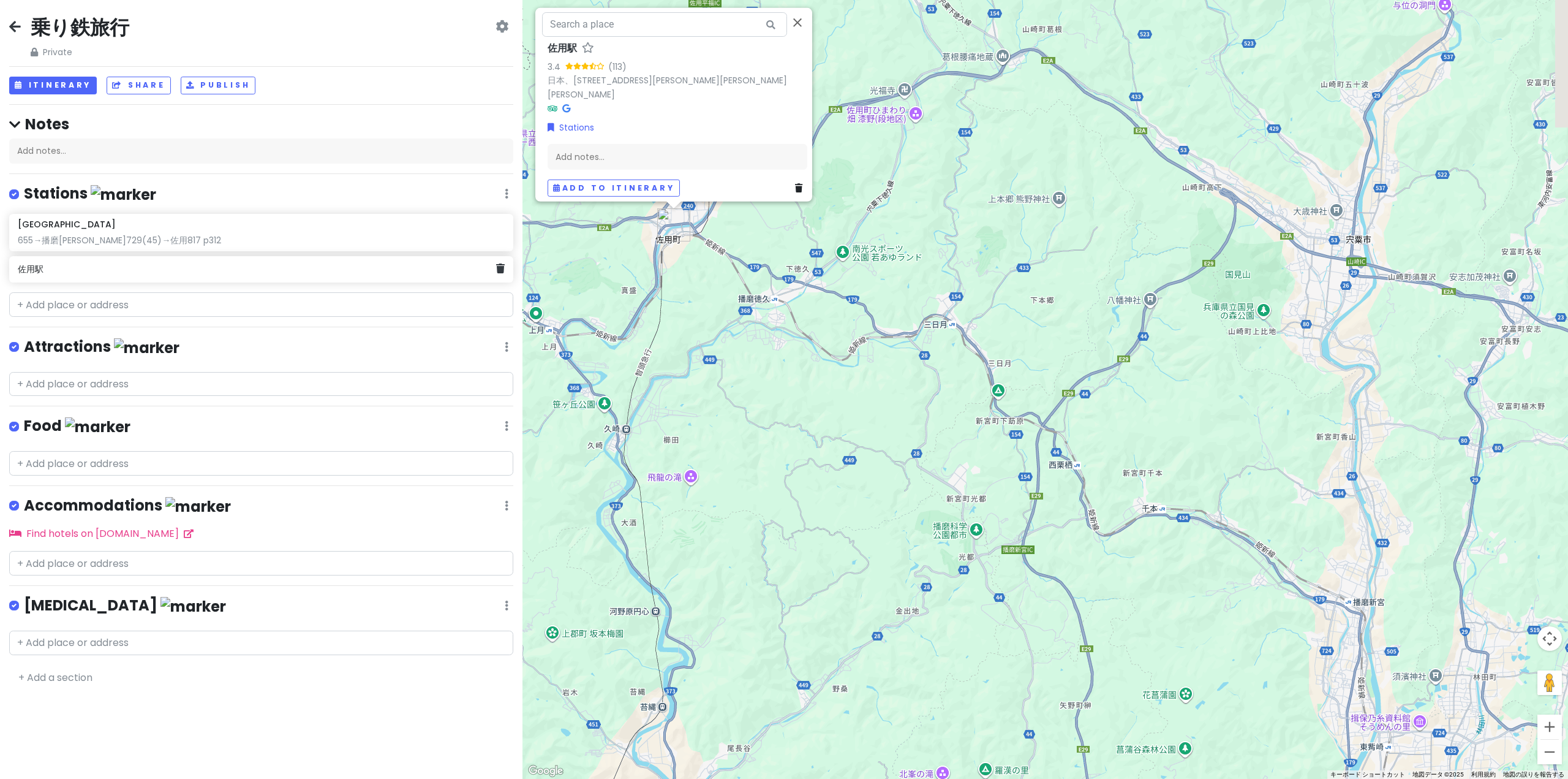
click at [159, 269] on h6 "佐用駅" at bounding box center [257, 269] width 478 height 11
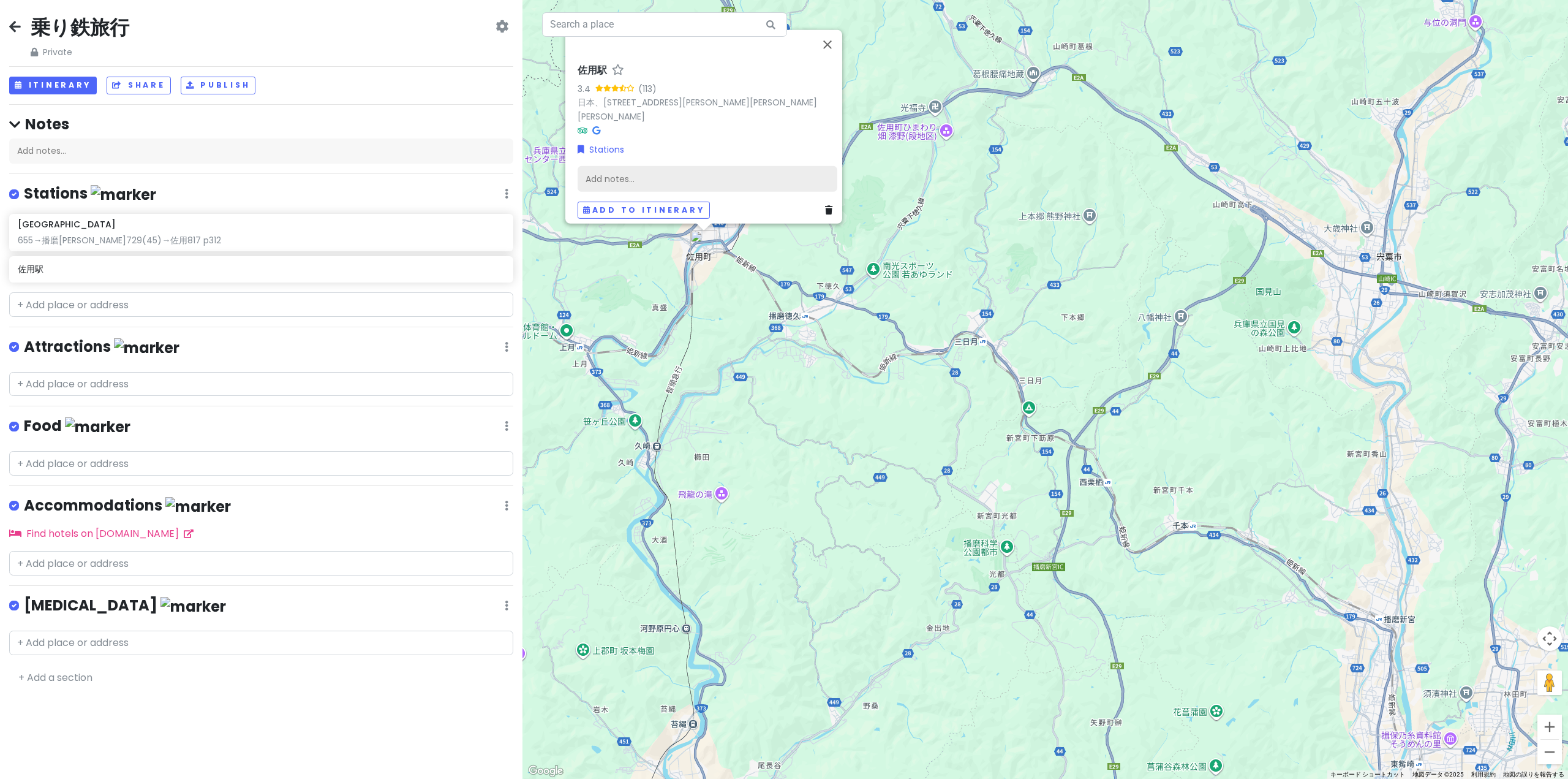
click at [670, 177] on div "Add notes..." at bounding box center [707, 178] width 260 height 26
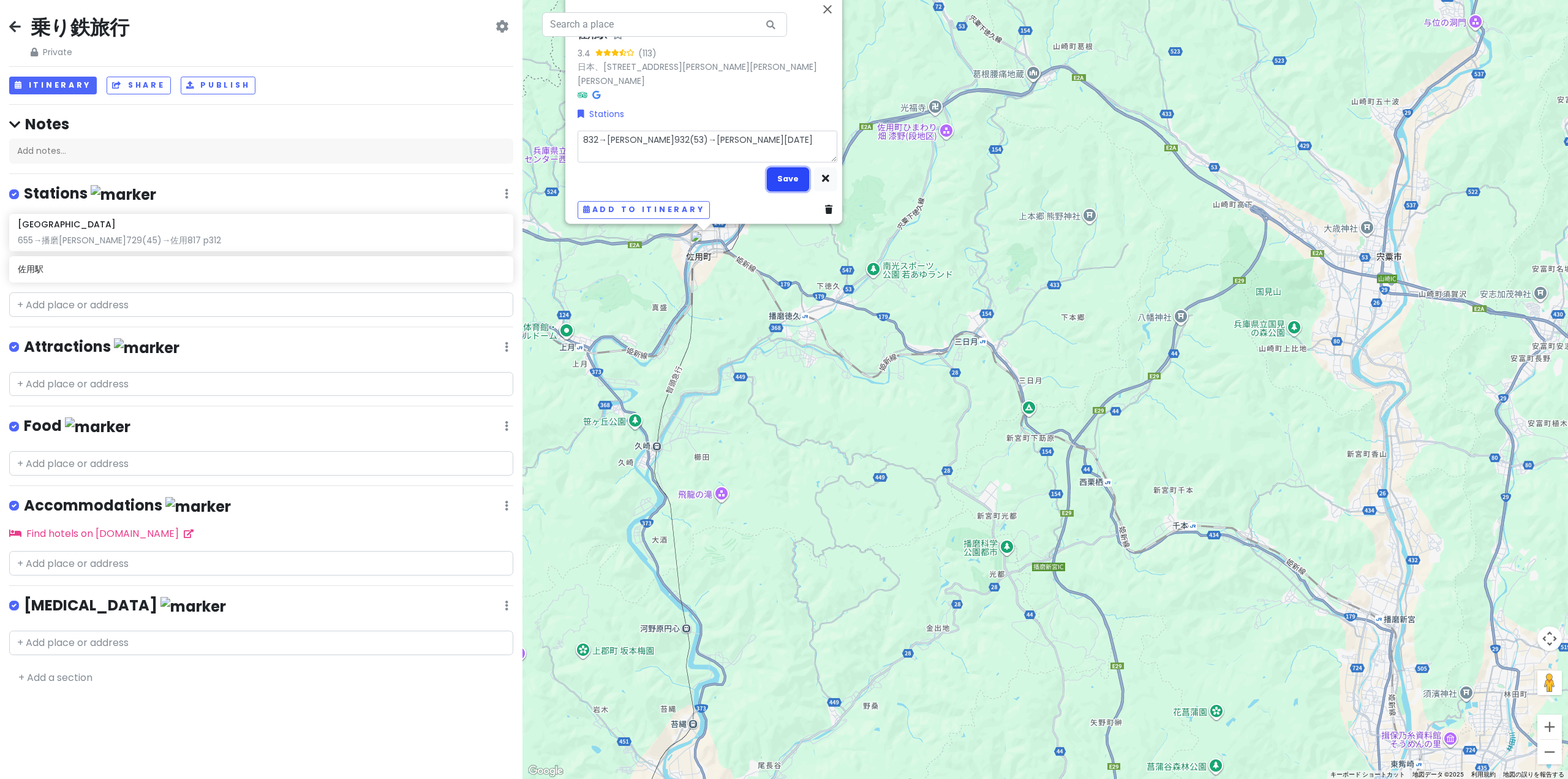
click at [779, 167] on button "Save" at bounding box center [788, 179] width 43 height 24
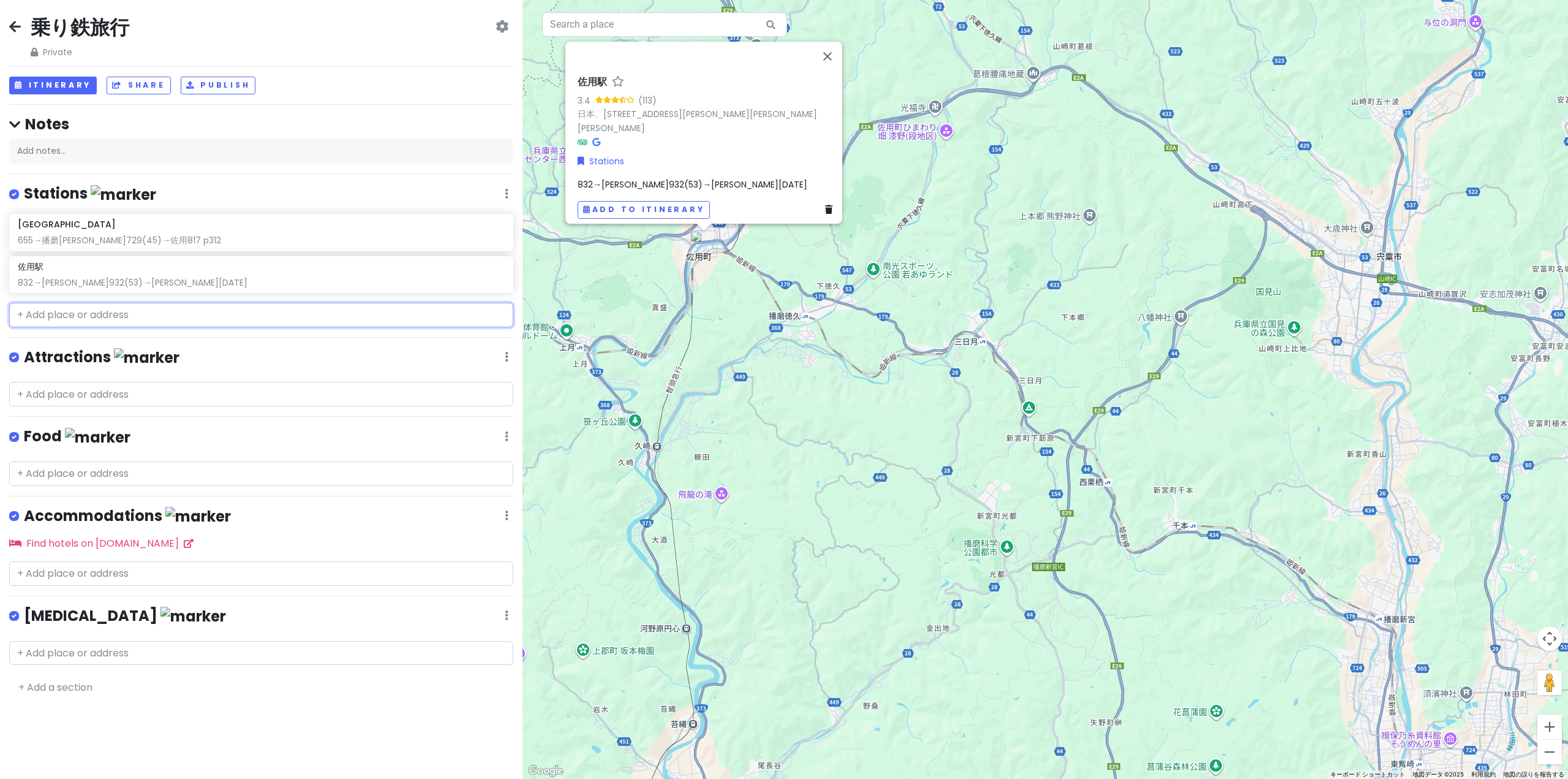
click at [98, 317] on input "text" at bounding box center [261, 315] width 504 height 25
click at [156, 267] on div "佐用駅" at bounding box center [261, 266] width 487 height 11
click at [745, 180] on div "832→[PERSON_NAME]932(53)→[PERSON_NAME][DATE]" at bounding box center [707, 184] width 260 height 13
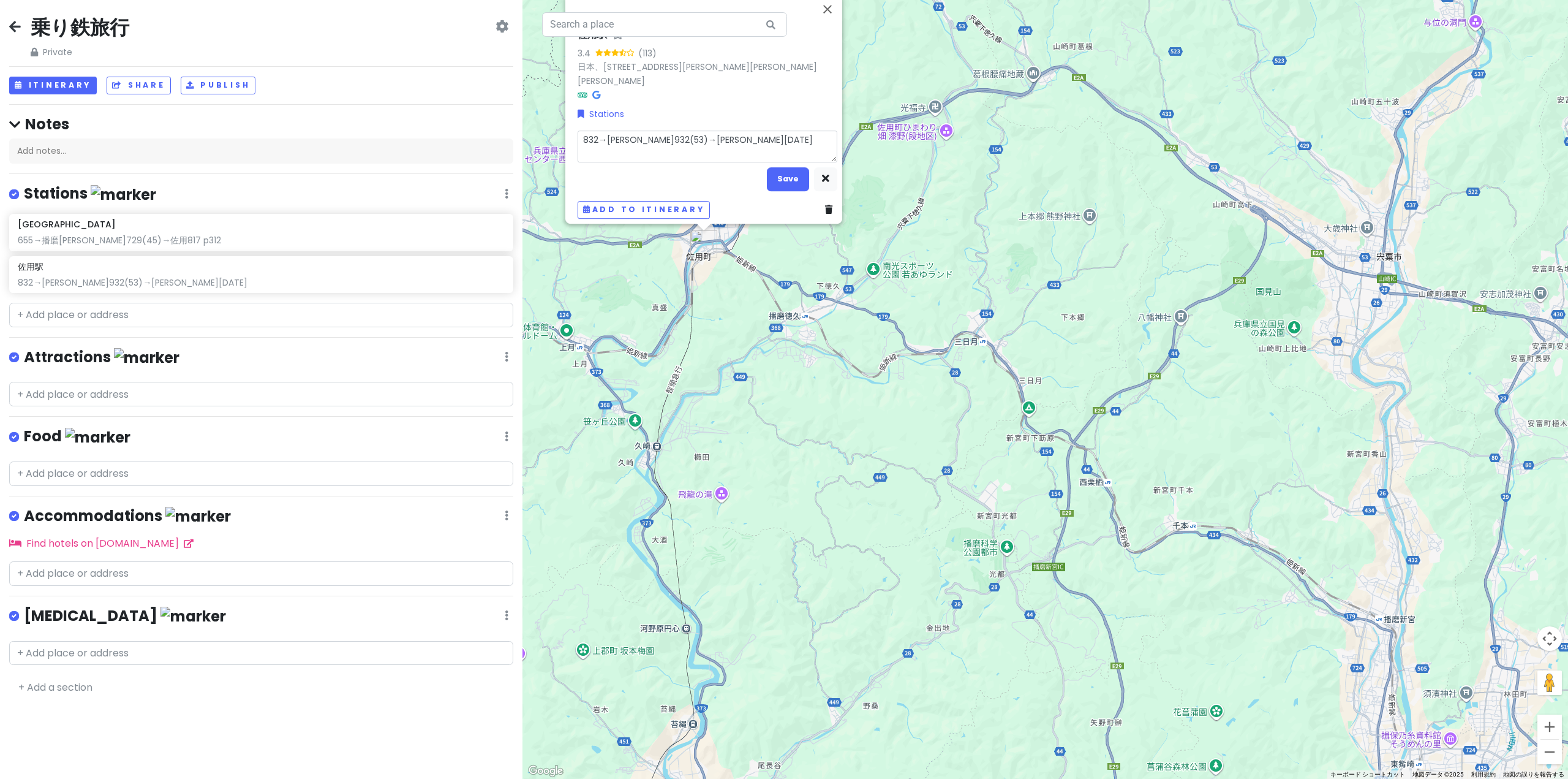
click at [733, 137] on textarea "832→[PERSON_NAME]932(53)→[PERSON_NAME][DATE]" at bounding box center [707, 146] width 260 height 32
click at [775, 168] on button "Save" at bounding box center [788, 179] width 43 height 24
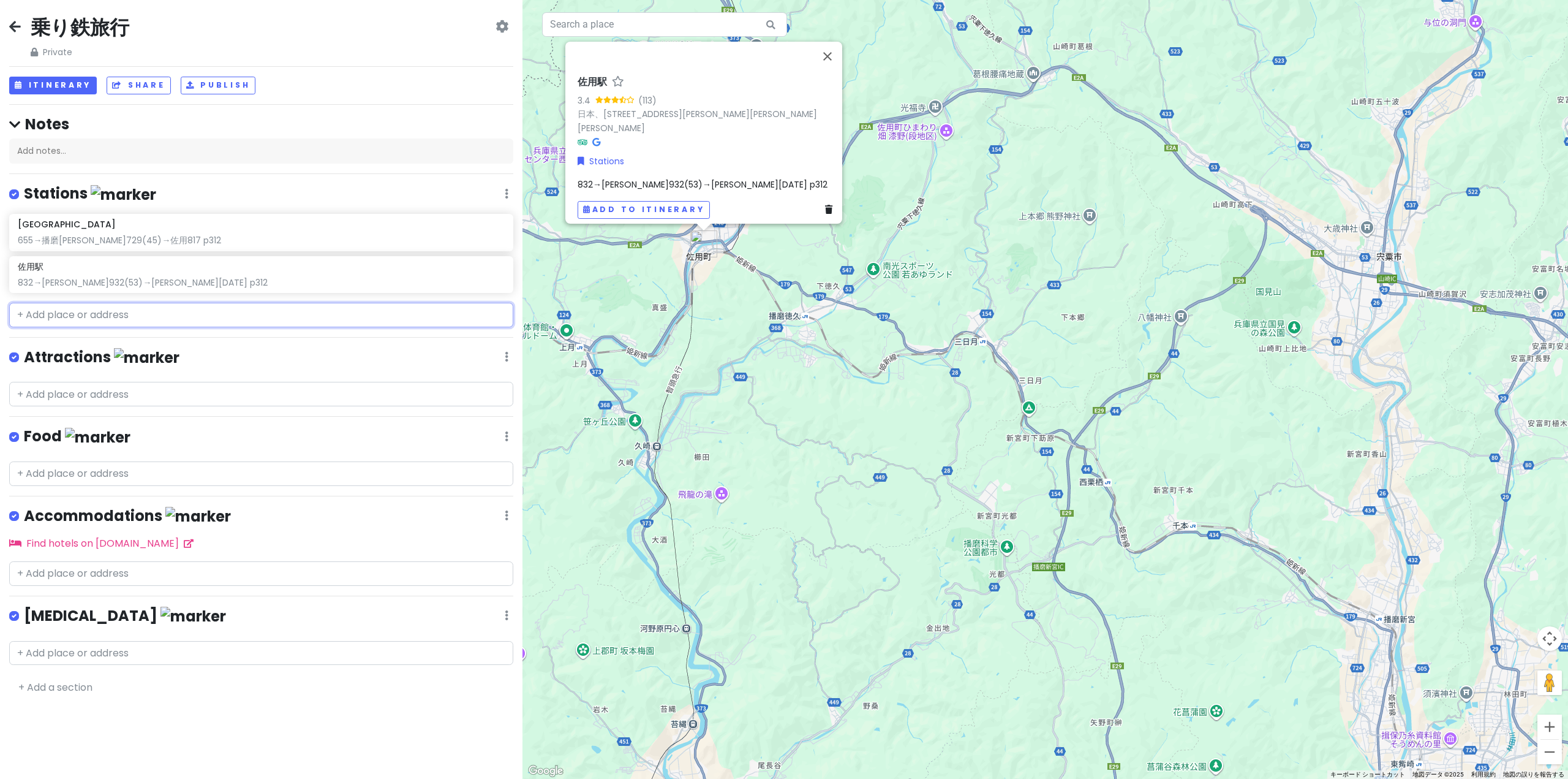
click at [213, 307] on input "text" at bounding box center [261, 315] width 504 height 25
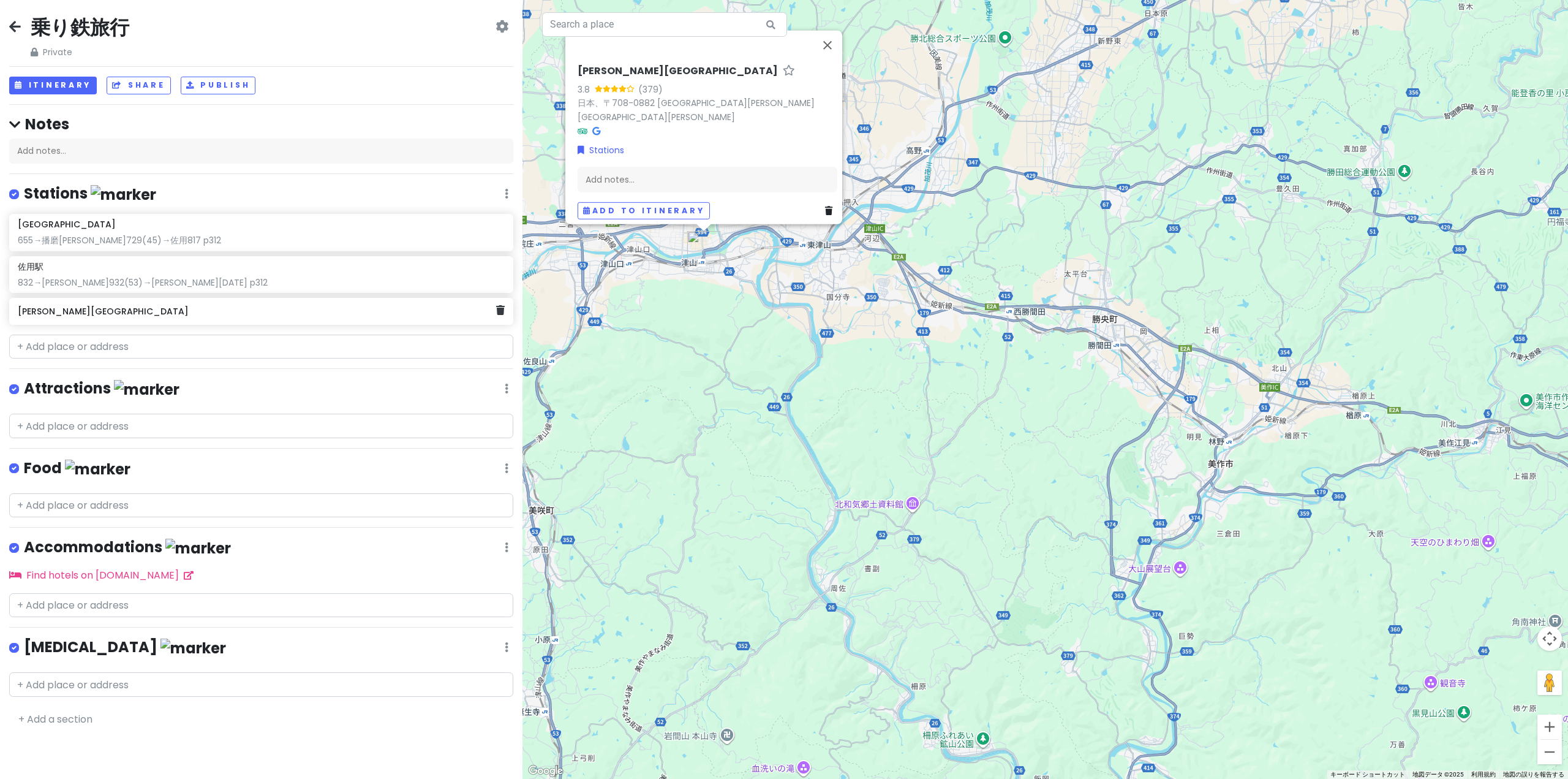
click at [194, 321] on div "[PERSON_NAME][GEOGRAPHIC_DATA]" at bounding box center [261, 311] width 504 height 27
click at [734, 175] on div "Add notes..." at bounding box center [707, 184] width 260 height 26
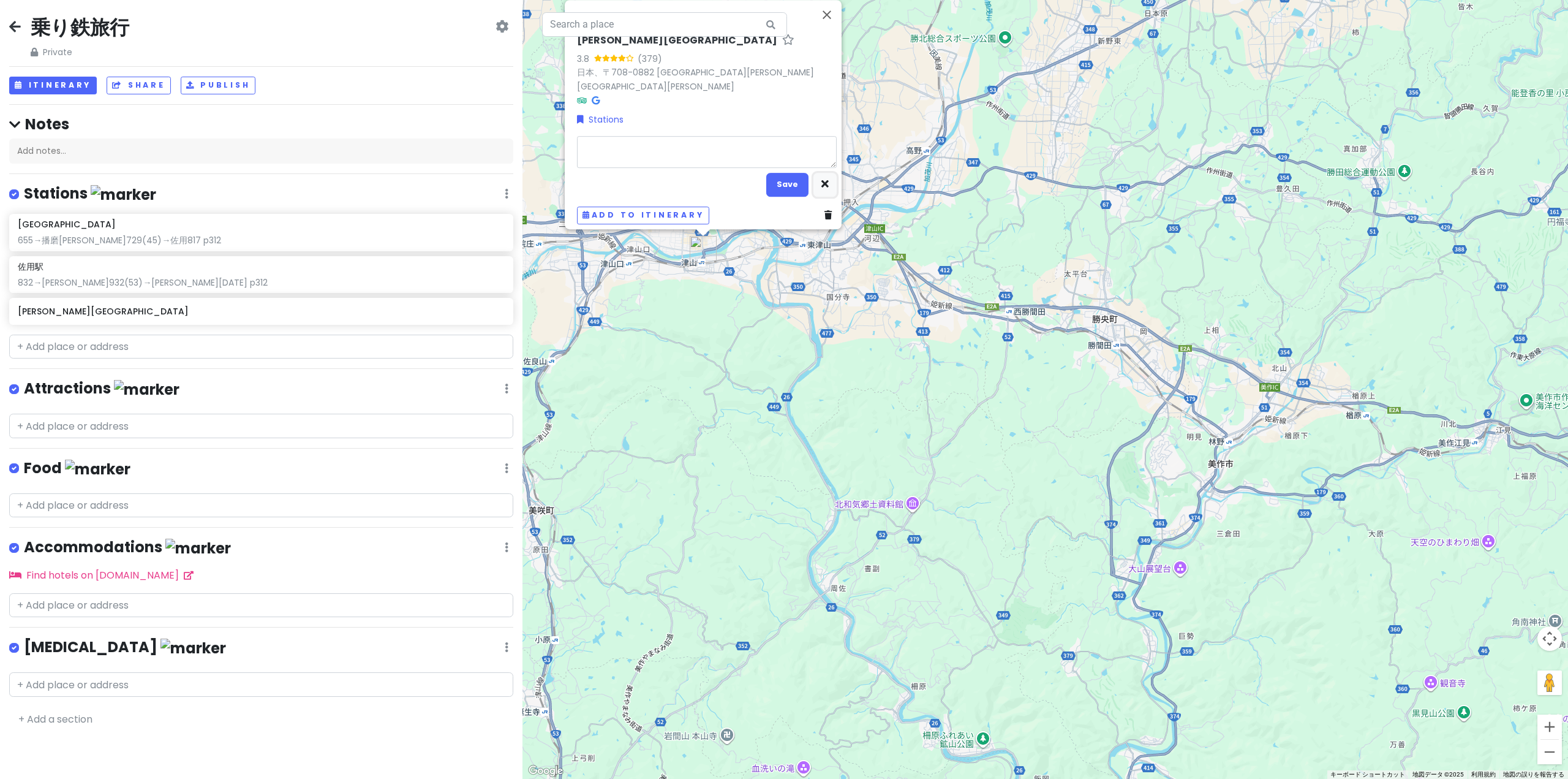
drag, startPoint x: 829, startPoint y: 180, endPoint x: 821, endPoint y: 180, distance: 8.0
click at [823, 180] on button "button" at bounding box center [825, 184] width 23 height 24
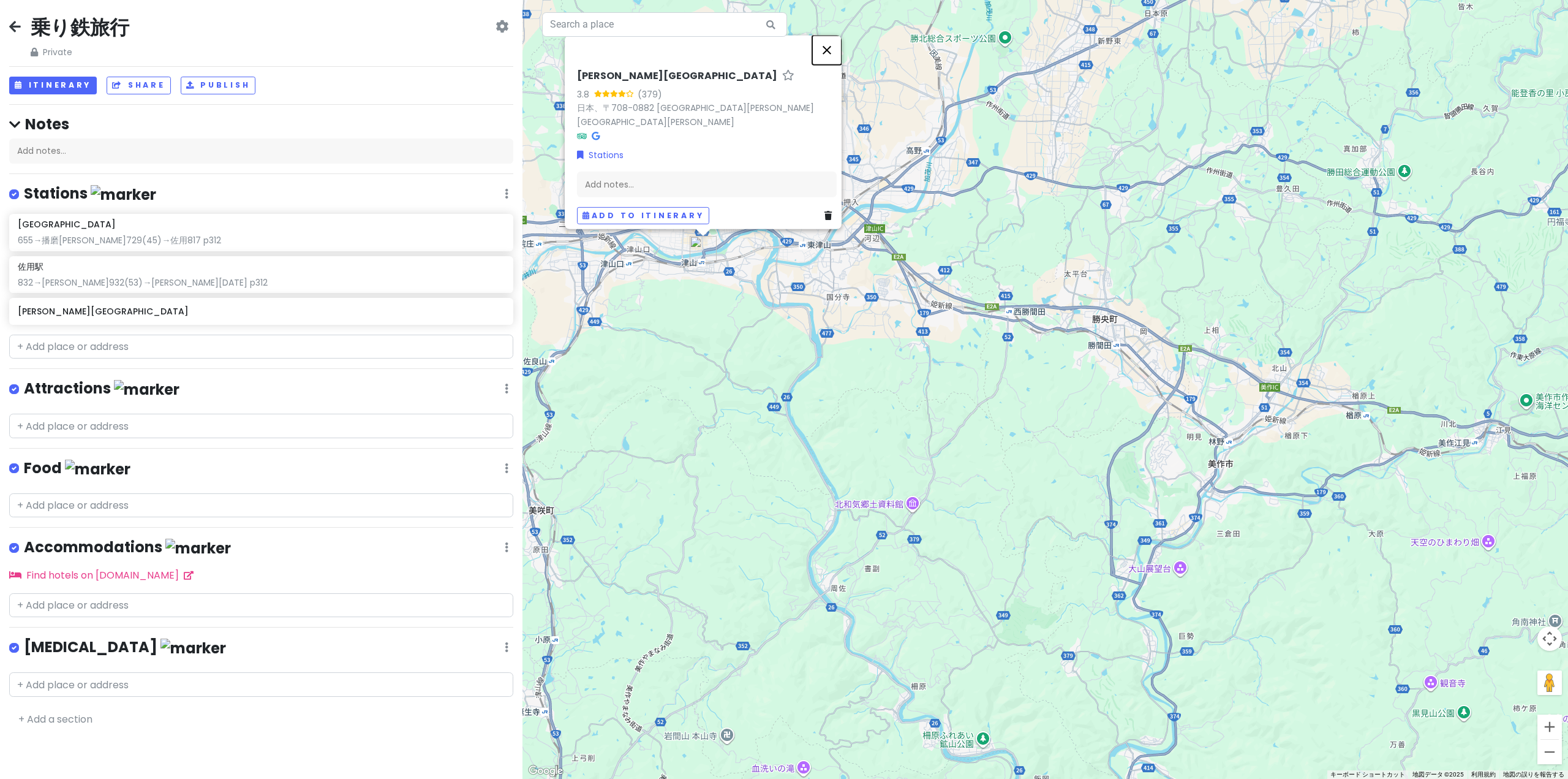
click at [838, 50] on button "閉じる" at bounding box center [827, 50] width 29 height 29
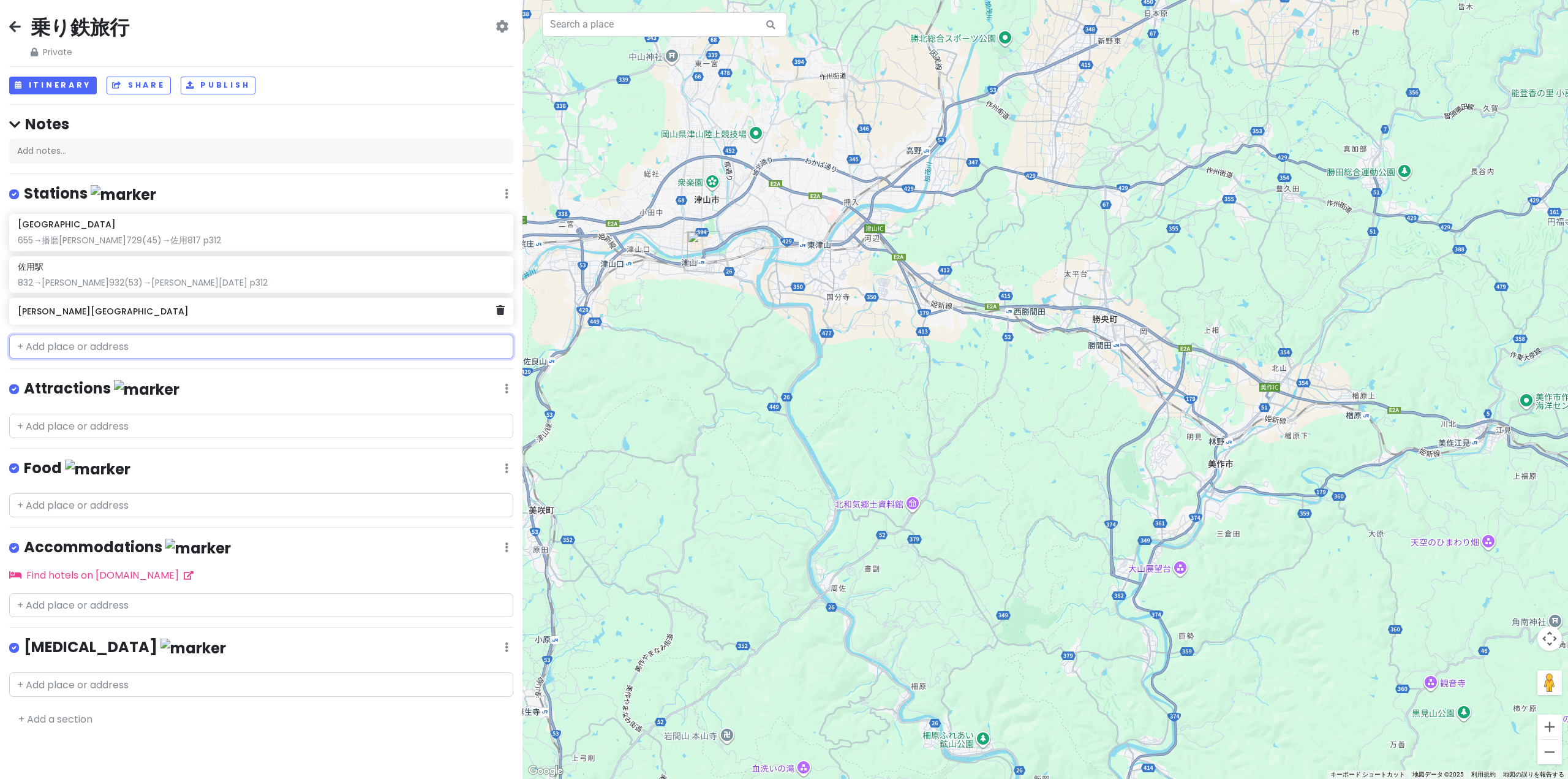
click at [505, 309] on div "[PERSON_NAME][GEOGRAPHIC_DATA]" at bounding box center [261, 311] width 504 height 27
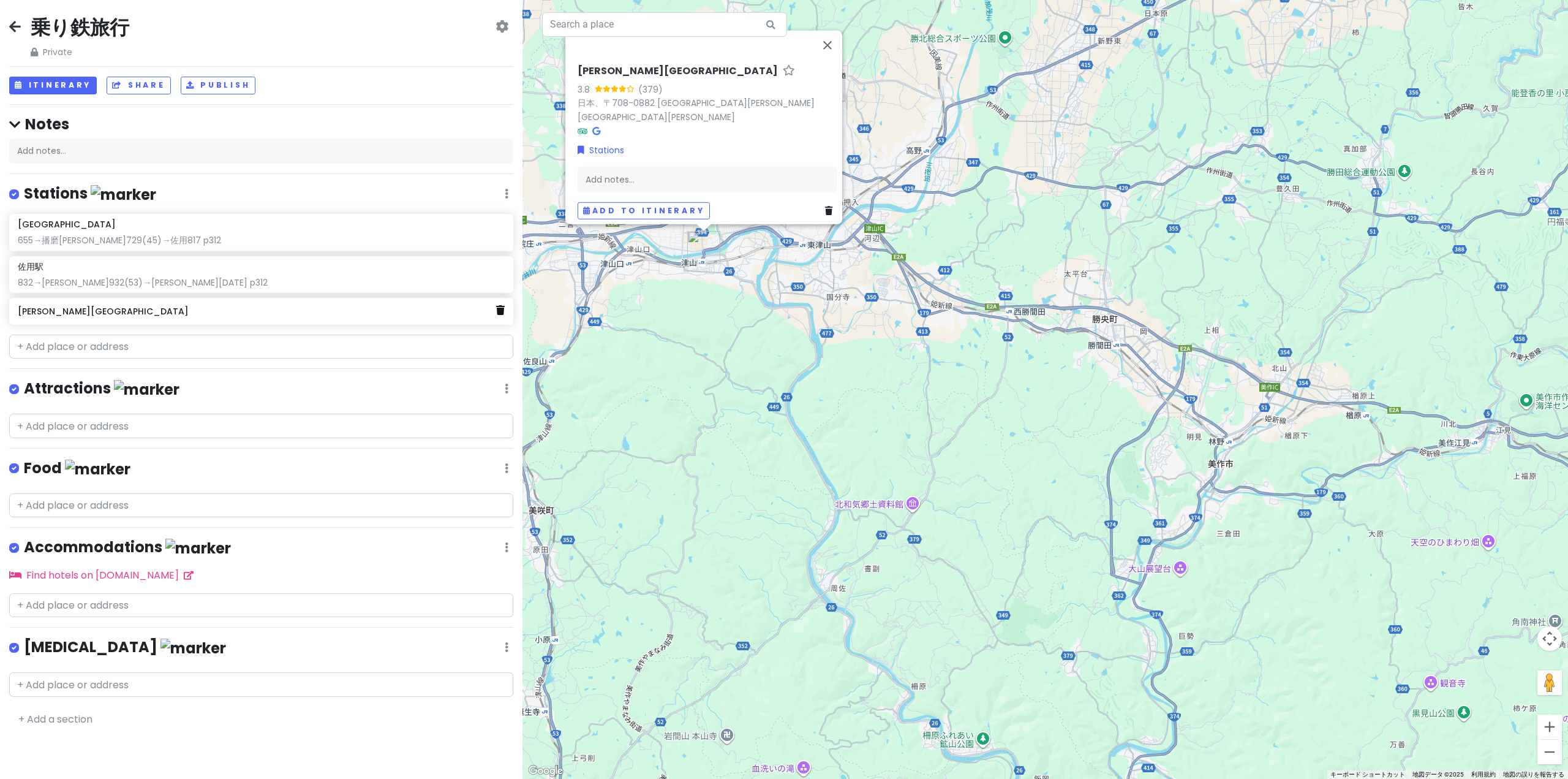
click at [502, 309] on icon at bounding box center [500, 310] width 9 height 10
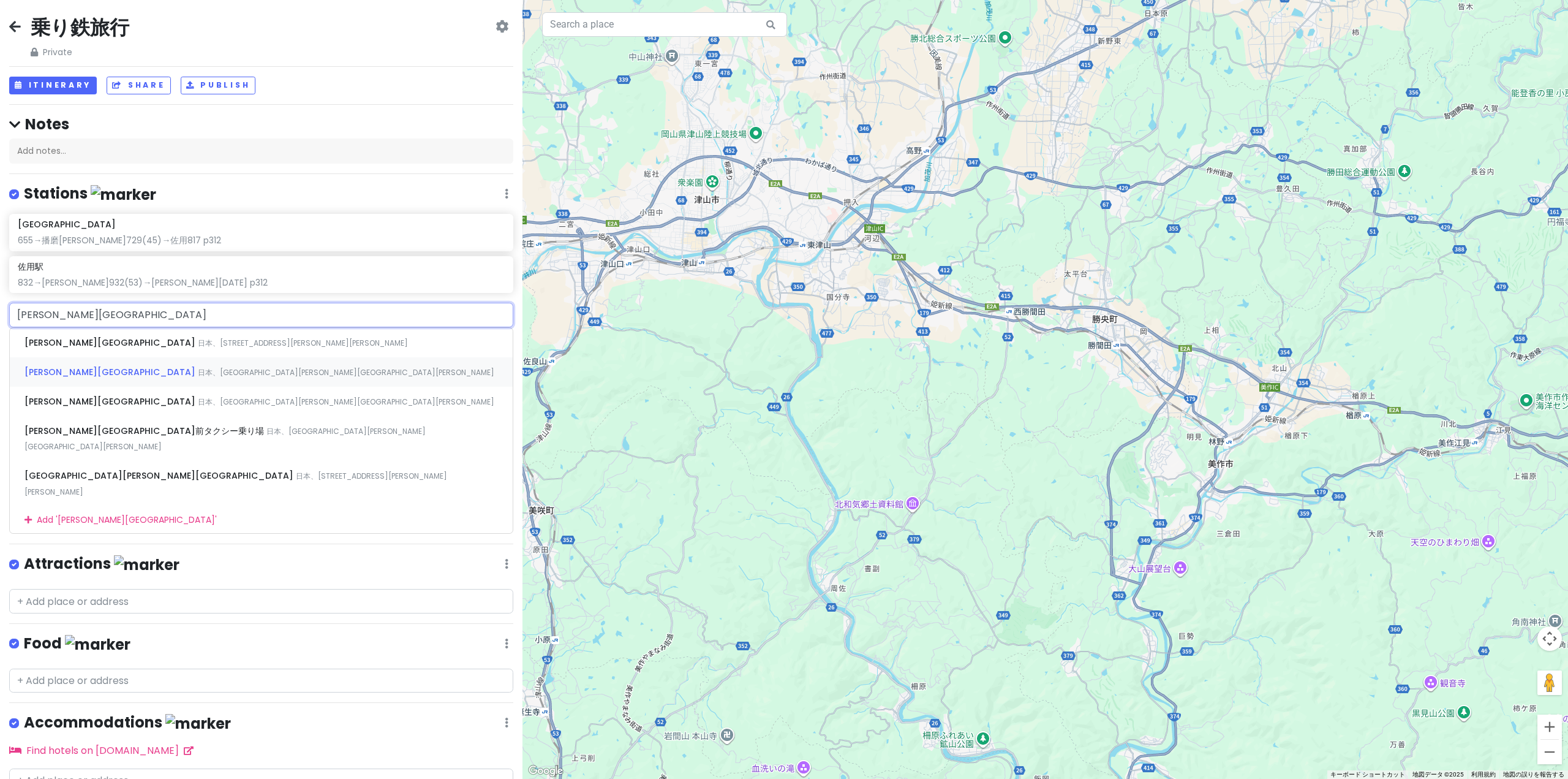
click at [198, 348] on span "日本、[GEOGRAPHIC_DATA][PERSON_NAME][GEOGRAPHIC_DATA][PERSON_NAME]" at bounding box center [303, 342] width 210 height 10
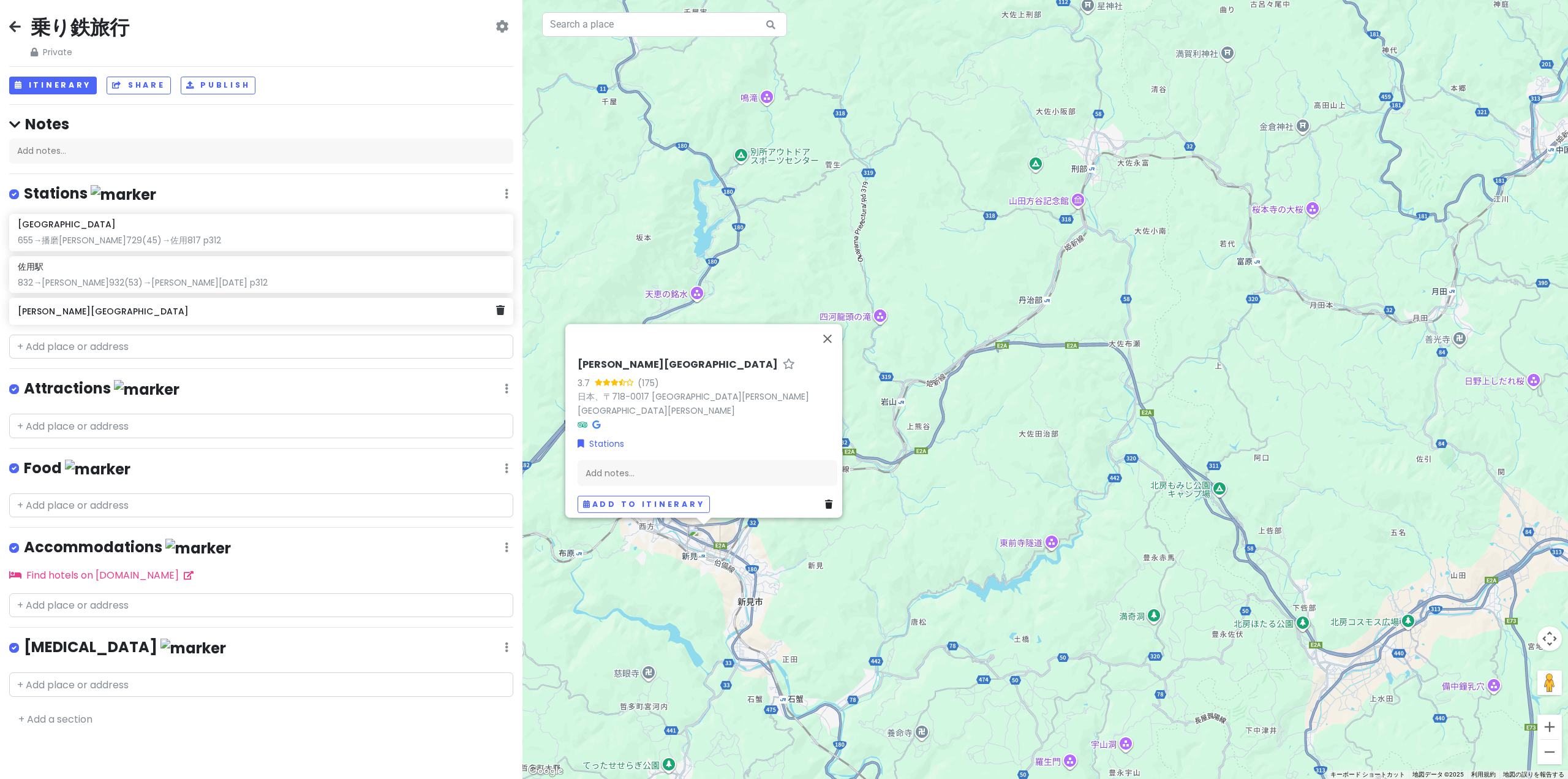
click at [93, 309] on h6 "[PERSON_NAME][GEOGRAPHIC_DATA]" at bounding box center [257, 311] width 478 height 11
click at [738, 482] on div "Add notes..." at bounding box center [707, 477] width 260 height 26
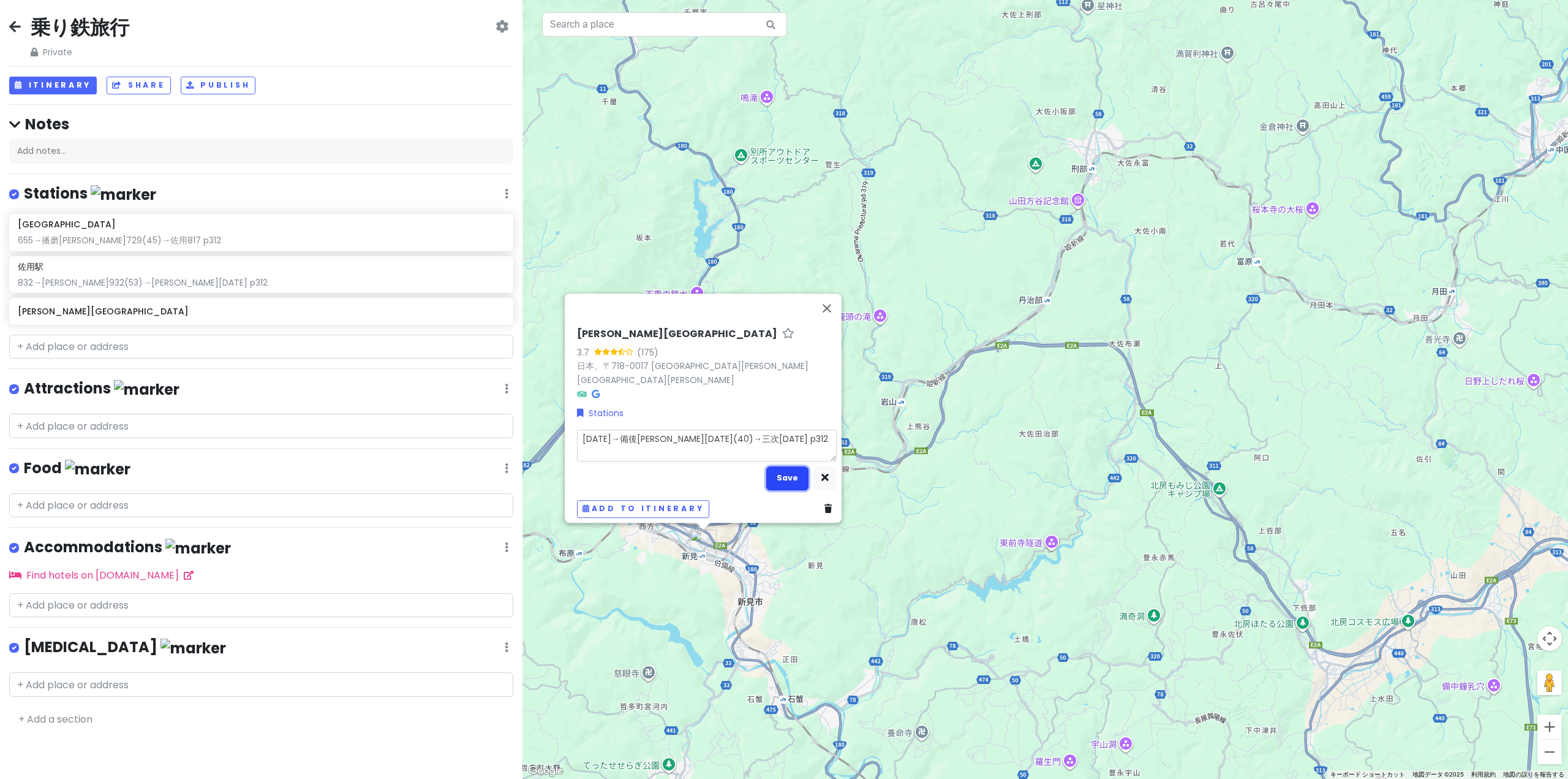
click at [767, 466] on button "Save" at bounding box center [787, 478] width 43 height 24
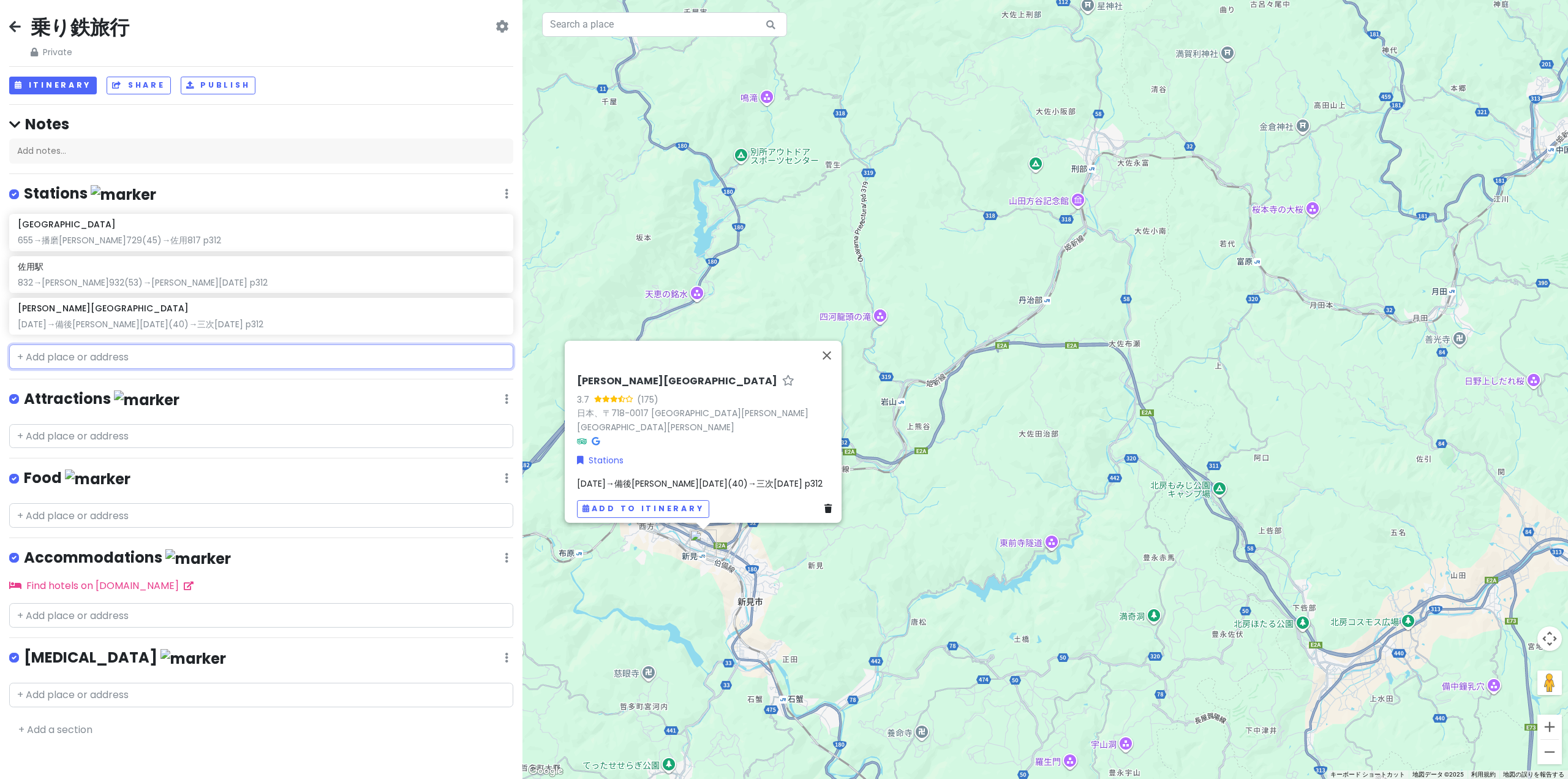
click at [161, 361] on input "text" at bounding box center [261, 357] width 504 height 25
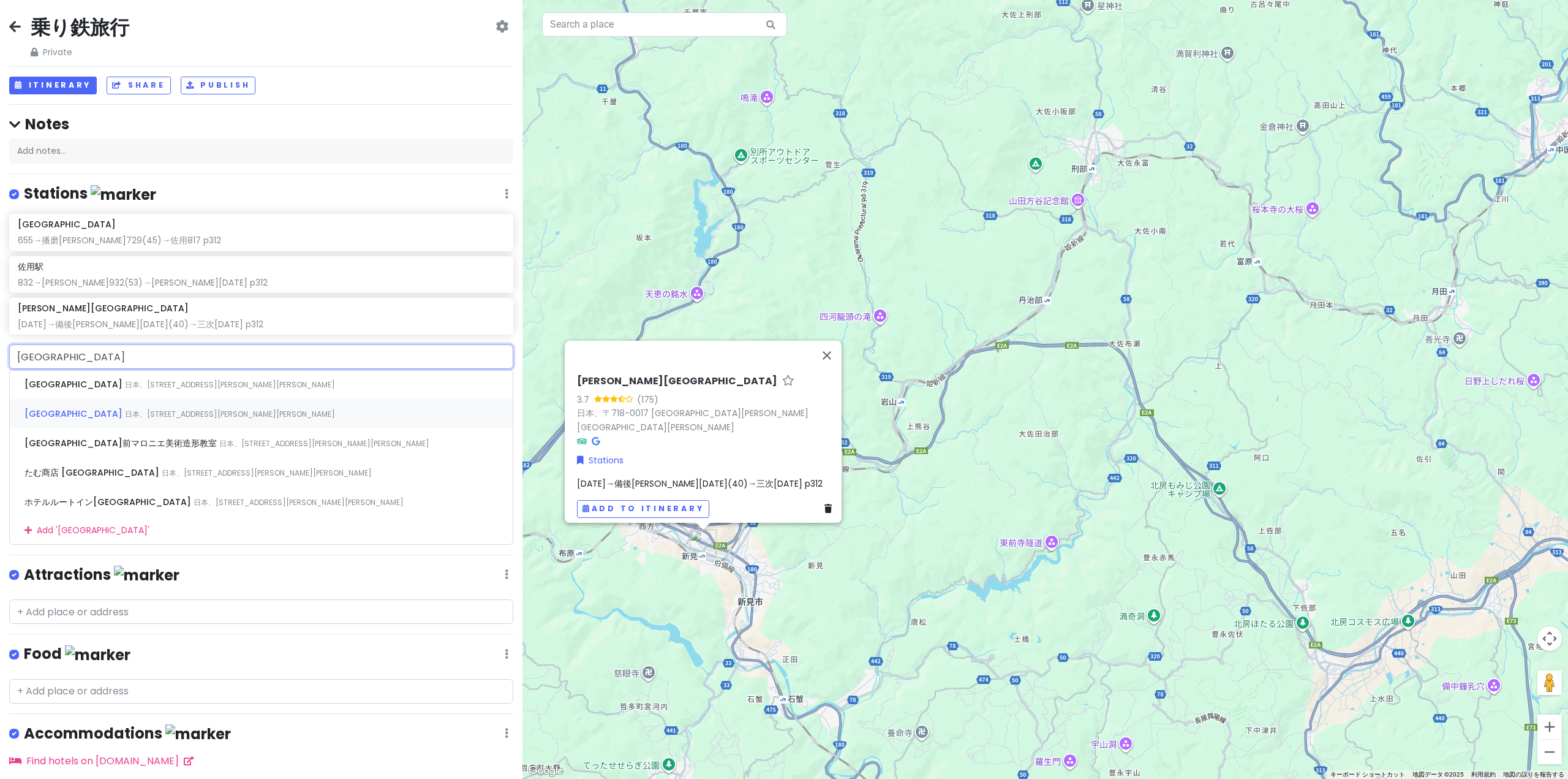
click at [243, 415] on div "[GEOGRAPHIC_DATA] 日本、[STREET_ADDRESS][PERSON_NAME][PERSON_NAME]" at bounding box center [262, 414] width 503 height 29
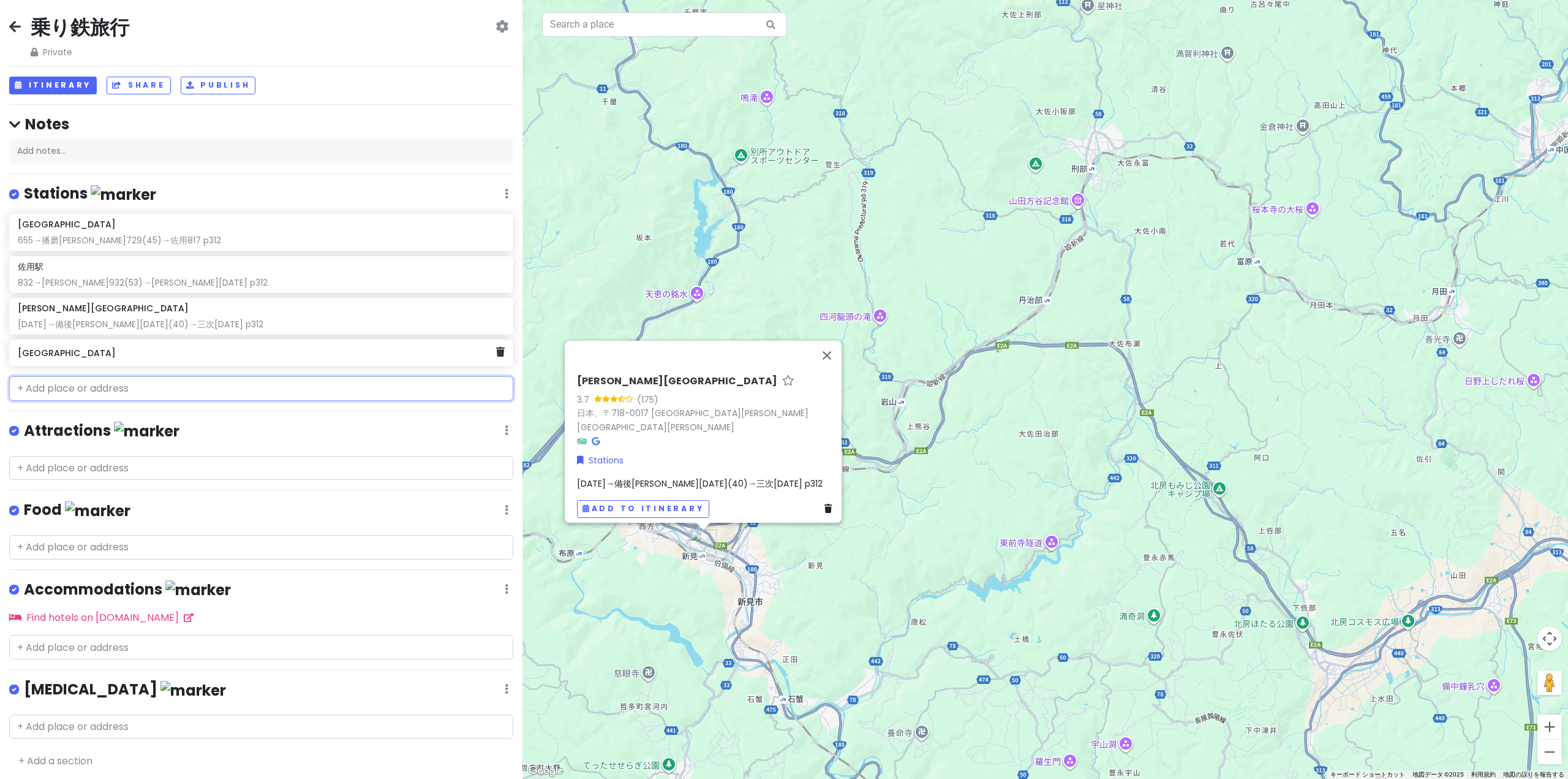
click at [258, 359] on div "[GEOGRAPHIC_DATA]" at bounding box center [257, 353] width 478 height 17
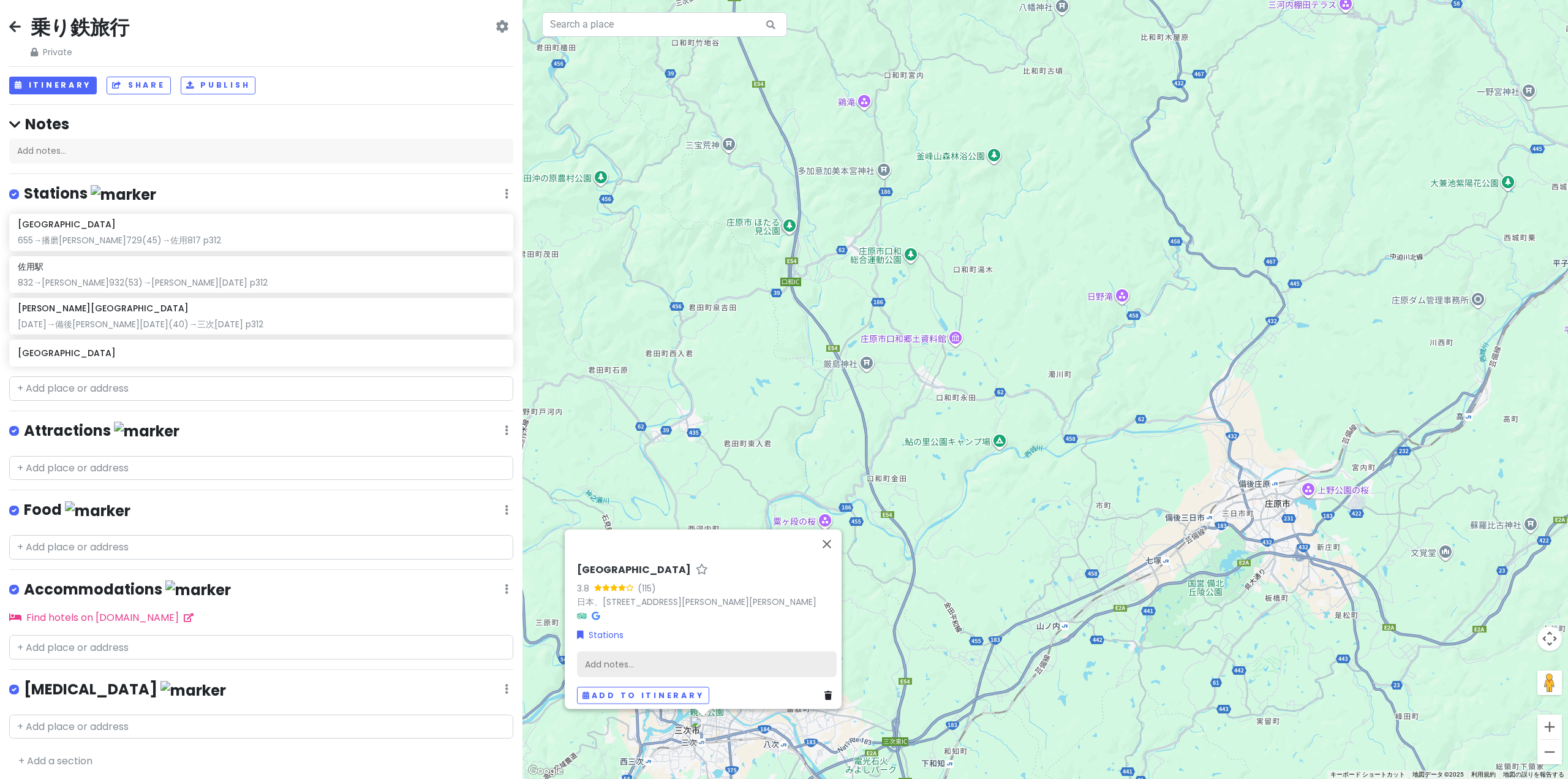
click at [779, 659] on div "Add notes..." at bounding box center [707, 663] width 260 height 26
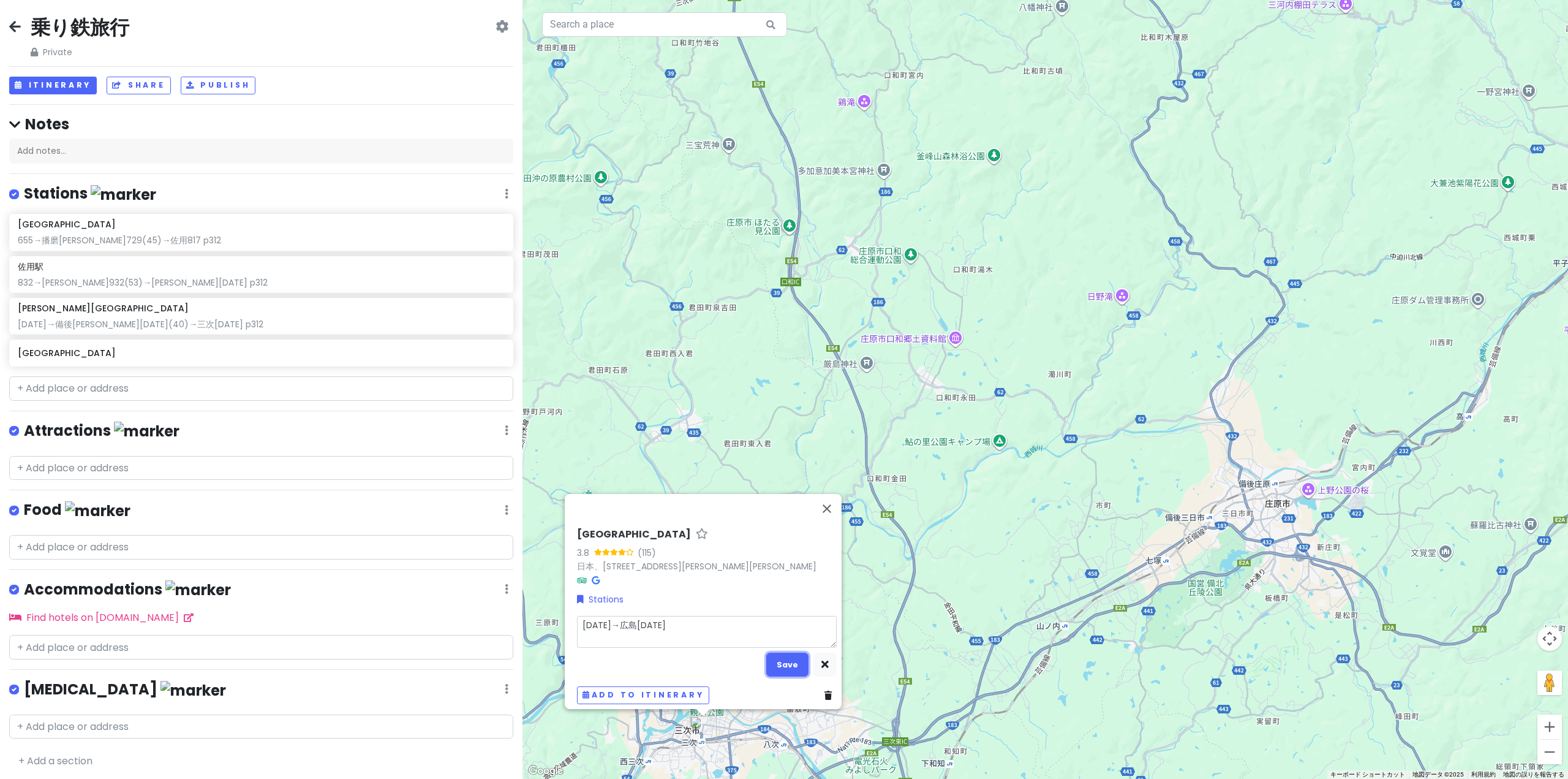
click at [779, 659] on button "Save" at bounding box center [787, 664] width 43 height 24
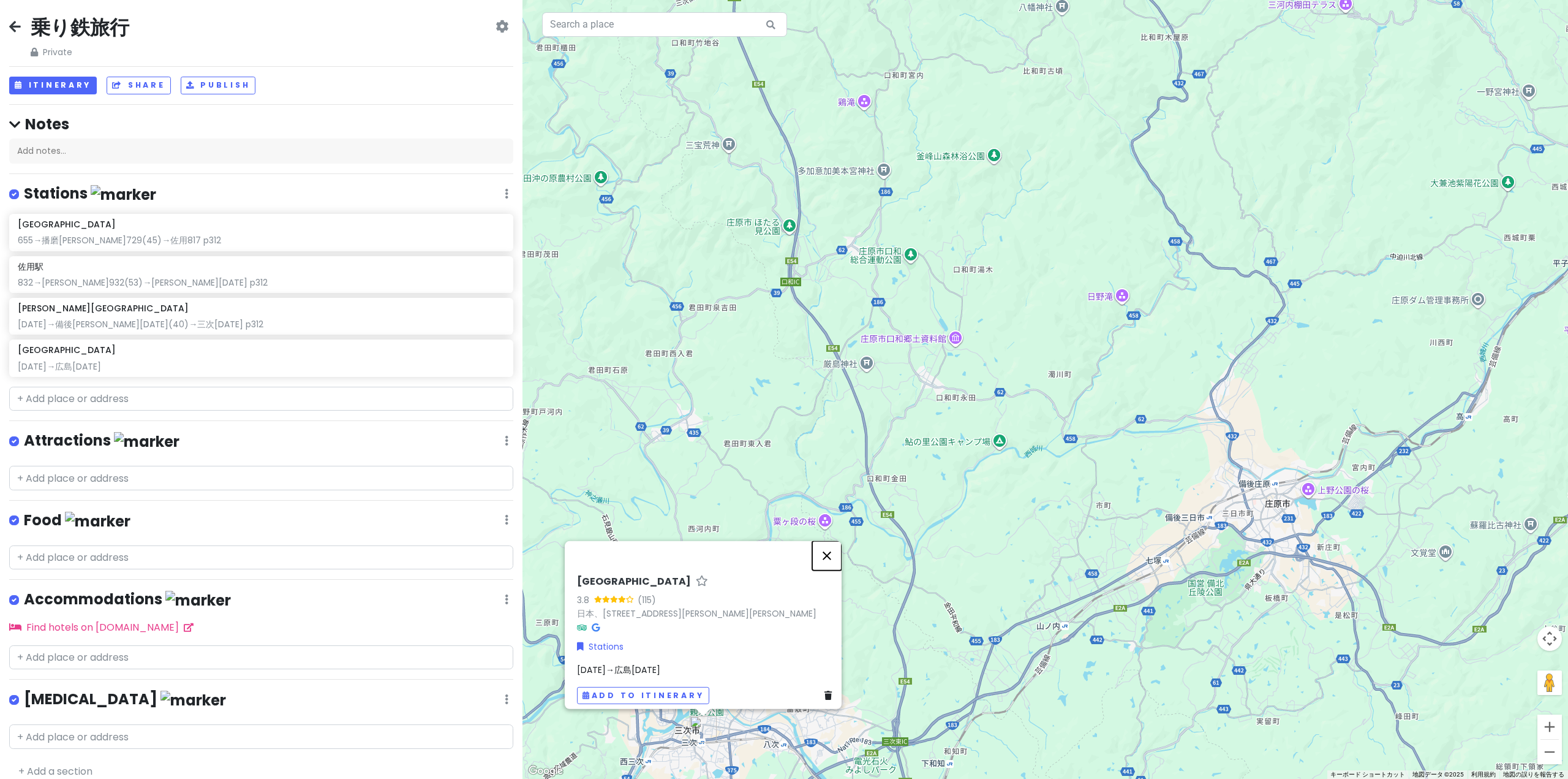
click at [835, 550] on button "閉じる" at bounding box center [827, 555] width 29 height 29
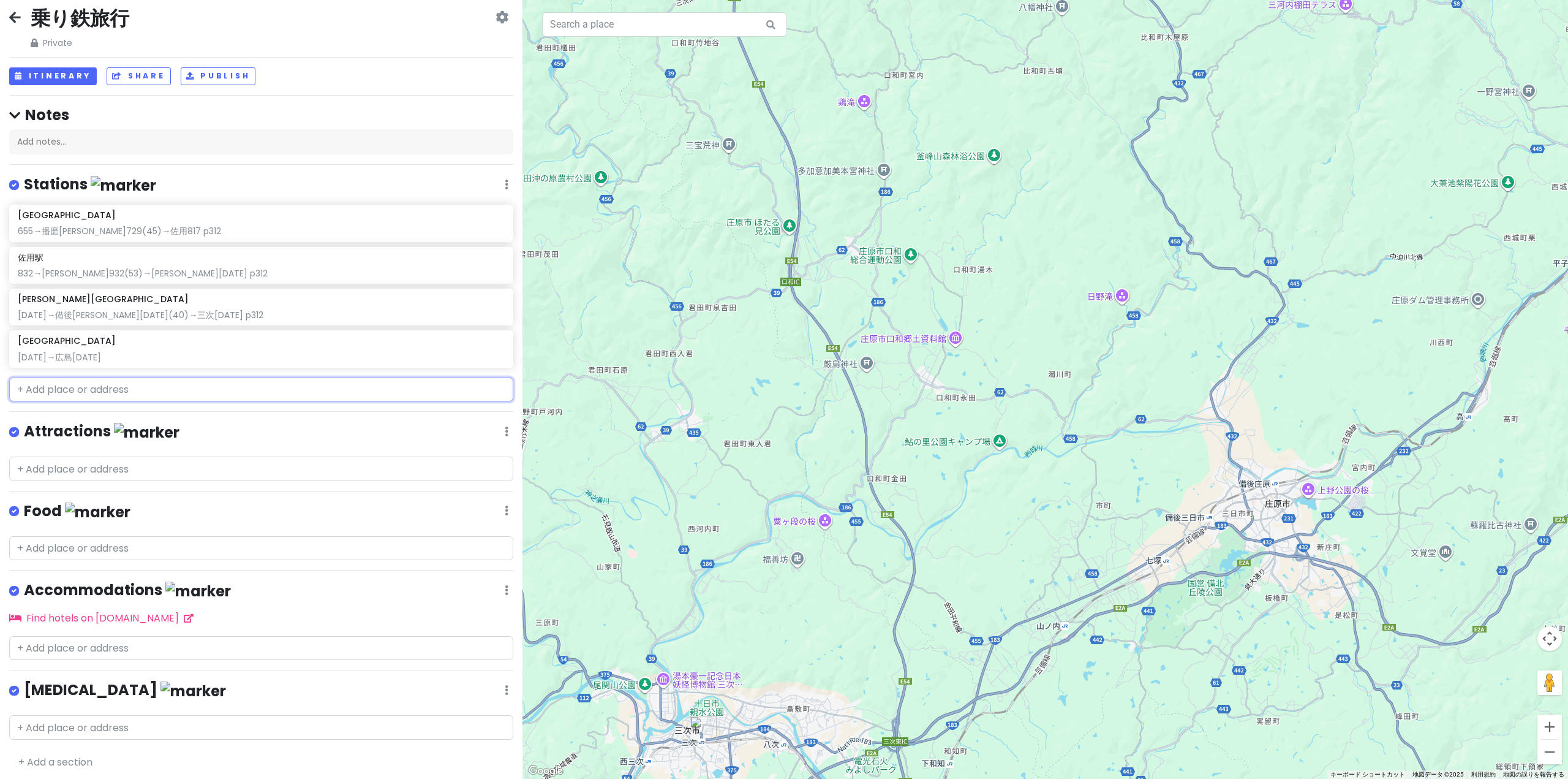
scroll to position [10, 0]
click at [92, 725] on input "text" at bounding box center [261, 727] width 504 height 25
click at [156, 236] on div "[DATE]→広島[DATE]" at bounding box center [261, 230] width 487 height 11
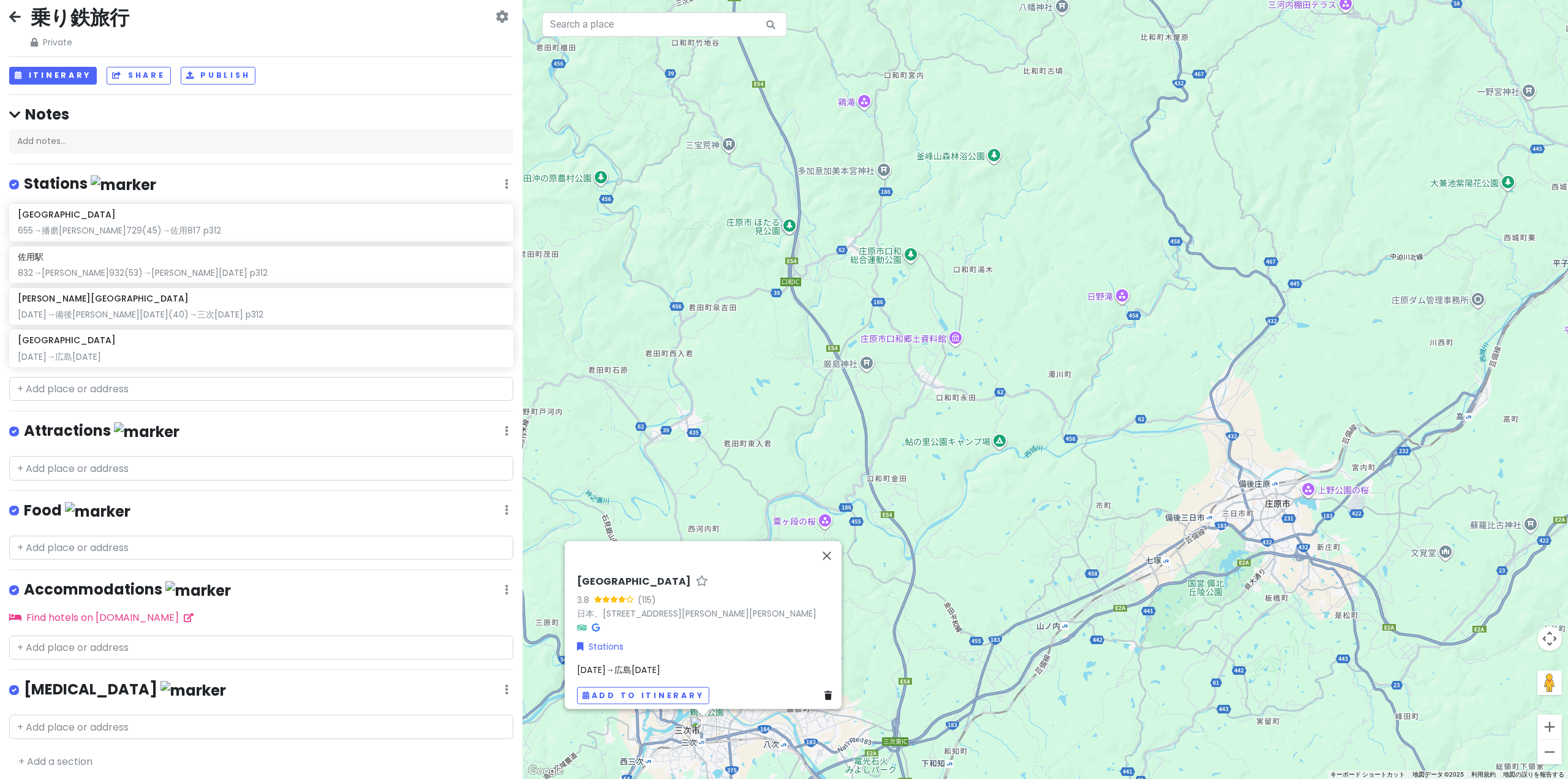
click at [662, 663] on div "[DATE]→広島[DATE]" at bounding box center [707, 669] width 260 height 13
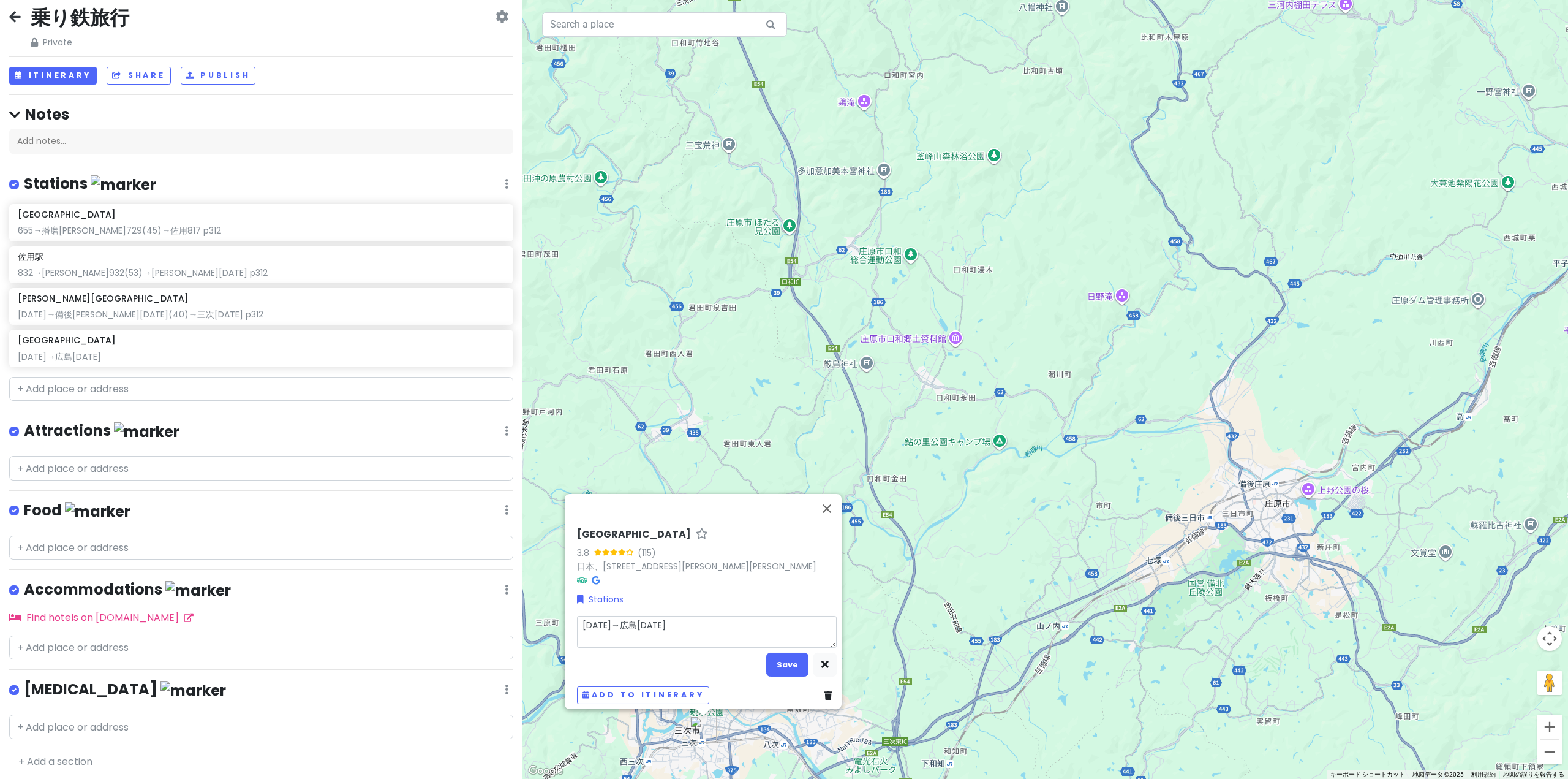
click at [672, 619] on textarea "[DATE]→広島[DATE]" at bounding box center [707, 631] width 260 height 32
click at [786, 665] on button "Save" at bounding box center [787, 664] width 43 height 24
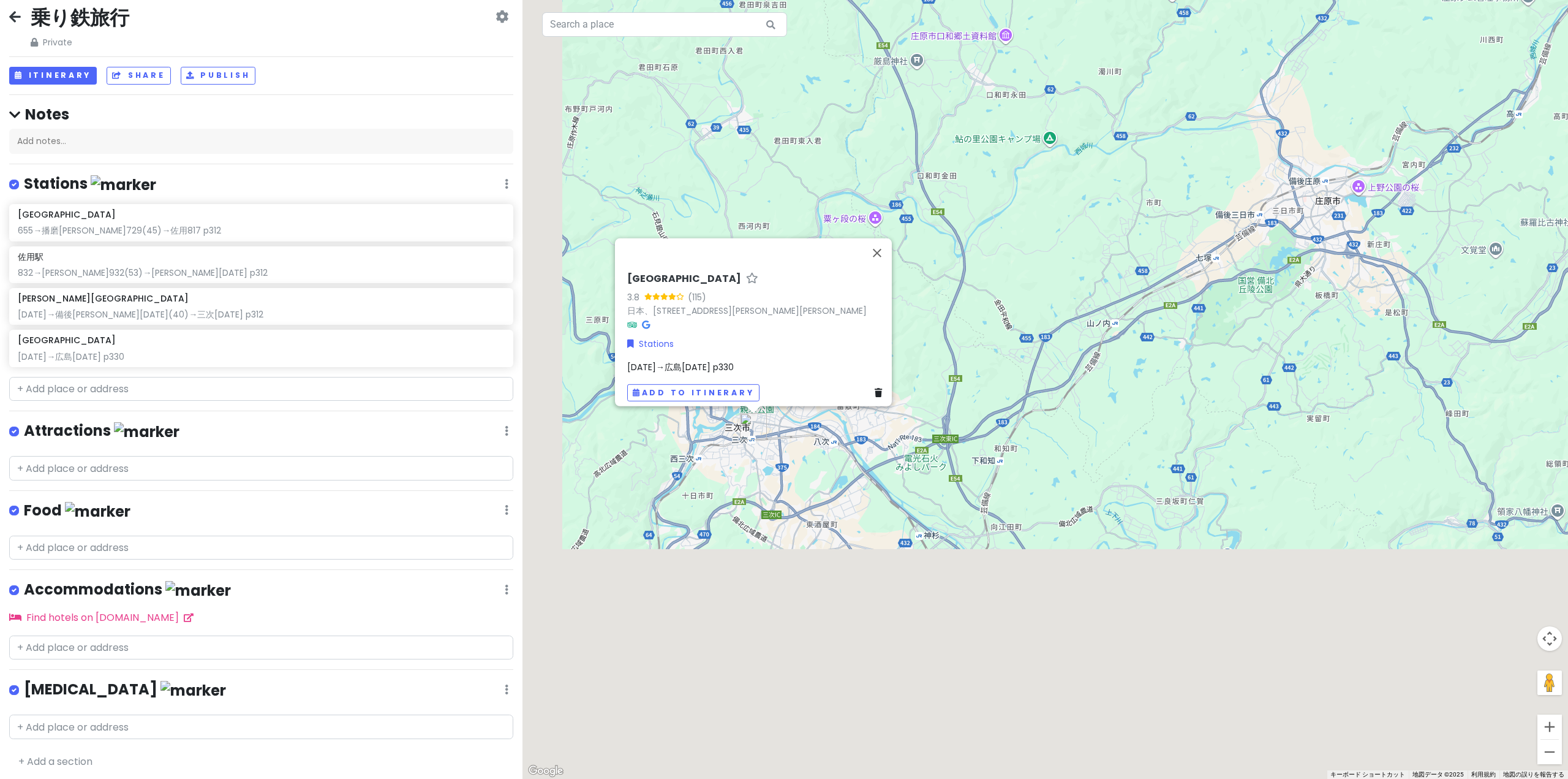
drag, startPoint x: 914, startPoint y: 451, endPoint x: 943, endPoint y: 232, distance: 220.9
click at [943, 232] on div "[GEOGRAPHIC_DATA] 3.8 (115) 日本、[STREET_ADDRESS][PERSON_NAME][PERSON_NAME][DATE]…" at bounding box center [1045, 390] width 1046 height 779
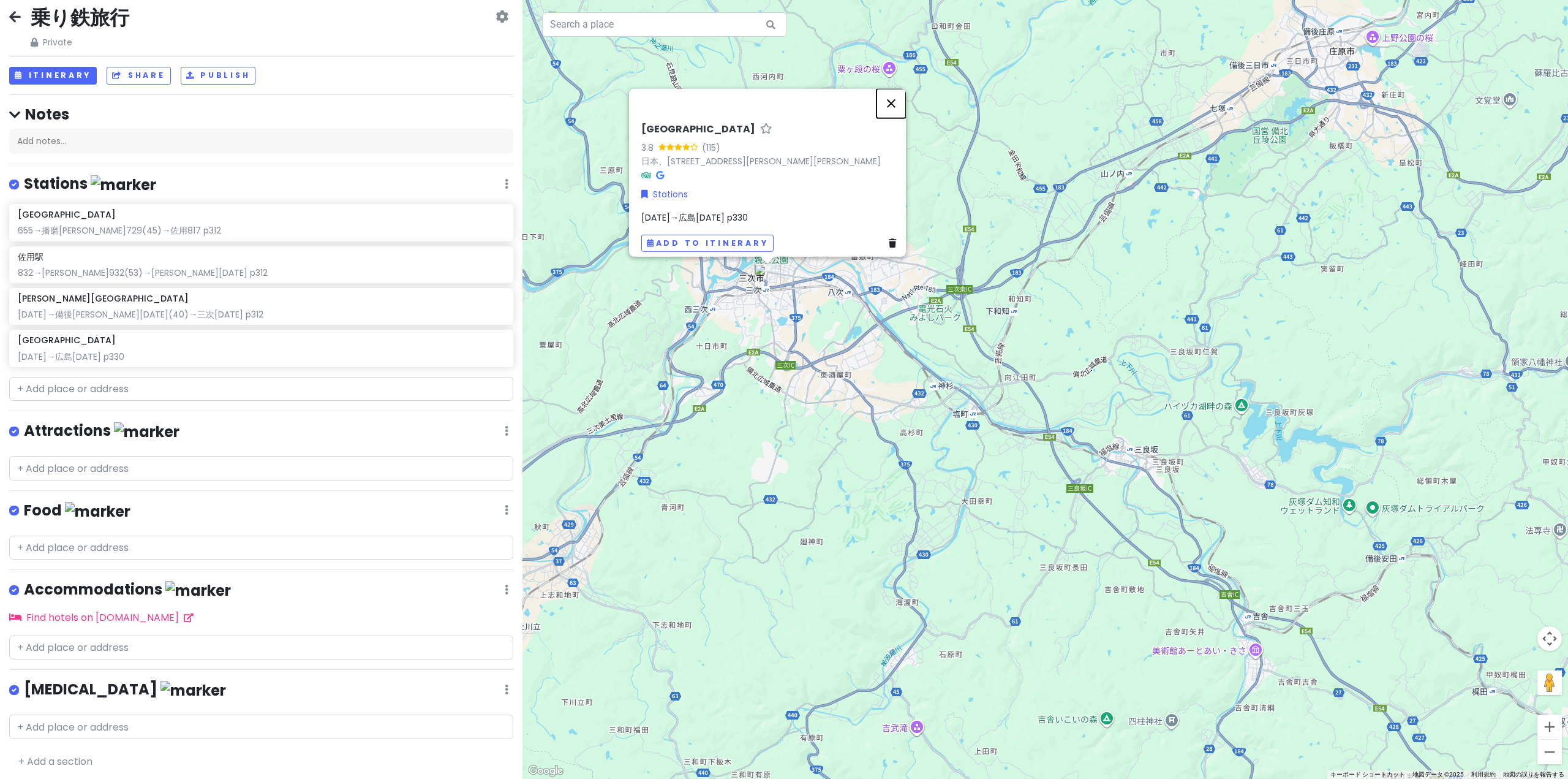
click at [892, 96] on button "閉じる" at bounding box center [891, 103] width 29 height 29
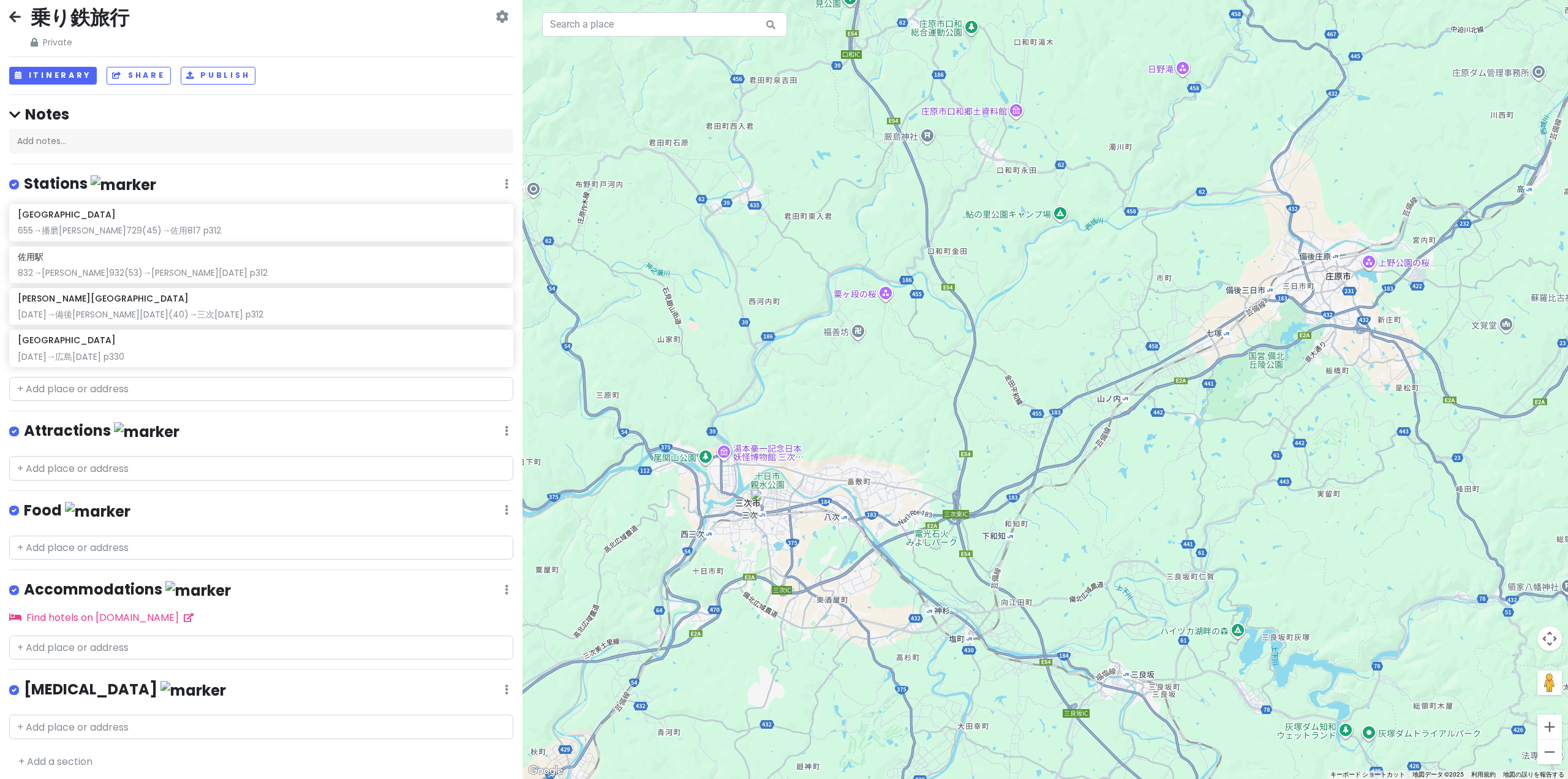
drag, startPoint x: 850, startPoint y: 177, endPoint x: 844, endPoint y: 481, distance: 304.1
click at [844, 468] on div at bounding box center [1045, 390] width 1046 height 779
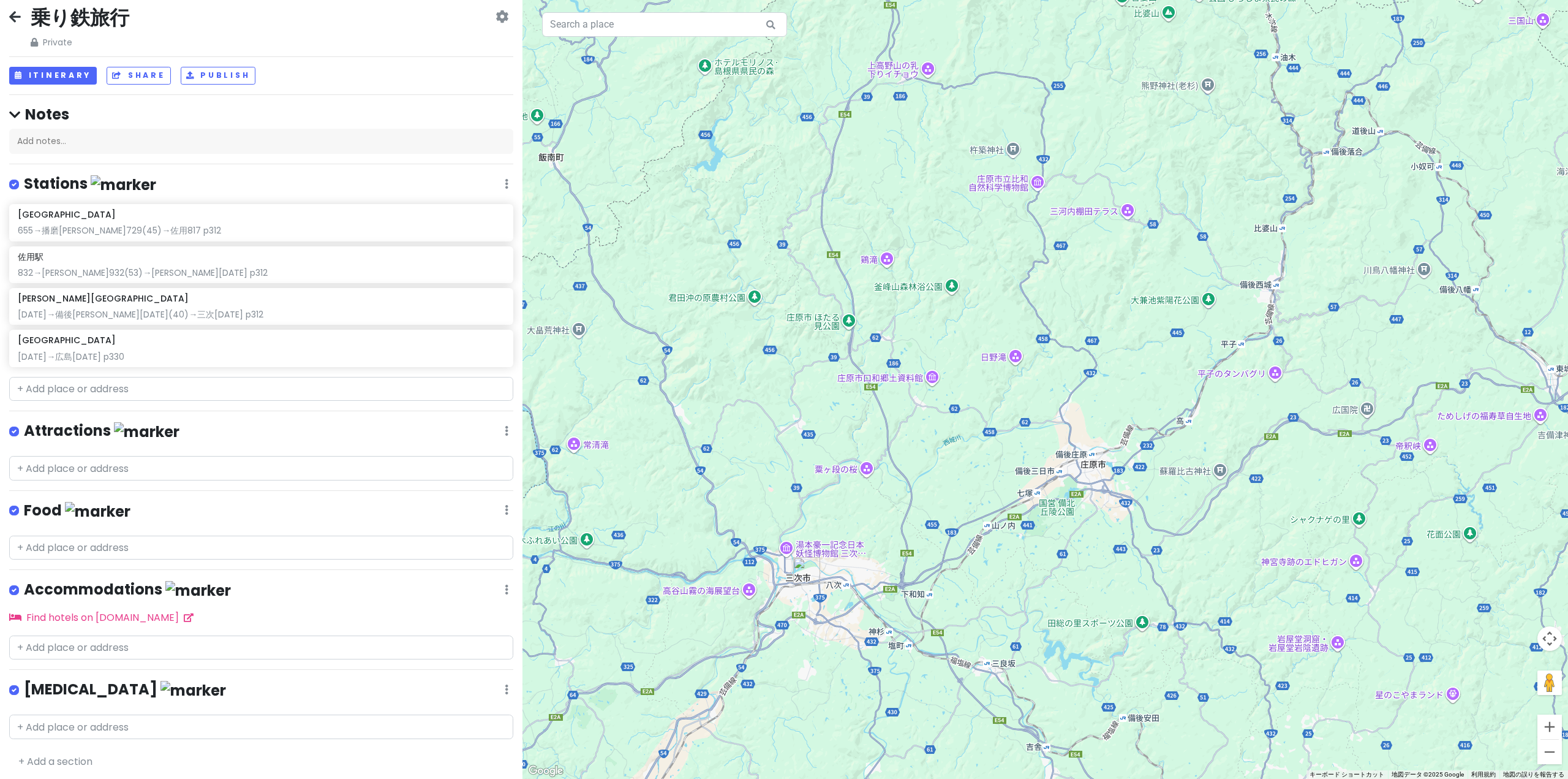
drag, startPoint x: 837, startPoint y: 513, endPoint x: 902, endPoint y: 632, distance: 135.6
click at [902, 632] on div at bounding box center [1045, 390] width 1046 height 779
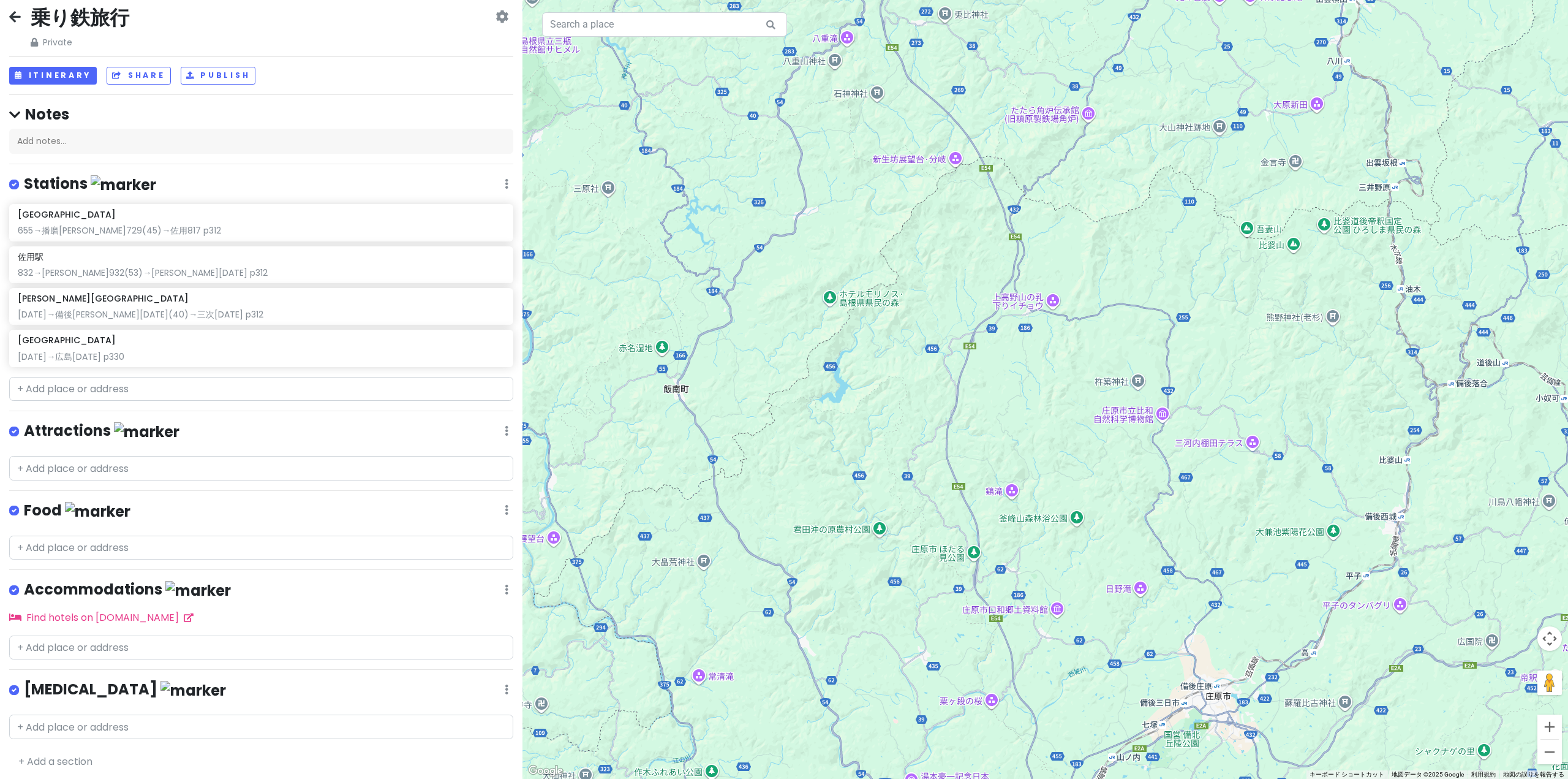
drag, startPoint x: 876, startPoint y: 733, endPoint x: 1017, endPoint y: 328, distance: 428.8
click at [950, 465] on div at bounding box center [1045, 390] width 1046 height 779
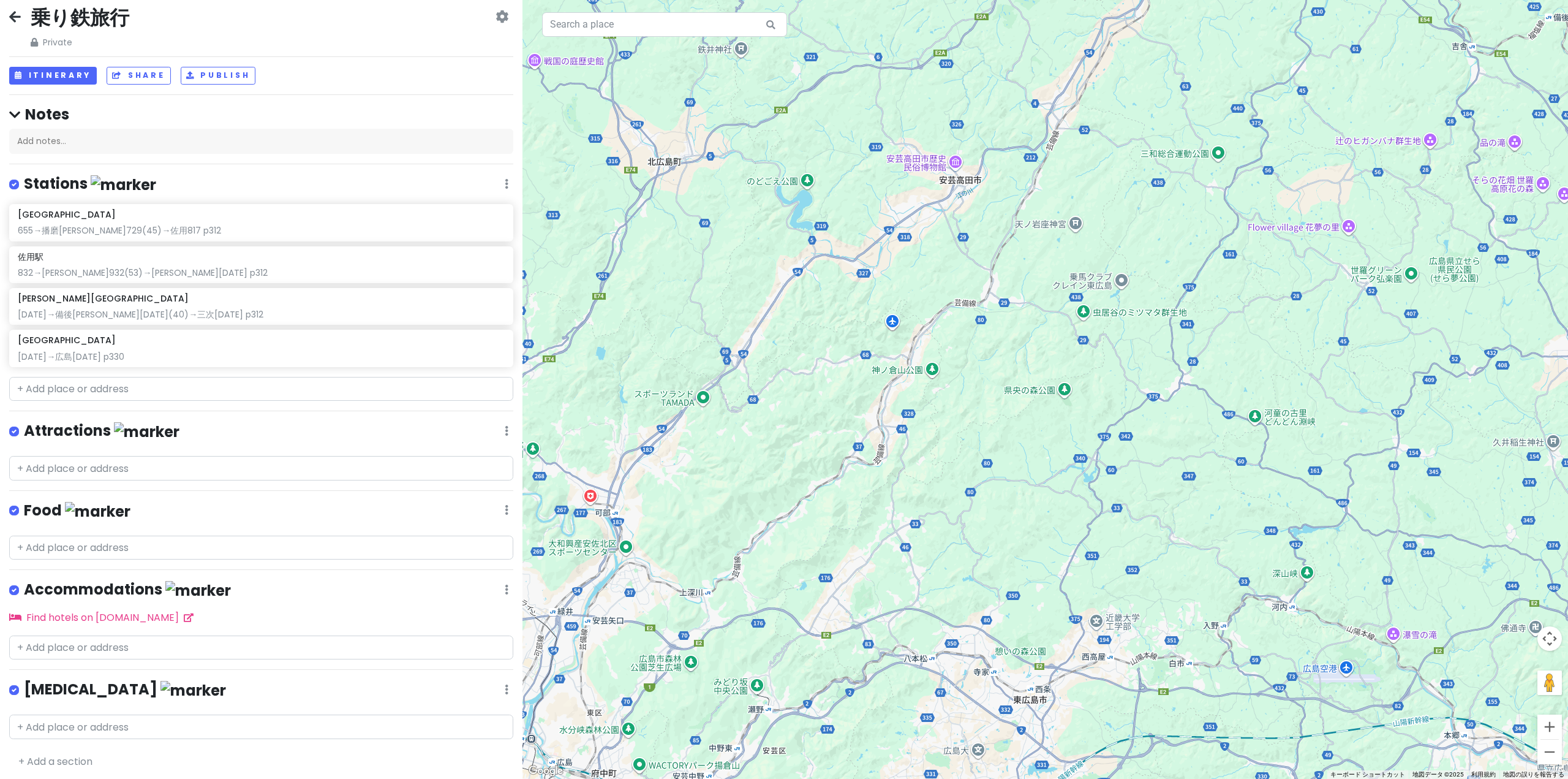
drag, startPoint x: 923, startPoint y: 510, endPoint x: 991, endPoint y: 472, distance: 77.9
click at [948, 492] on div at bounding box center [1045, 390] width 1046 height 779
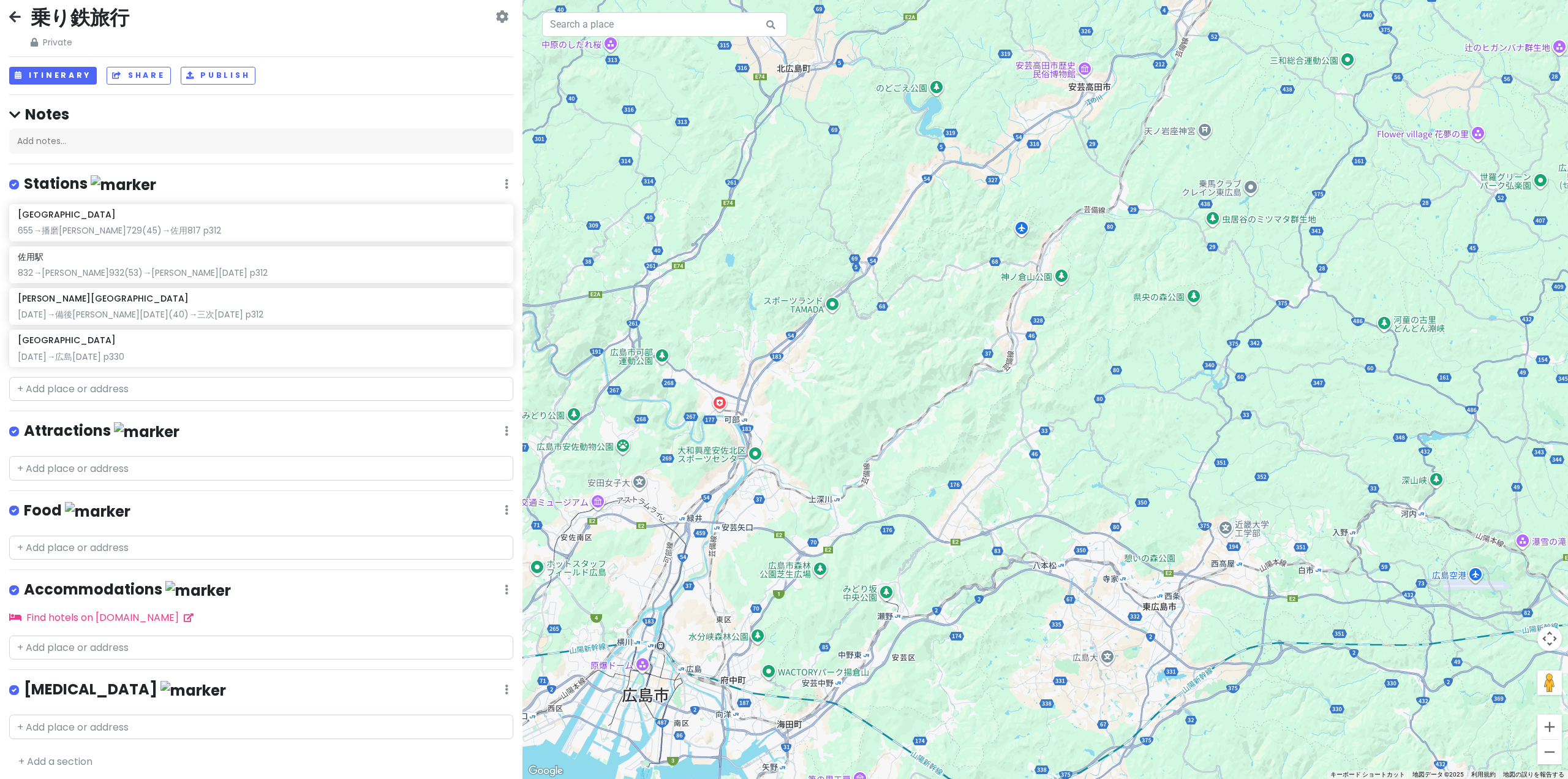
drag, startPoint x: 920, startPoint y: 603, endPoint x: 926, endPoint y: 483, distance: 120.1
click at [926, 486] on div at bounding box center [1045, 390] width 1046 height 779
